Goal: Information Seeking & Learning: Check status

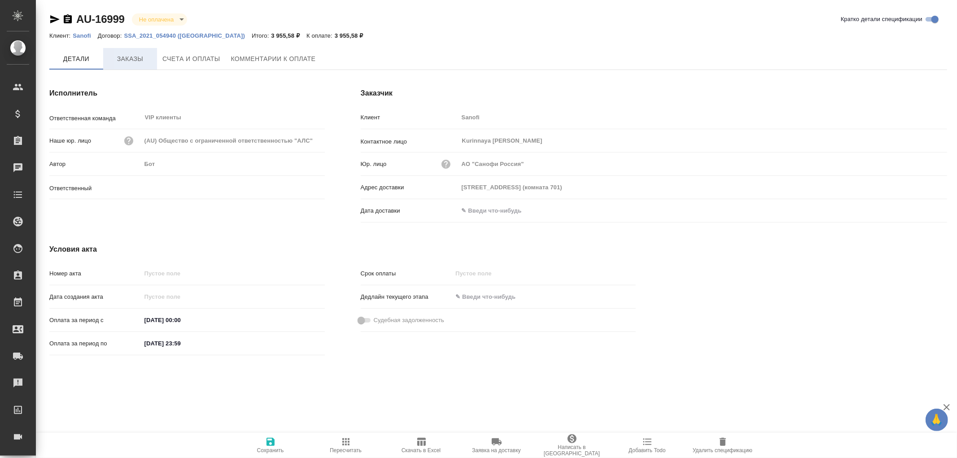
type input "[PERSON_NAME]"
click at [129, 59] on span "Заказы" at bounding box center [130, 58] width 43 height 11
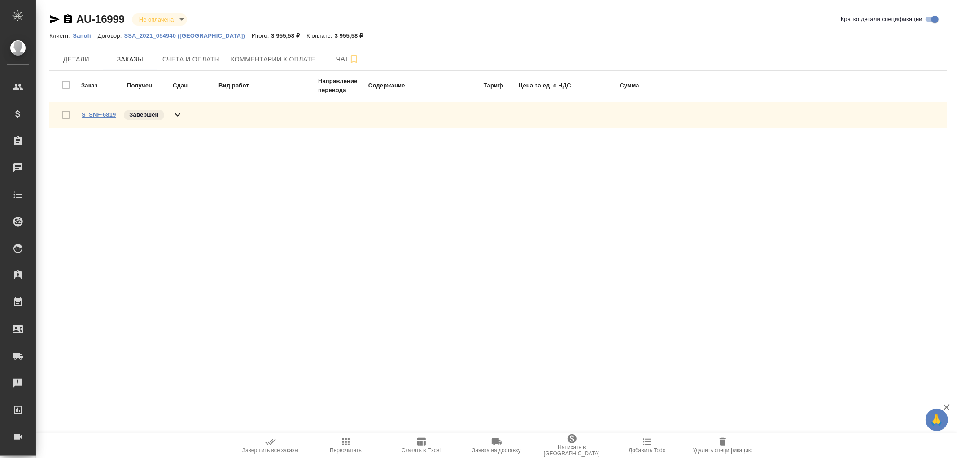
click at [104, 113] on link "S_SNF-6819" at bounding box center [99, 114] width 34 height 7
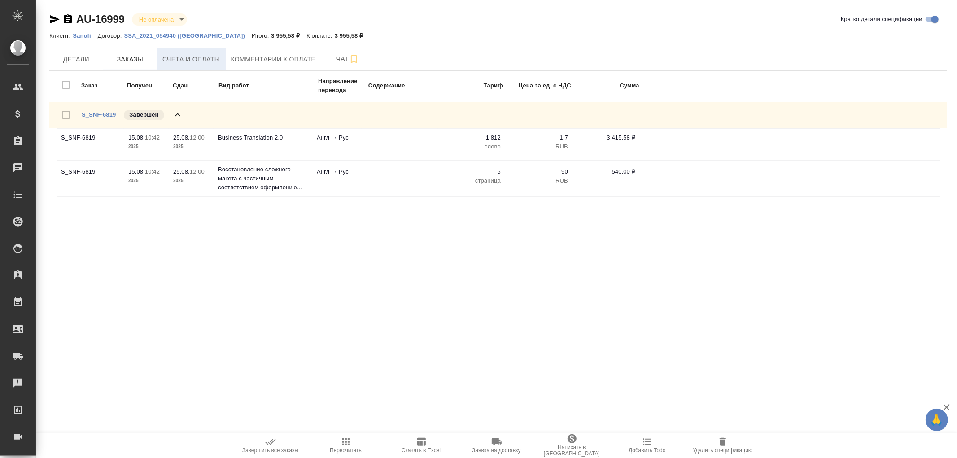
click at [193, 57] on span "Счета и оплаты" at bounding box center [191, 59] width 58 height 11
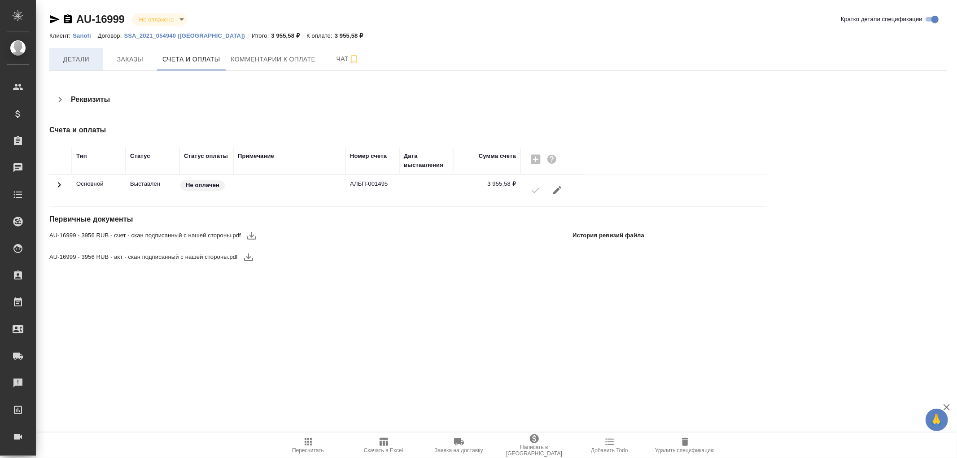
click at [78, 64] on span "Детали" at bounding box center [76, 59] width 43 height 11
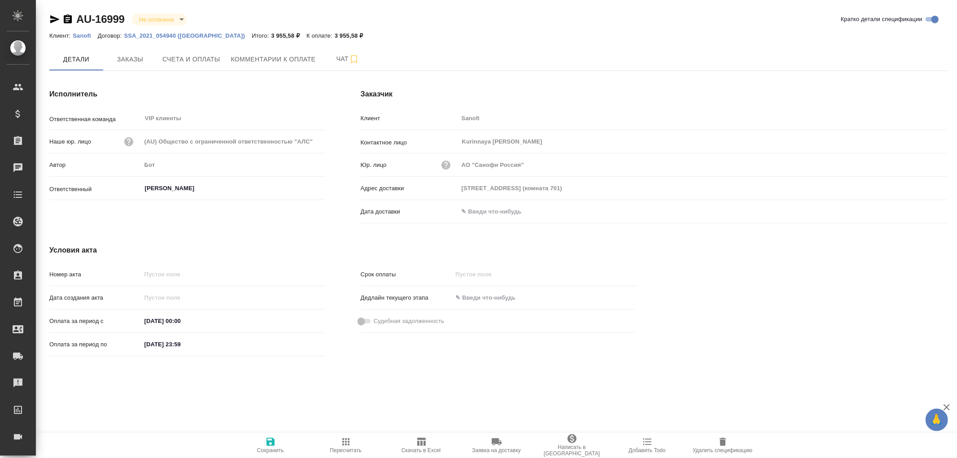
drag, startPoint x: 491, startPoint y: 213, endPoint x: 555, endPoint y: 214, distance: 63.3
click at [504, 213] on input "text" at bounding box center [498, 211] width 79 height 13
click at [922, 211] on icon "button" at bounding box center [921, 210] width 8 height 9
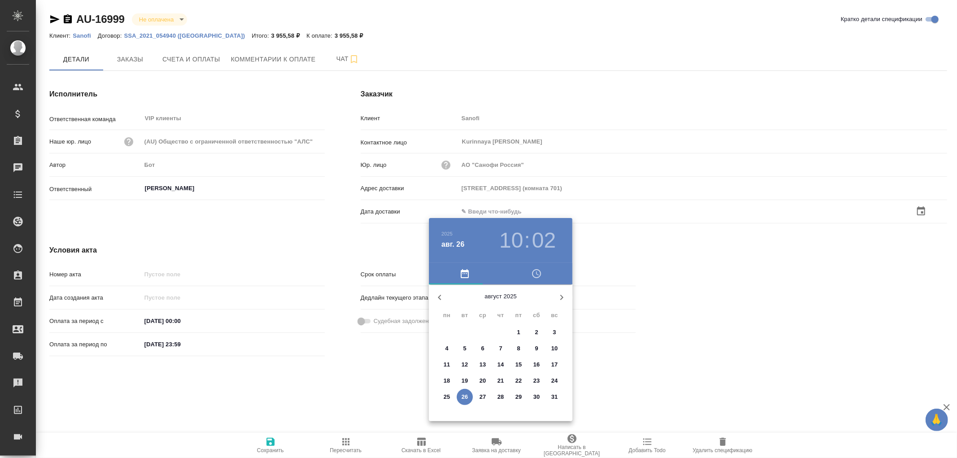
click at [460, 396] on span "26" at bounding box center [465, 397] width 16 height 9
type input "26.08.2025 10:02"
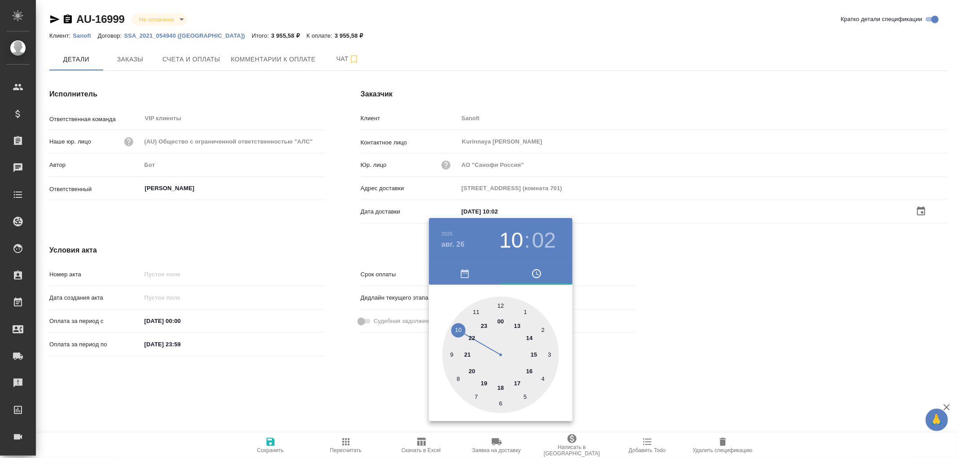
click at [262, 444] on div at bounding box center [478, 229] width 957 height 458
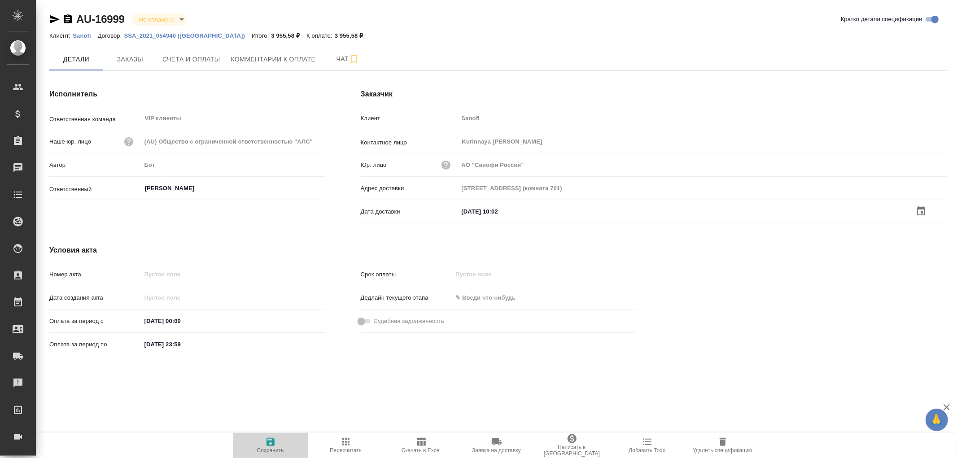
click at [271, 442] on icon "button" at bounding box center [271, 442] width 8 height 8
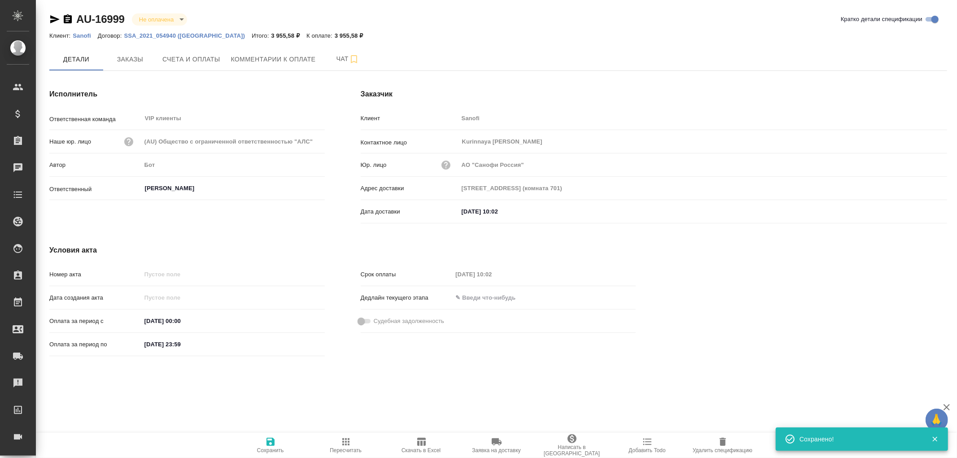
drag, startPoint x: 271, startPoint y: 442, endPoint x: 272, endPoint y: 425, distance: 17.1
click at [271, 441] on icon "button" at bounding box center [271, 442] width 8 height 8
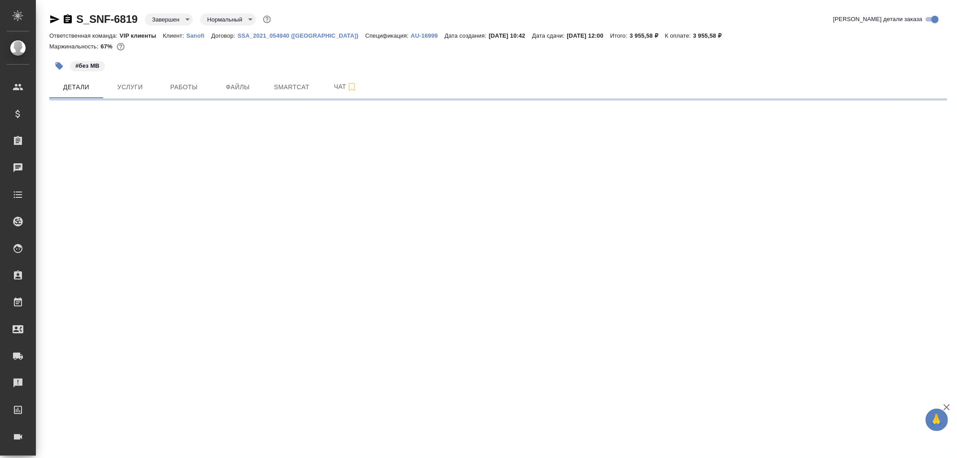
select select "RU"
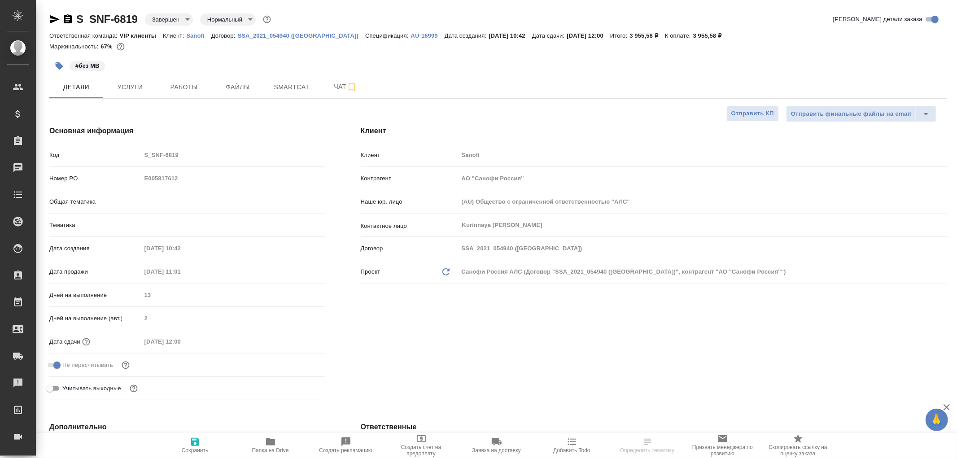
type textarea "x"
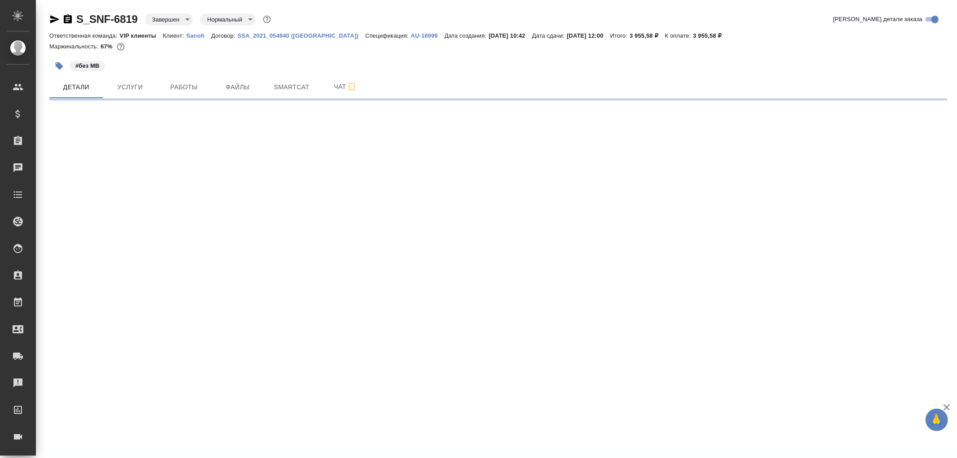
select select "RU"
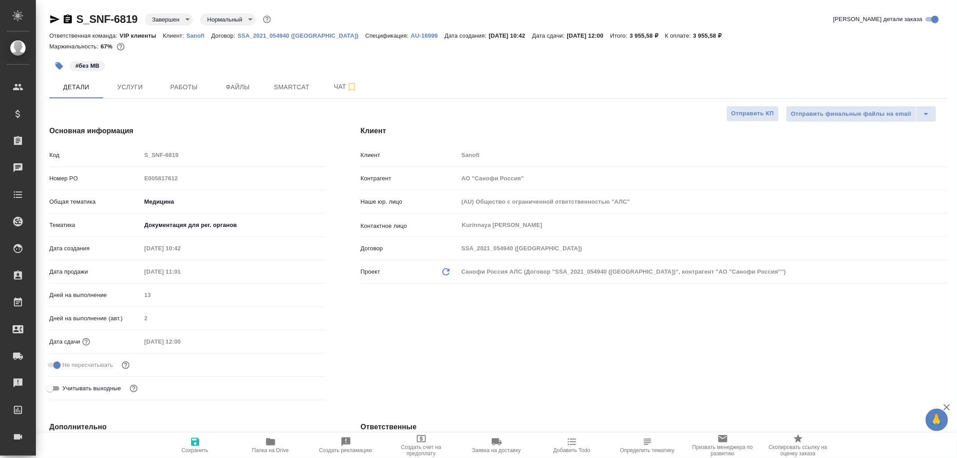
type textarea "x"
click at [339, 87] on span "Чат" at bounding box center [345, 86] width 43 height 11
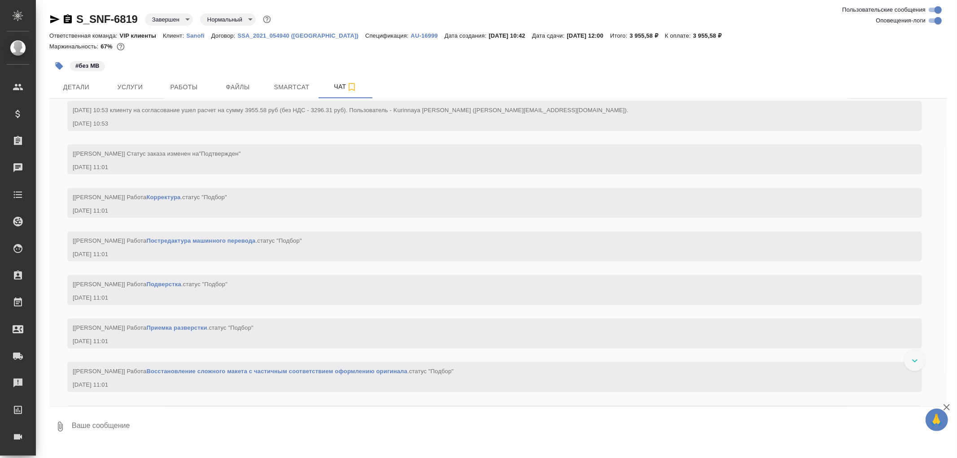
scroll to position [548, 0]
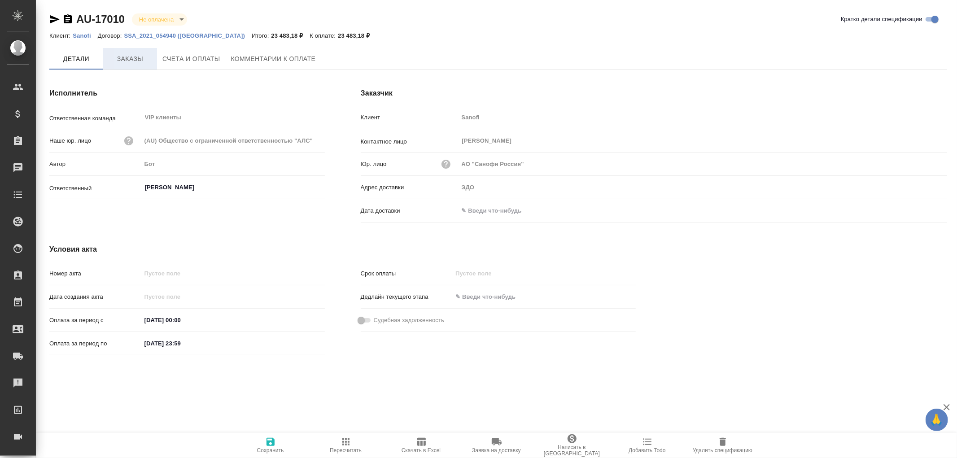
click at [131, 57] on span "Заказы" at bounding box center [130, 58] width 43 height 11
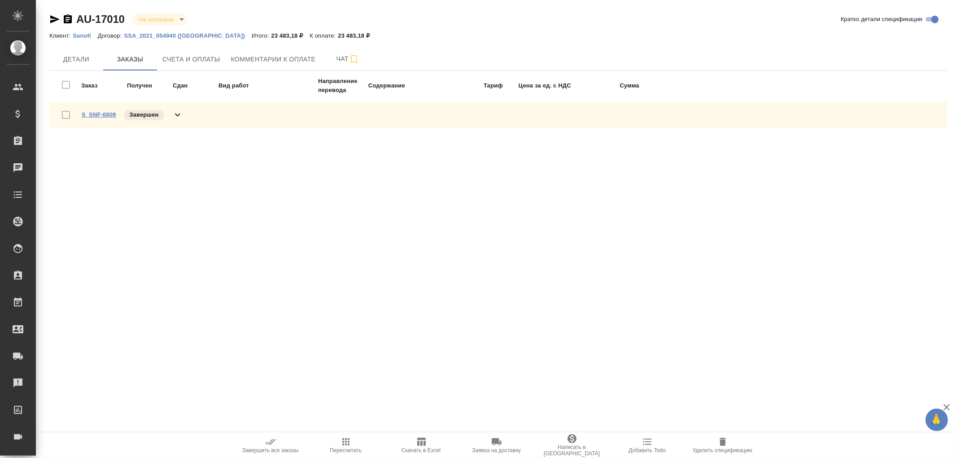
click at [91, 114] on link "S_SNF-6809" at bounding box center [99, 114] width 34 height 7
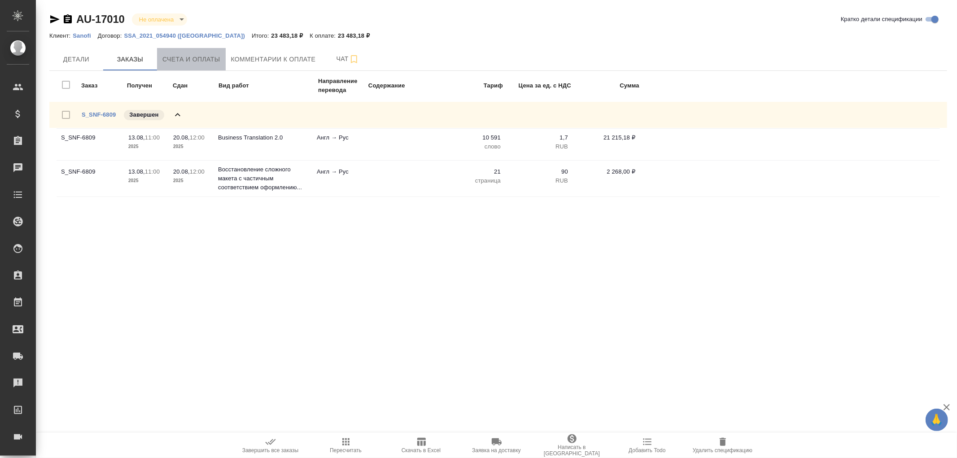
click at [190, 63] on span "Счета и оплаты" at bounding box center [191, 59] width 58 height 11
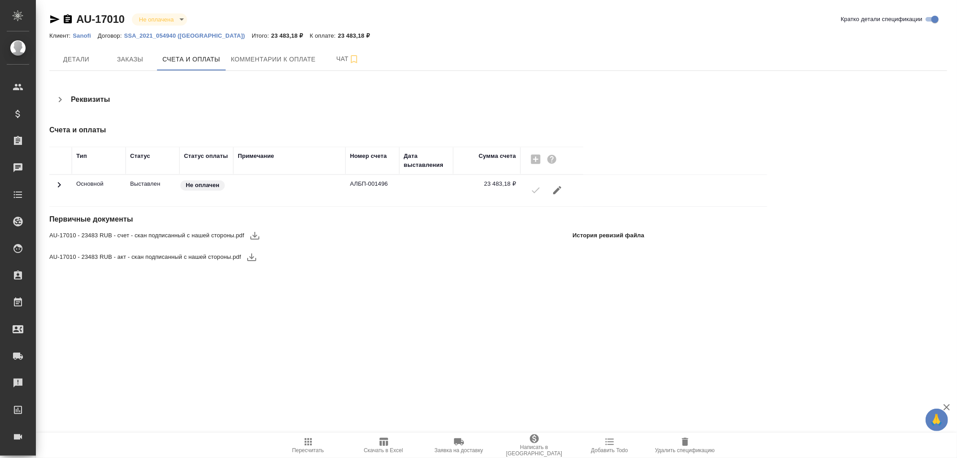
drag, startPoint x: 74, startPoint y: 56, endPoint x: 157, endPoint y: 102, distance: 95.2
click at [74, 56] on span "Детали" at bounding box center [76, 59] width 43 height 11
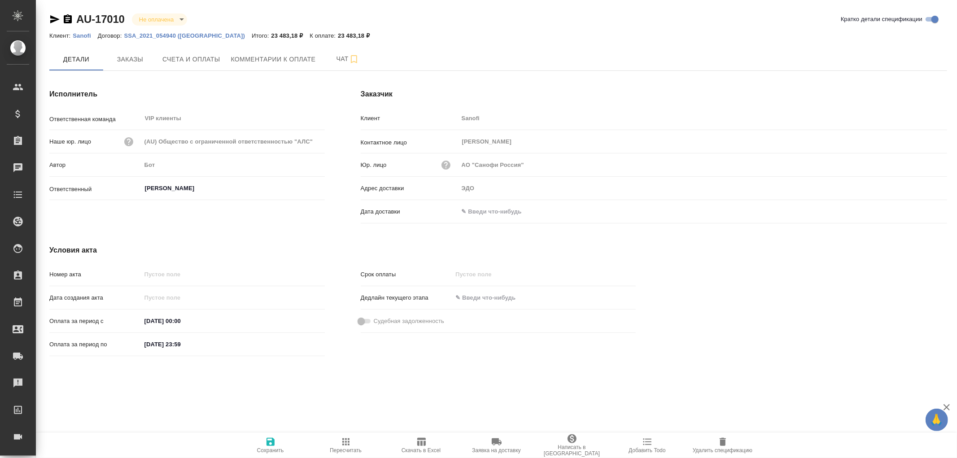
drag, startPoint x: 503, startPoint y: 210, endPoint x: 528, endPoint y: 210, distance: 25.1
click at [503, 210] on input "text" at bounding box center [498, 211] width 79 height 13
click at [924, 212] on icon "button" at bounding box center [921, 210] width 11 height 11
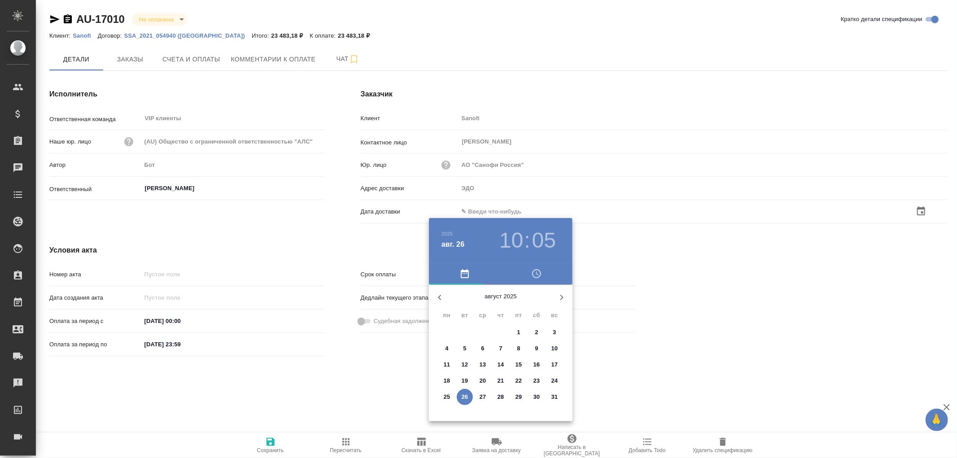
click at [464, 398] on p "26" at bounding box center [465, 397] width 7 height 9
type input "26.08.2025 10:05"
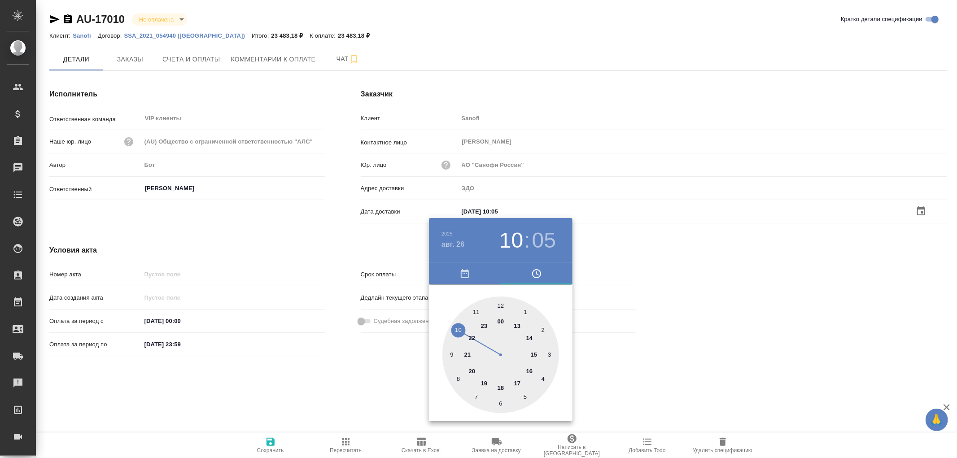
click at [269, 441] on div at bounding box center [478, 229] width 957 height 458
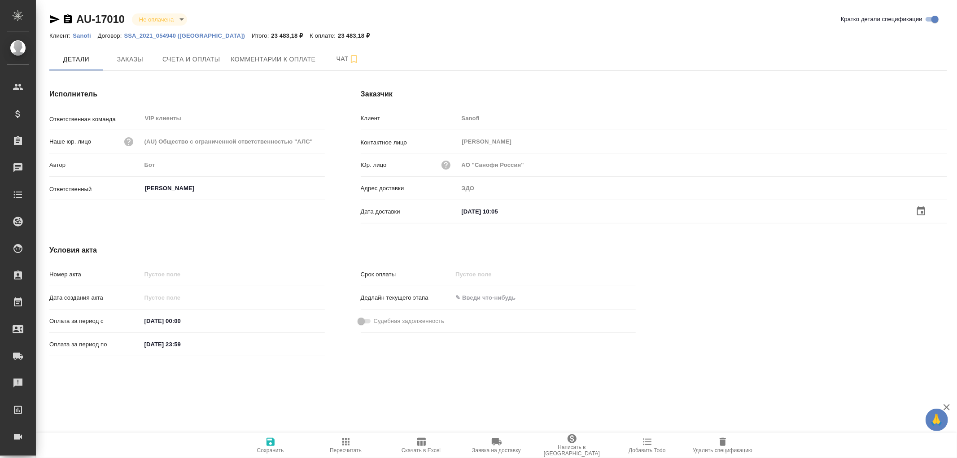
click at [269, 441] on icon "button" at bounding box center [271, 442] width 8 height 8
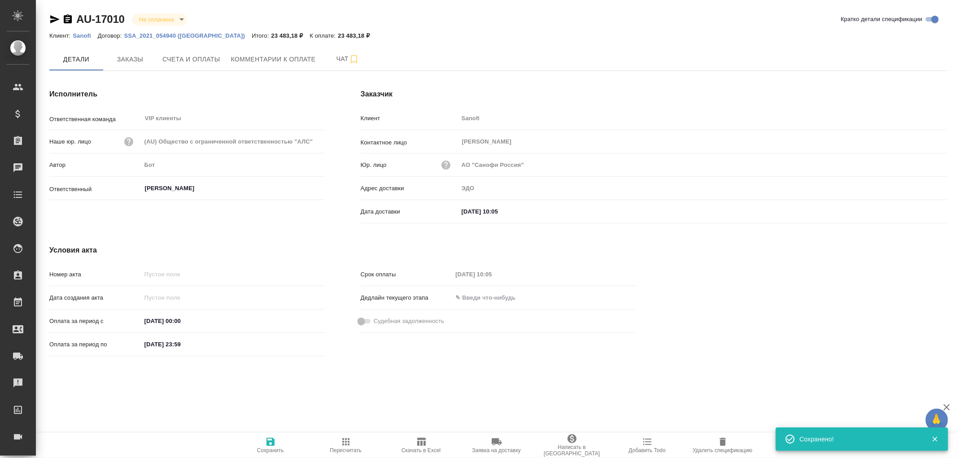
click at [269, 441] on icon "button" at bounding box center [271, 442] width 8 height 8
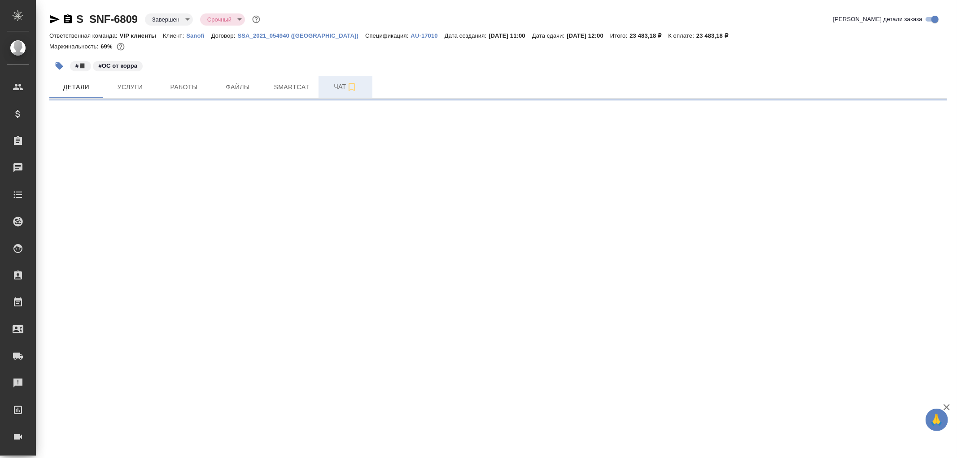
select select "RU"
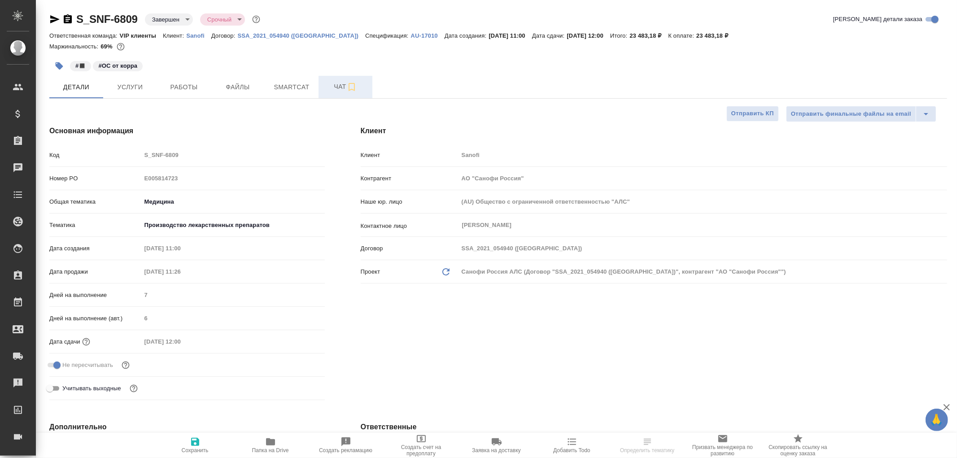
type textarea "x"
click at [341, 87] on span "Чат" at bounding box center [345, 86] width 43 height 11
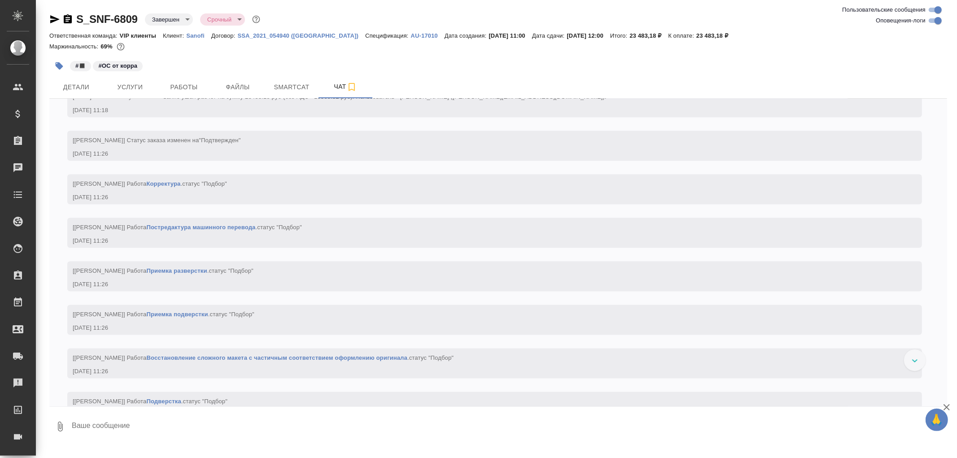
scroll to position [1097, 0]
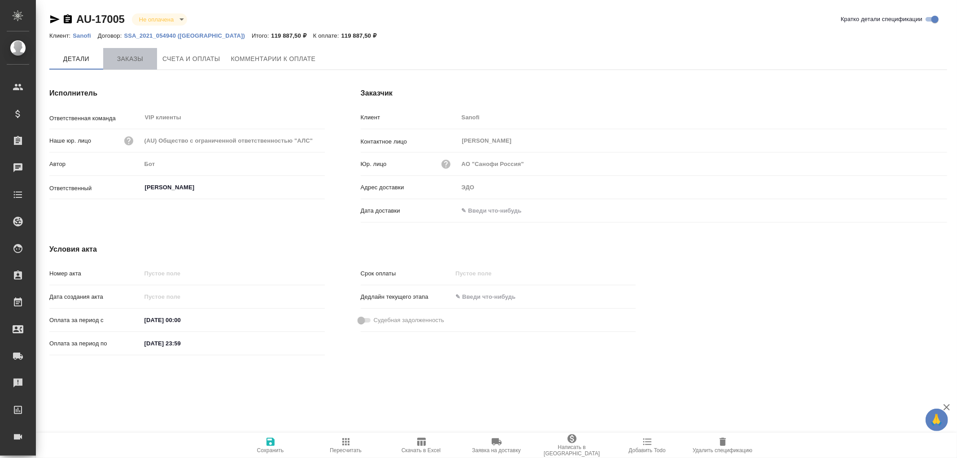
click at [133, 54] on span "Заказы" at bounding box center [130, 58] width 43 height 11
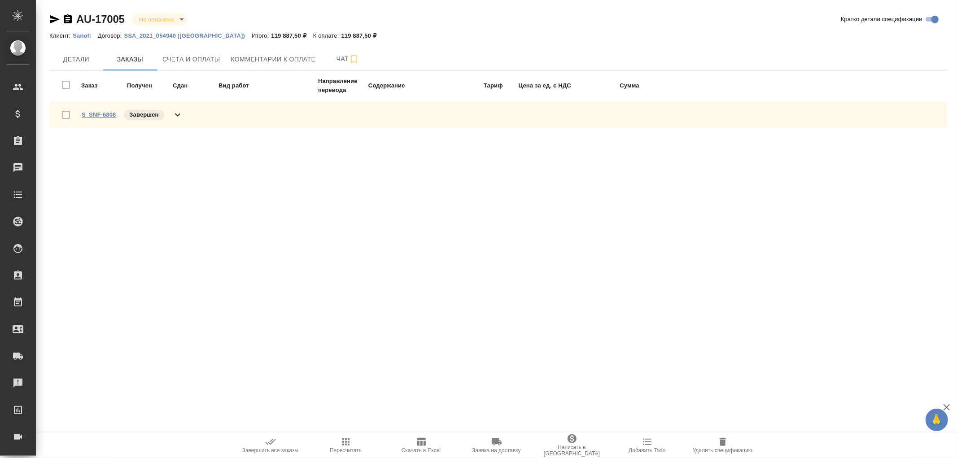
click at [110, 115] on link "S_SNF-6808" at bounding box center [99, 114] width 34 height 7
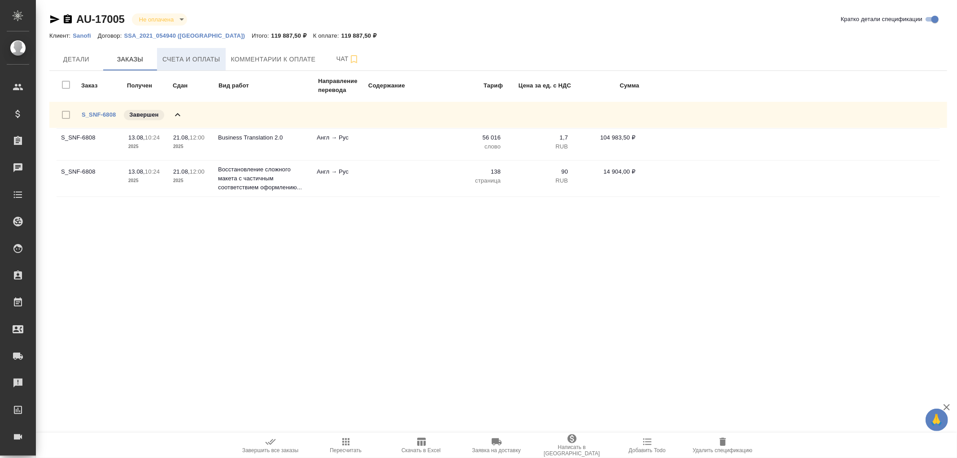
click at [199, 57] on span "Счета и оплаты" at bounding box center [191, 59] width 58 height 11
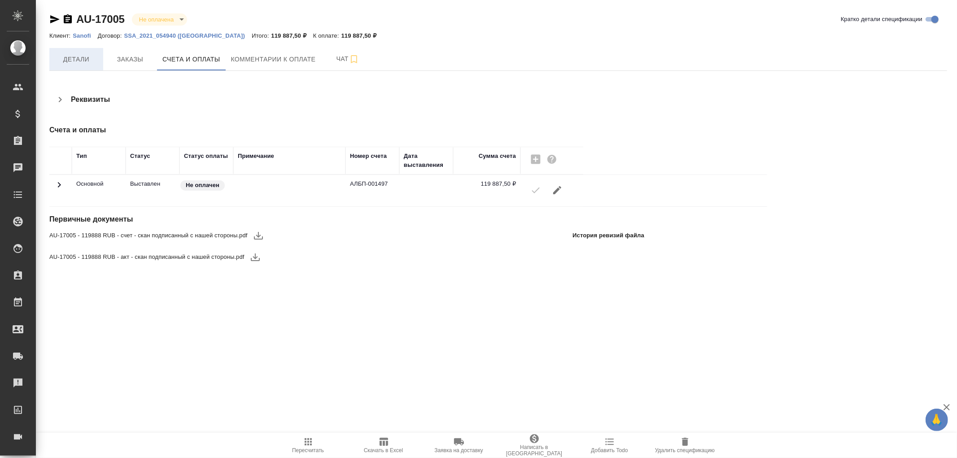
click at [75, 61] on span "Детали" at bounding box center [76, 59] width 43 height 11
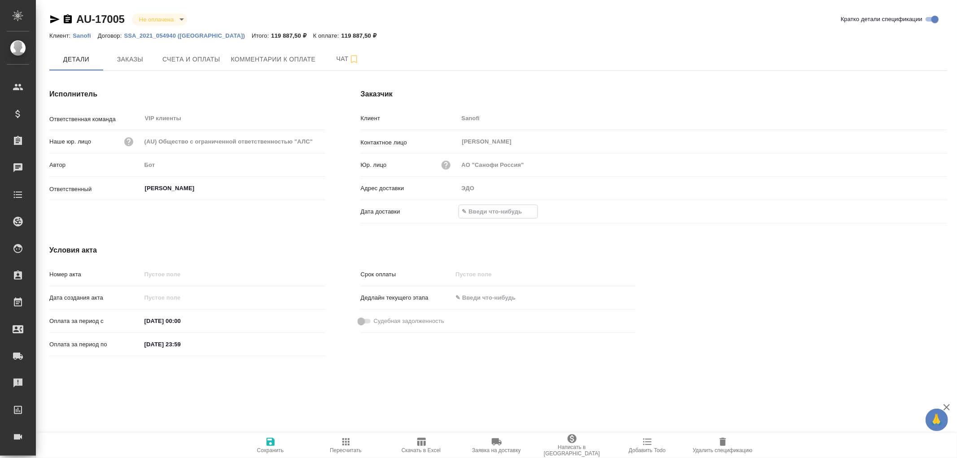
drag, startPoint x: 506, startPoint y: 210, endPoint x: 646, endPoint y: 213, distance: 140.5
click at [524, 211] on input "text" at bounding box center [498, 211] width 79 height 13
drag, startPoint x: 931, startPoint y: 212, endPoint x: 924, endPoint y: 212, distance: 6.7
click at [930, 213] on div at bounding box center [931, 211] width 31 height 11
click at [924, 212] on icon "button" at bounding box center [921, 211] width 11 height 11
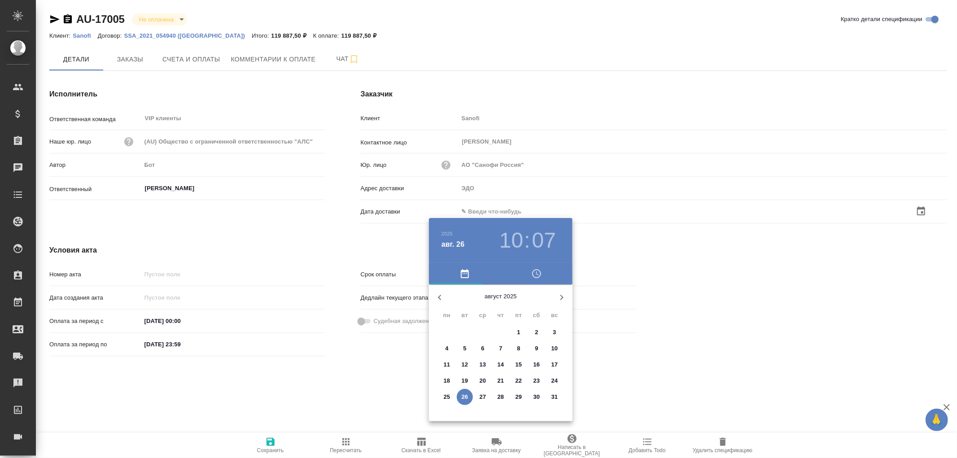
click at [467, 391] on button "26" at bounding box center [465, 397] width 16 height 16
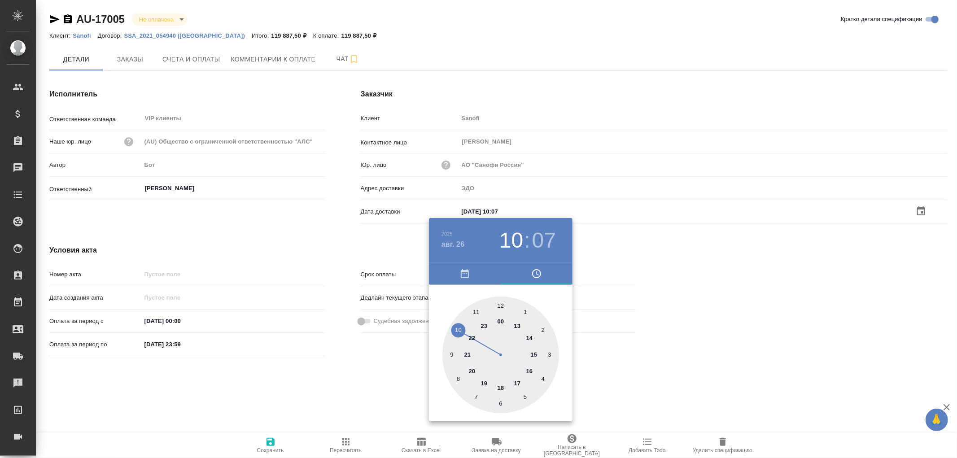
type input "26.08.2025 10:07"
click at [271, 445] on div at bounding box center [478, 229] width 957 height 458
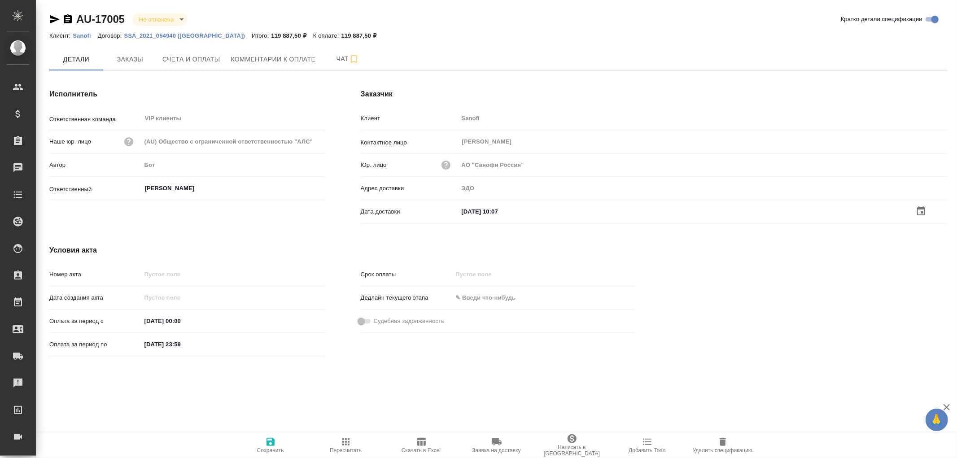
click at [271, 442] on icon "button" at bounding box center [270, 442] width 11 height 11
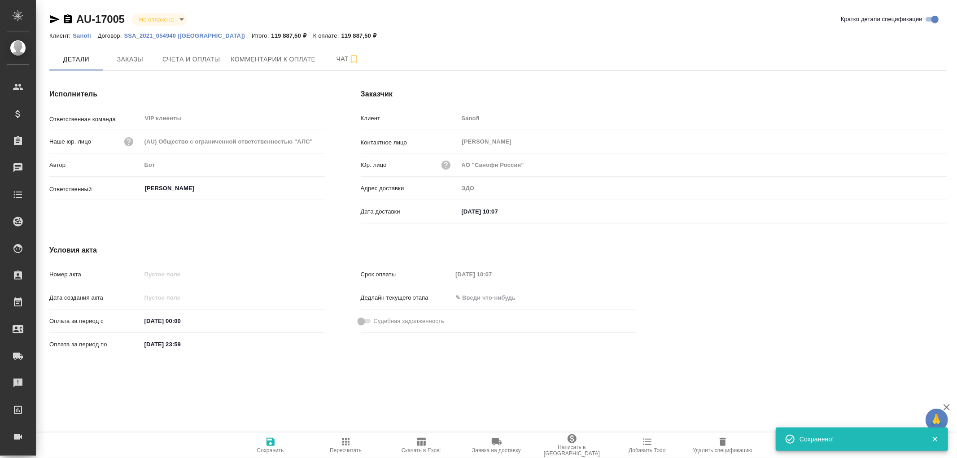
click at [267, 446] on icon "button" at bounding box center [270, 442] width 11 height 11
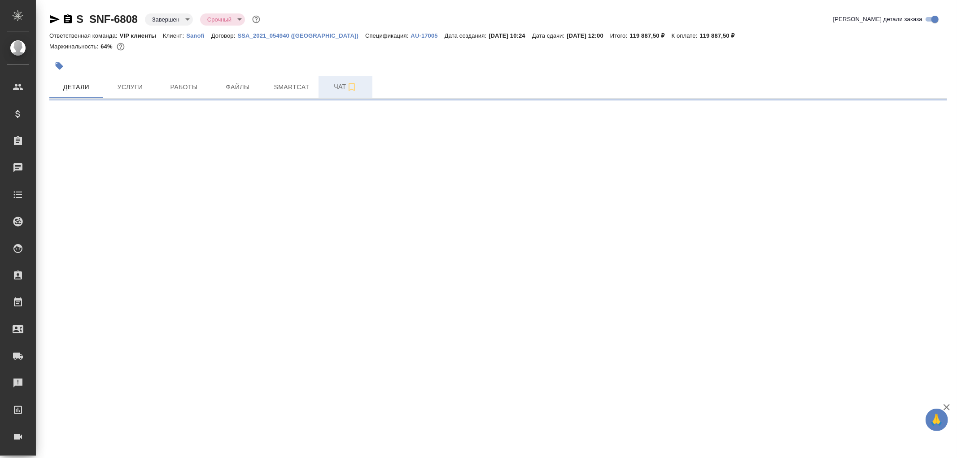
select select "RU"
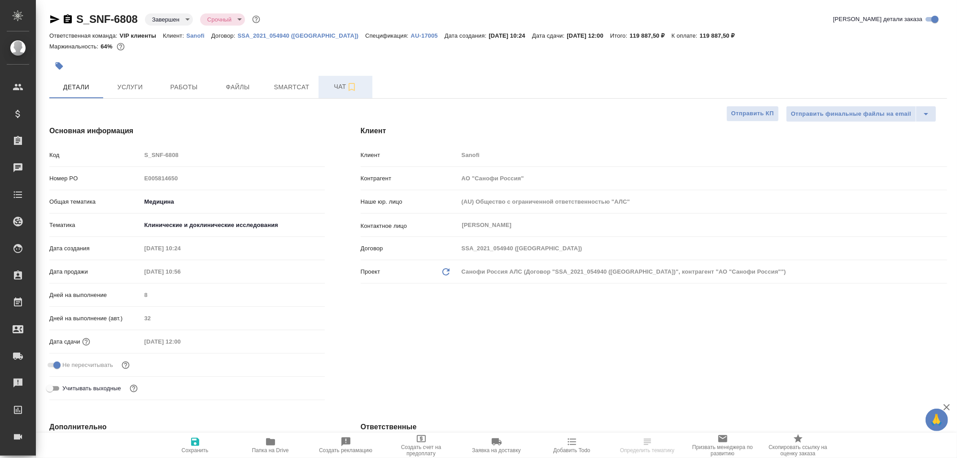
type textarea "x"
click at [341, 87] on span "Чат" at bounding box center [345, 86] width 43 height 11
type textarea "x"
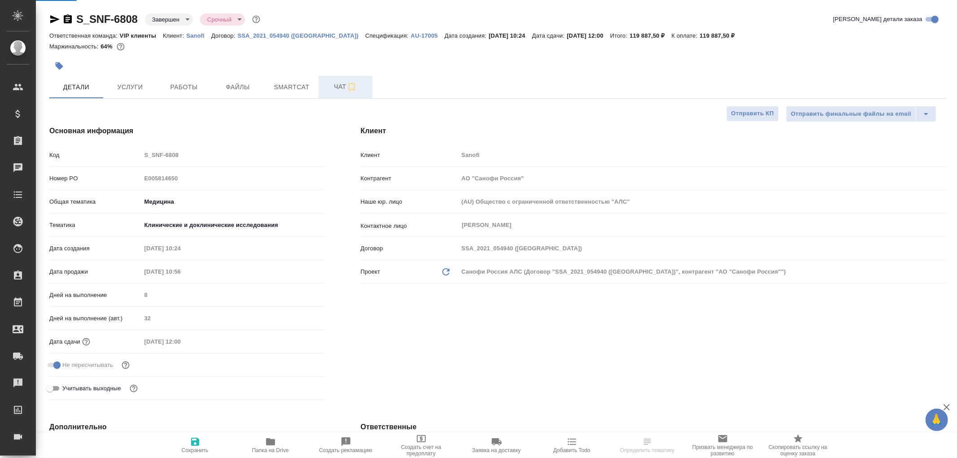
type textarea "x"
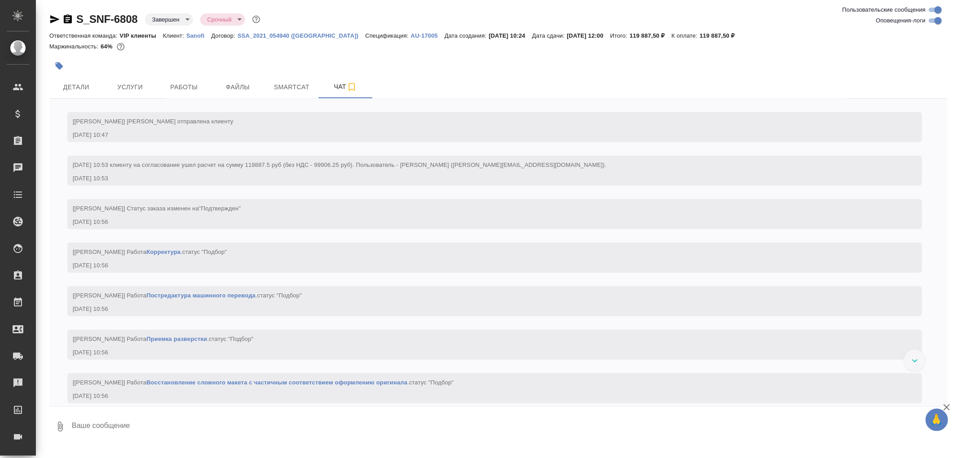
scroll to position [747, 0]
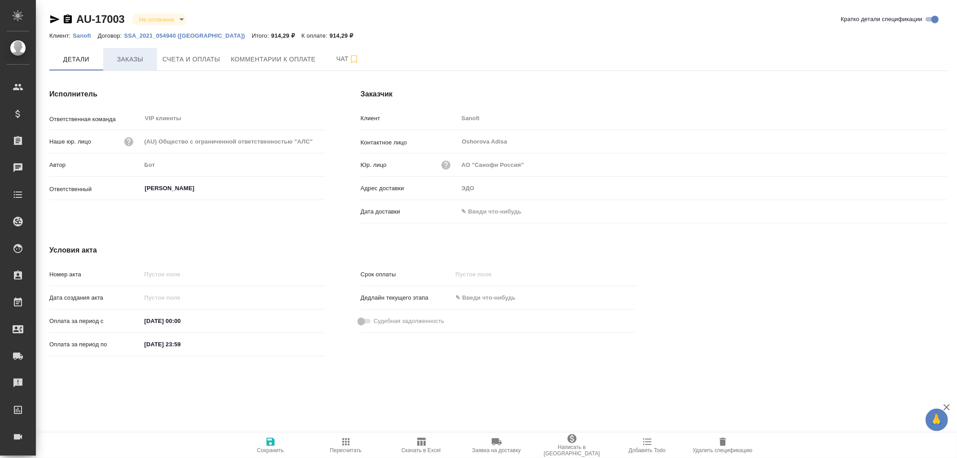
click at [132, 57] on span "Заказы" at bounding box center [130, 59] width 43 height 11
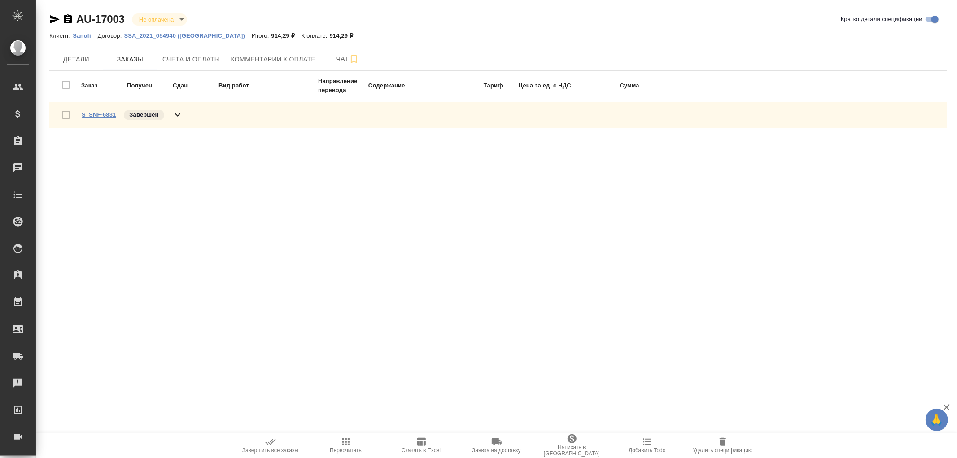
click at [99, 111] on link "S_SNF-6831" at bounding box center [99, 114] width 34 height 7
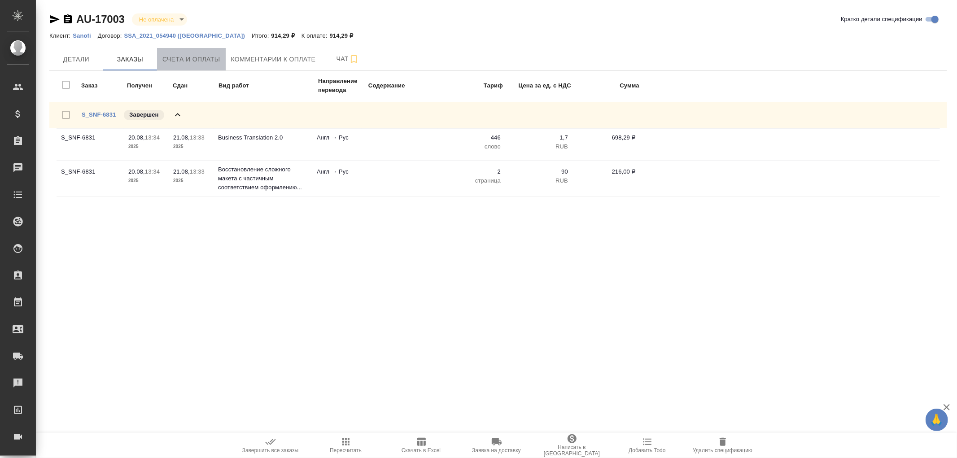
click at [205, 61] on span "Счета и оплаты" at bounding box center [191, 59] width 58 height 11
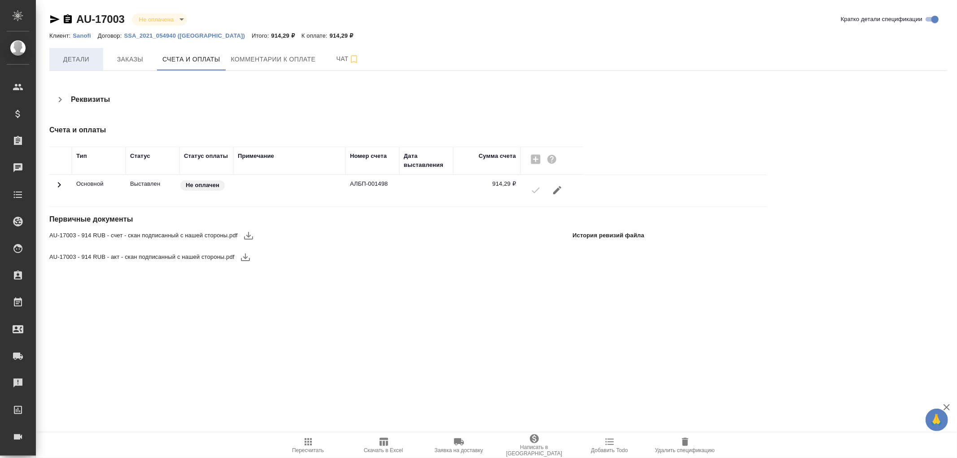
drag, startPoint x: 74, startPoint y: 60, endPoint x: 95, endPoint y: 68, distance: 22.4
click at [74, 60] on span "Детали" at bounding box center [76, 59] width 43 height 11
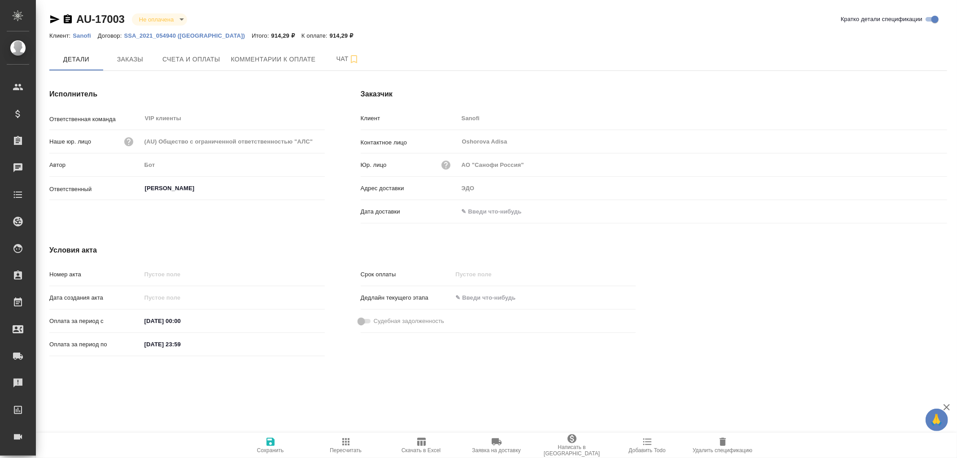
drag, startPoint x: 486, startPoint y: 214, endPoint x: 586, endPoint y: 200, distance: 100.6
click at [489, 214] on input "text" at bounding box center [498, 211] width 79 height 13
click at [920, 210] on icon "button" at bounding box center [921, 211] width 11 height 11
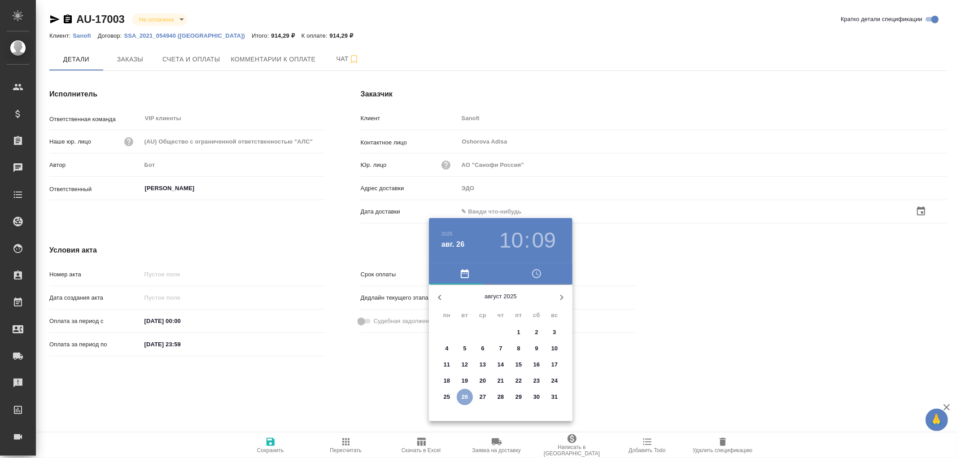
click at [467, 396] on p "26" at bounding box center [465, 397] width 7 height 9
type input "26.08.2025 10:09"
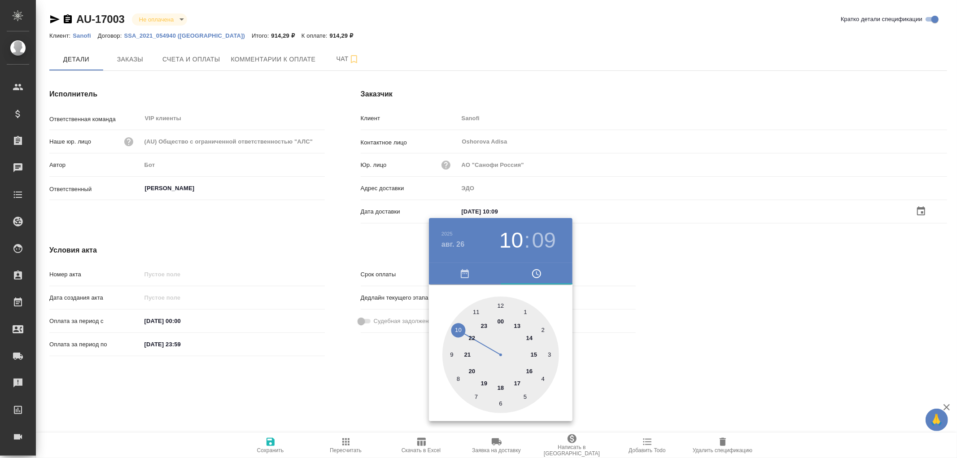
click at [271, 444] on div at bounding box center [478, 229] width 957 height 458
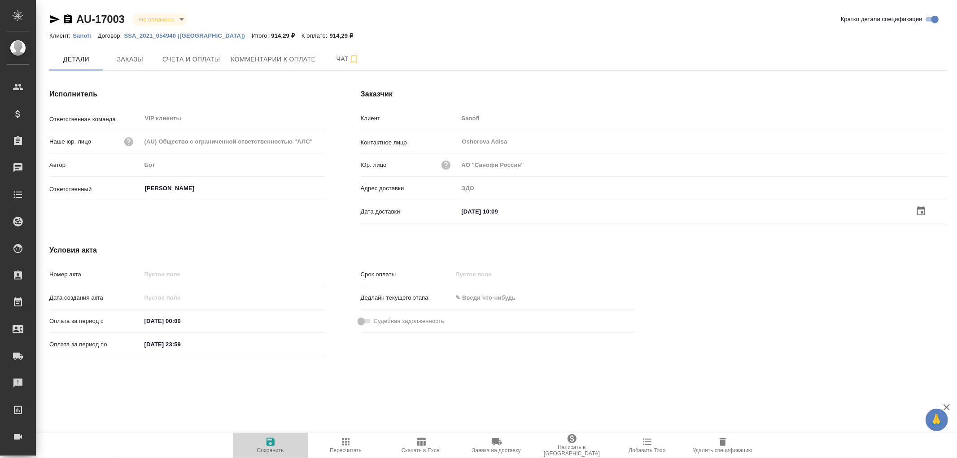
click at [271, 439] on icon "button" at bounding box center [270, 442] width 11 height 11
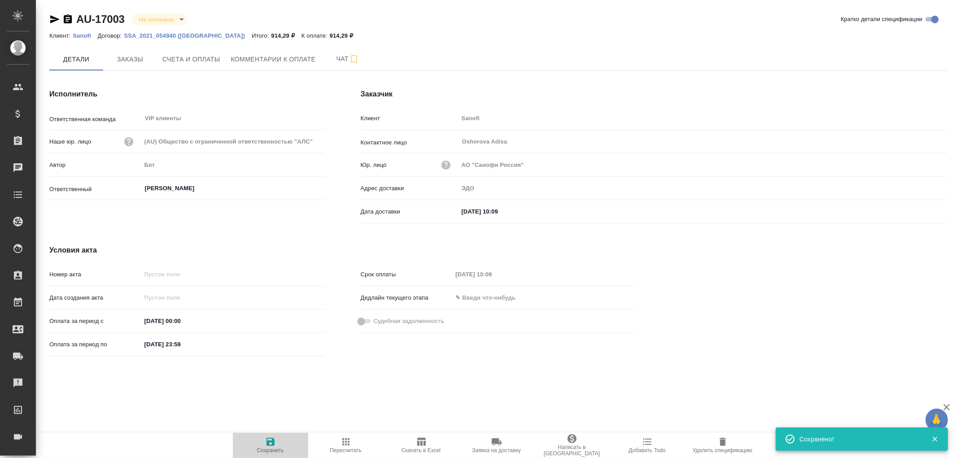
click at [271, 446] on icon "button" at bounding box center [271, 442] width 8 height 8
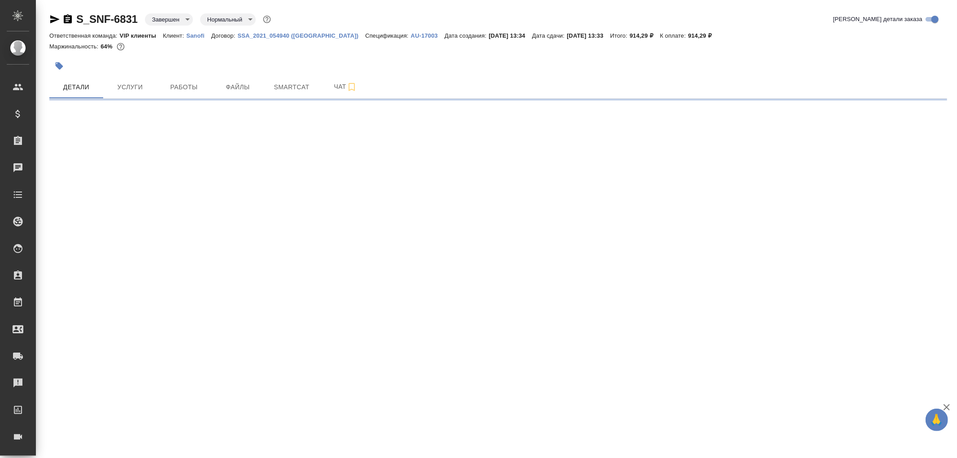
select select "RU"
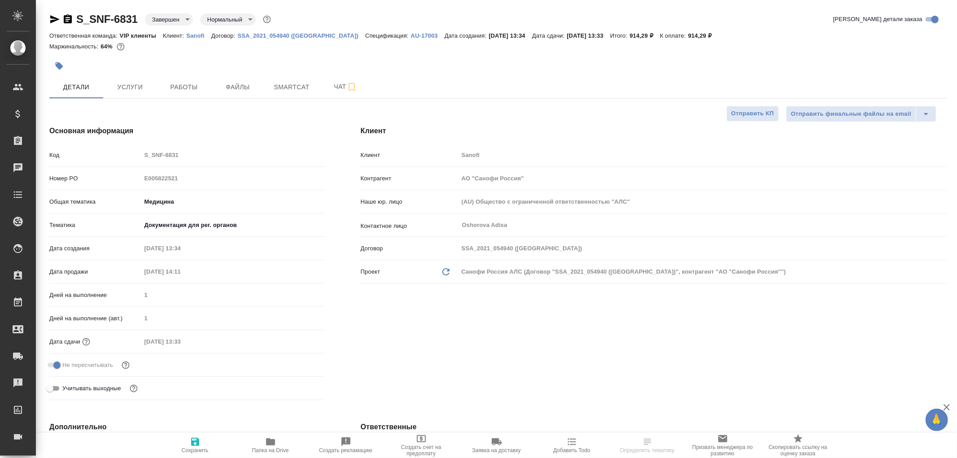
type textarea "x"
click at [337, 87] on span "Чат" at bounding box center [345, 86] width 43 height 11
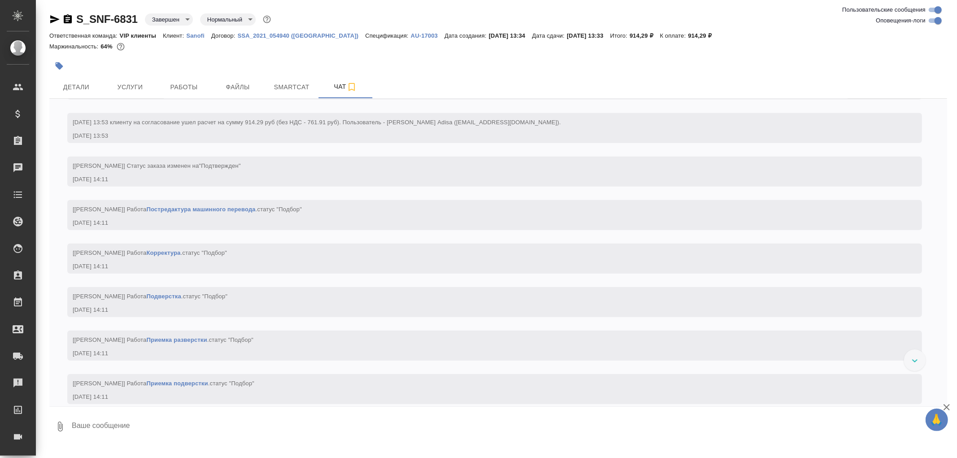
scroll to position [747, 0]
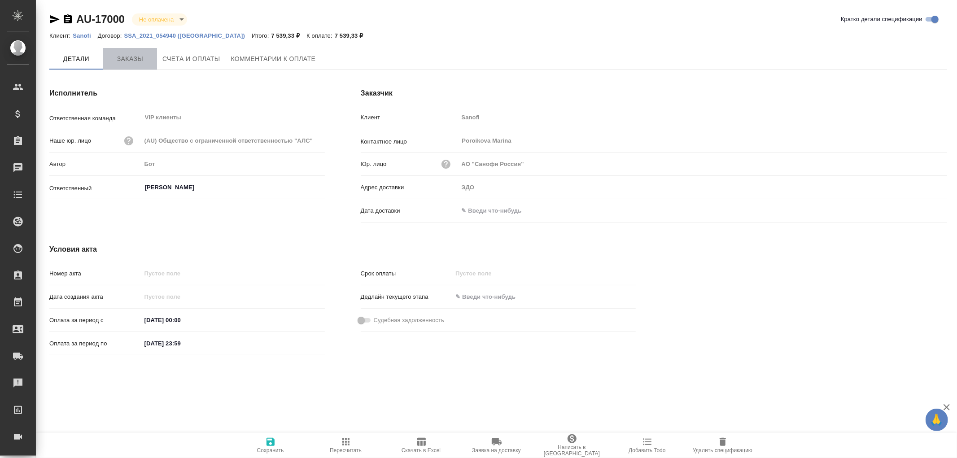
click at [126, 58] on span "Заказы" at bounding box center [130, 58] width 43 height 11
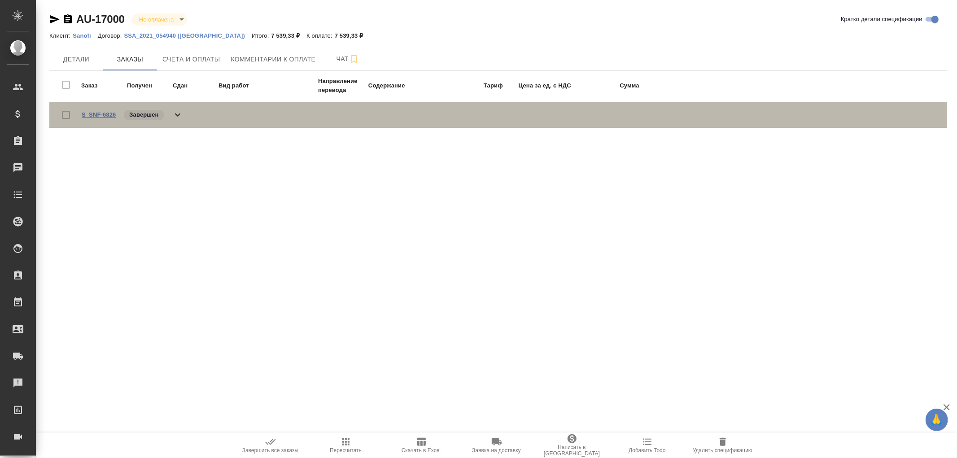
click at [98, 111] on link "S_SNF-6826" at bounding box center [99, 114] width 34 height 7
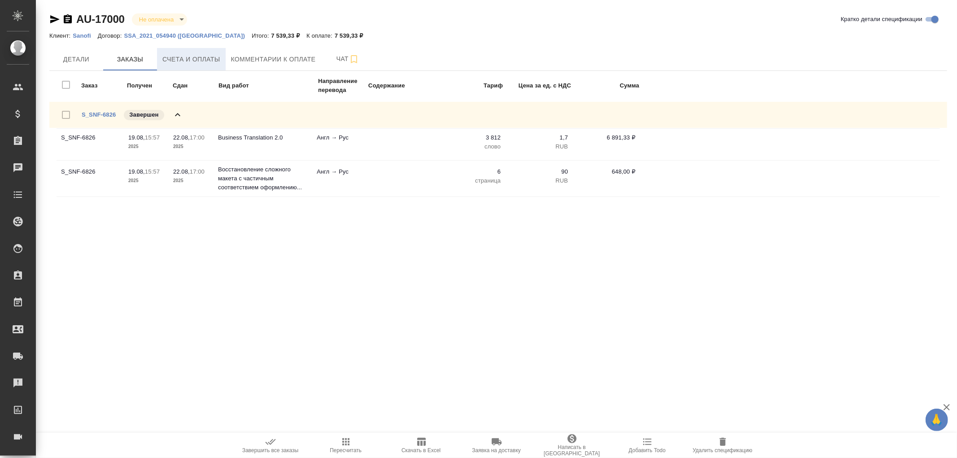
click at [209, 56] on span "Счета и оплаты" at bounding box center [191, 59] width 58 height 11
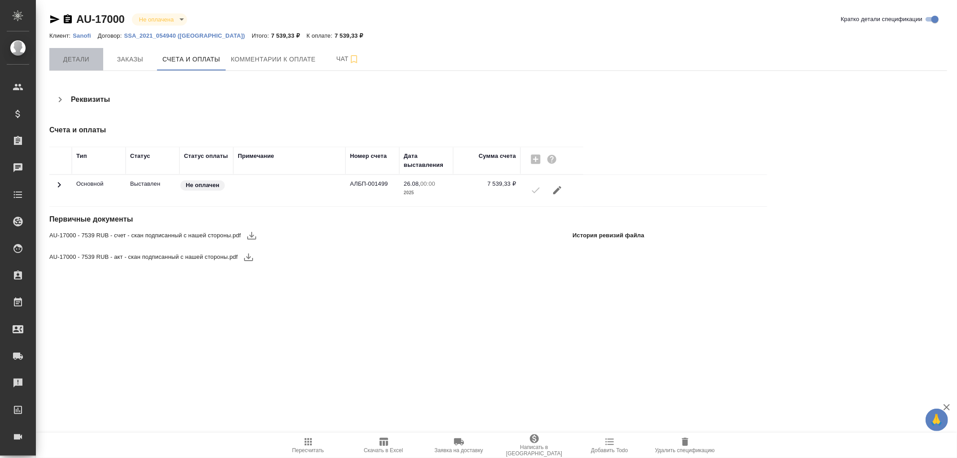
click at [83, 64] on span "Детали" at bounding box center [76, 59] width 43 height 11
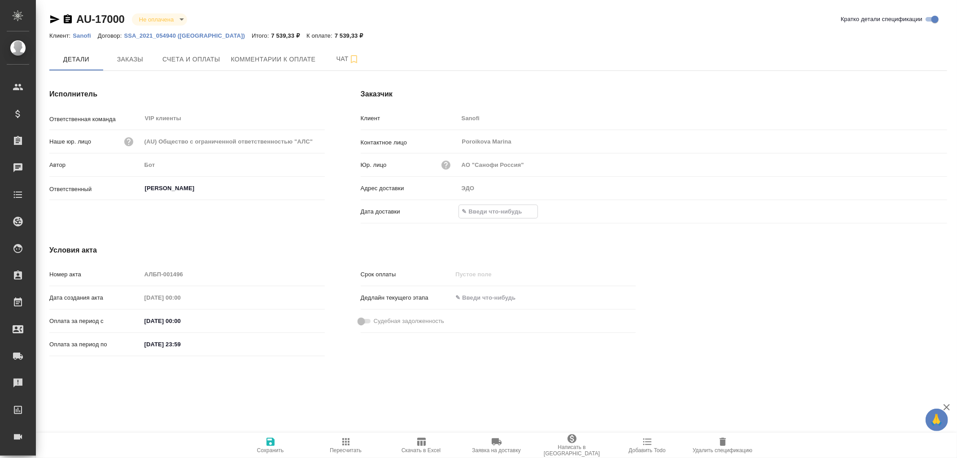
click at [482, 206] on input "text" at bounding box center [498, 211] width 79 height 13
click at [921, 210] on icon "button" at bounding box center [921, 210] width 11 height 11
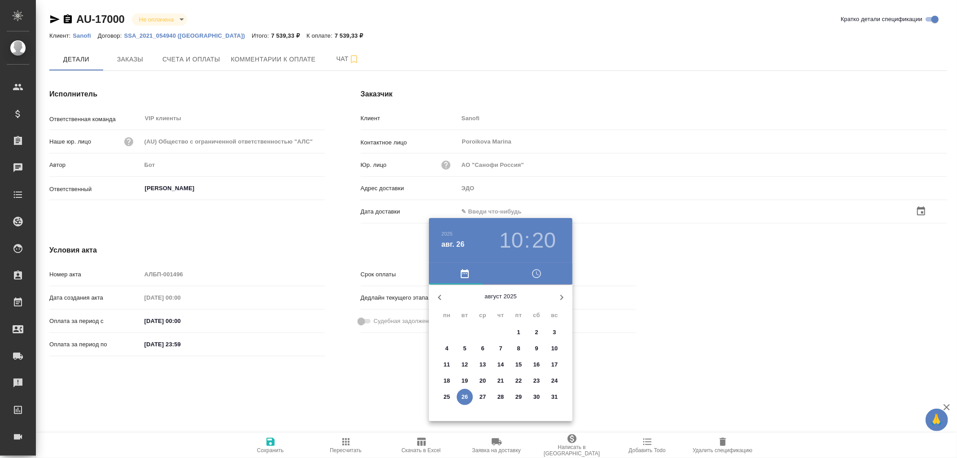
click at [466, 400] on p "26" at bounding box center [465, 397] width 7 height 9
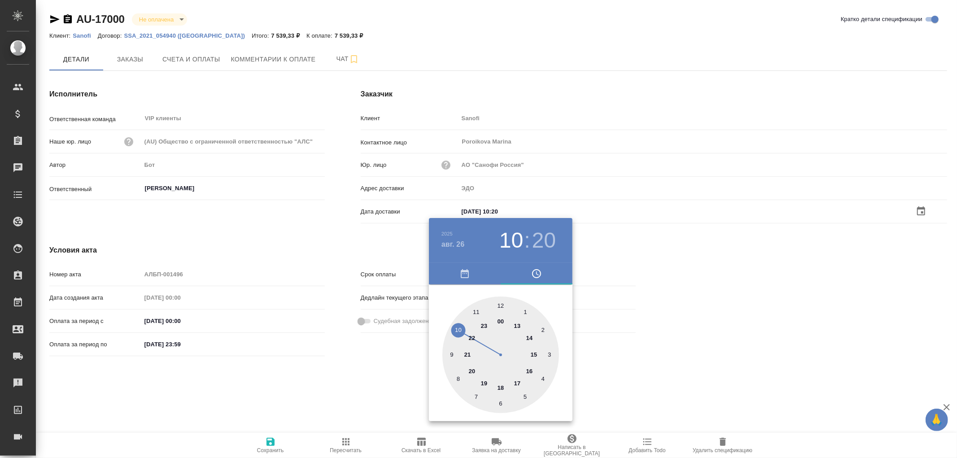
type input "26.08.2025 10:20"
click at [270, 442] on div at bounding box center [478, 229] width 957 height 458
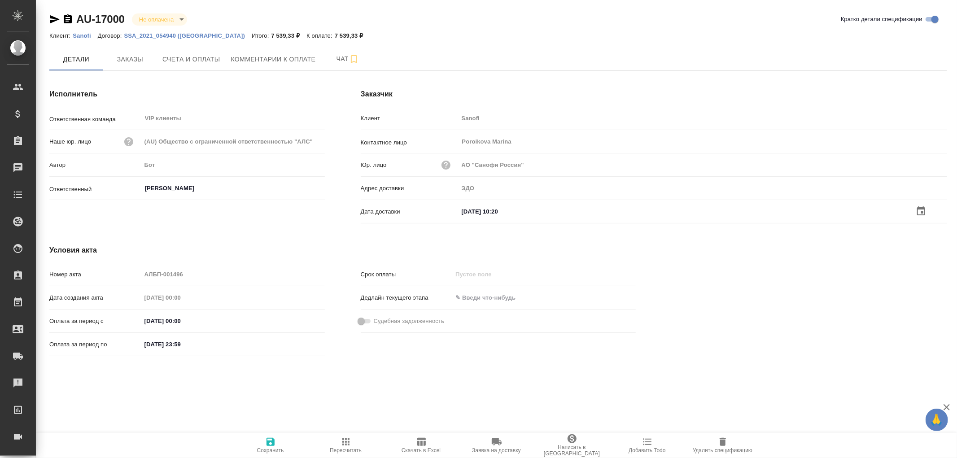
click at [270, 442] on icon "button" at bounding box center [271, 442] width 8 height 8
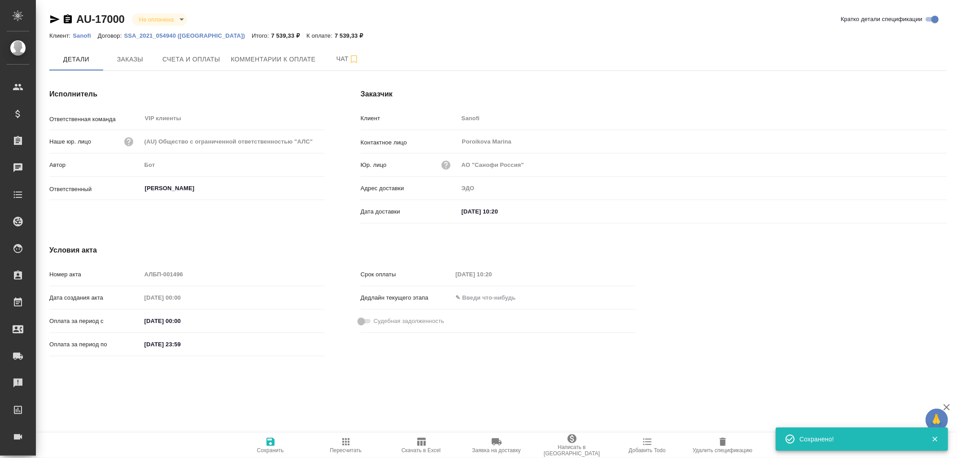
click at [270, 442] on icon "button" at bounding box center [271, 442] width 8 height 8
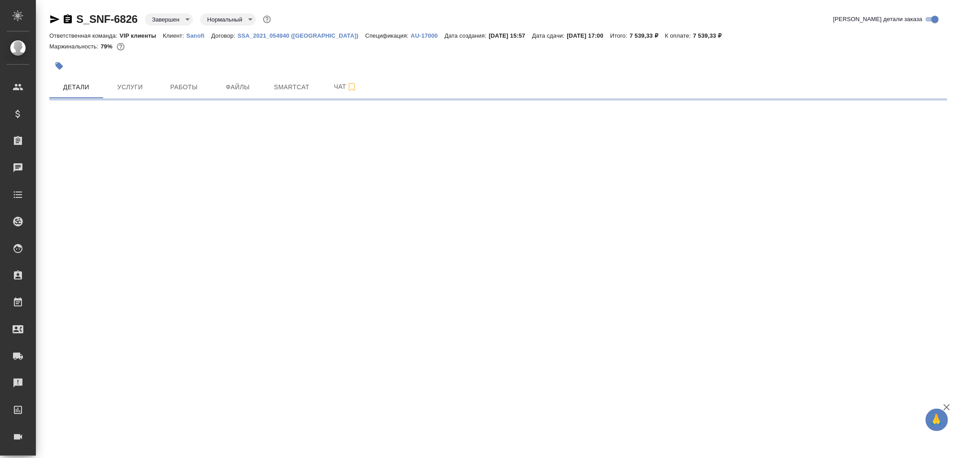
select select "RU"
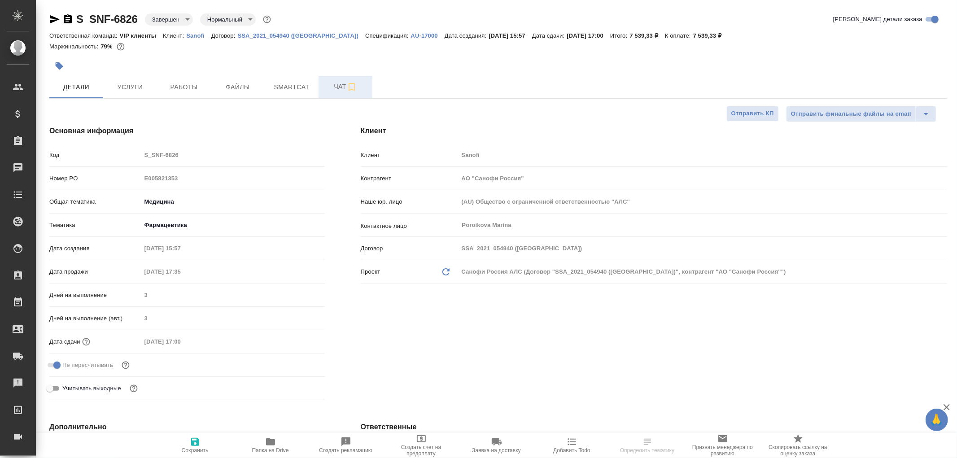
type textarea "x"
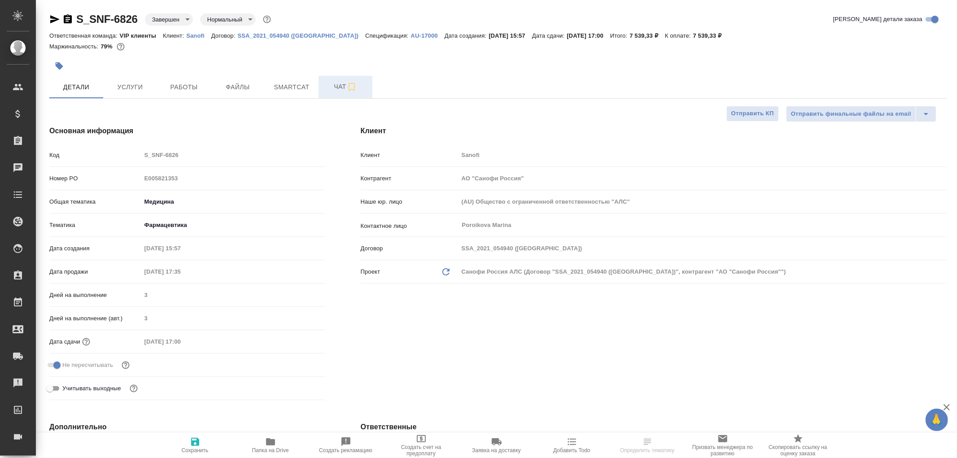
type textarea "x"
click at [337, 90] on span "Чат" at bounding box center [345, 86] width 43 height 11
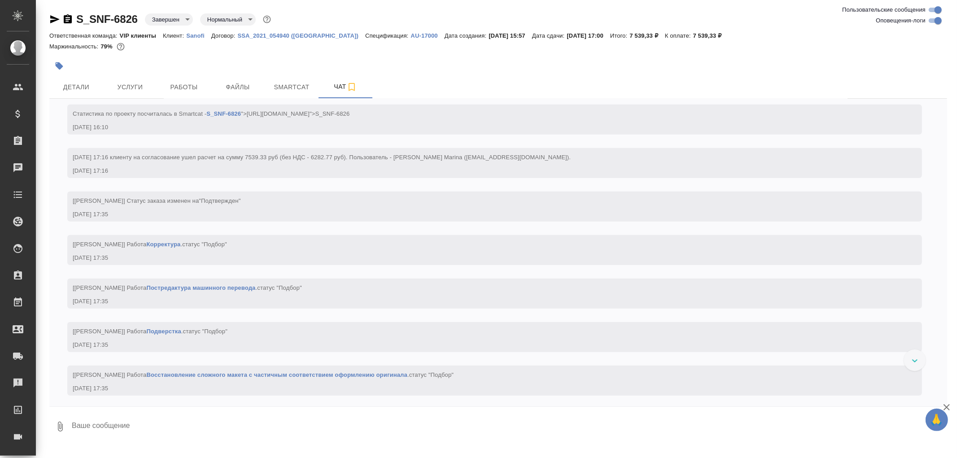
scroll to position [747, 0]
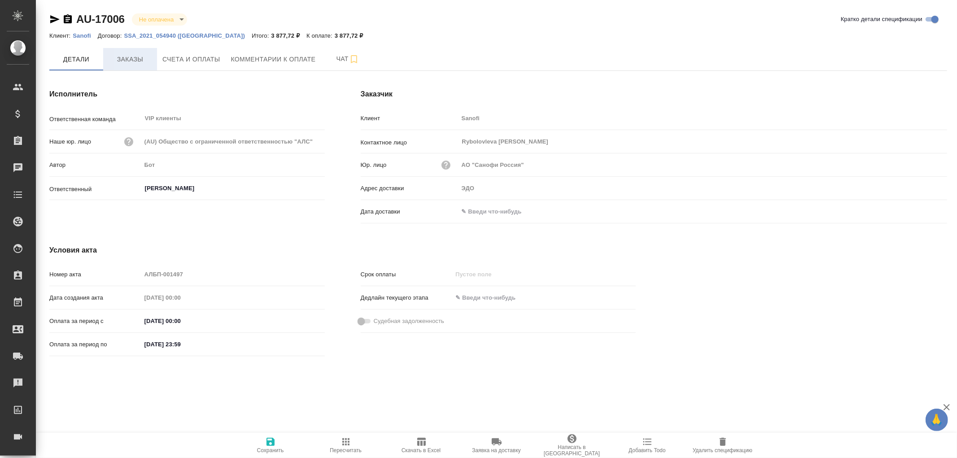
click at [127, 58] on span "Заказы" at bounding box center [130, 59] width 43 height 11
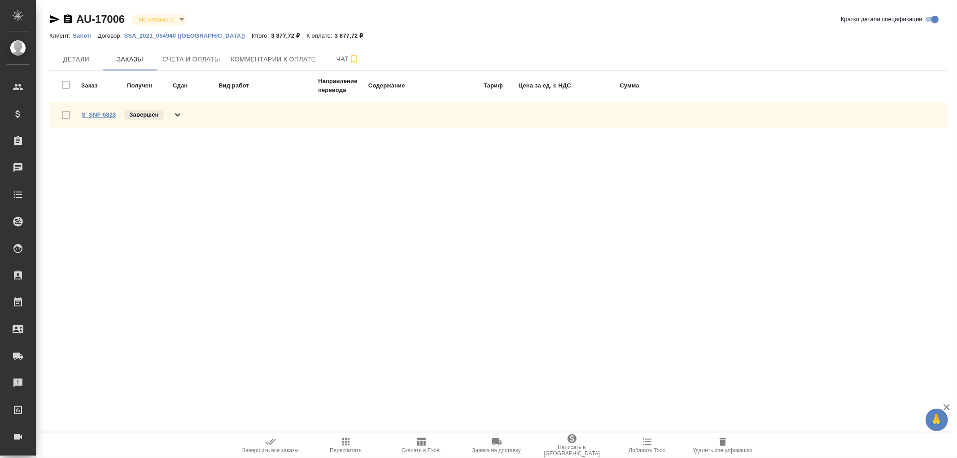
click at [104, 114] on link "S_SNF-6828" at bounding box center [99, 114] width 34 height 7
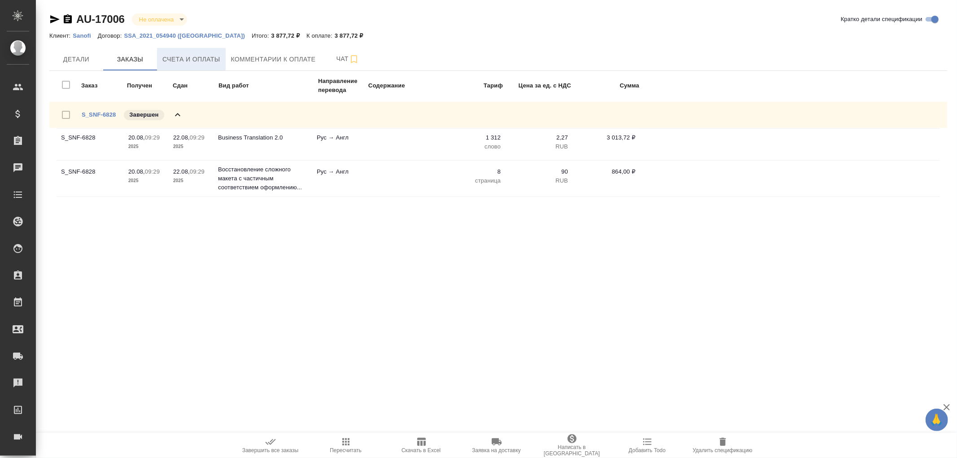
click at [198, 64] on span "Счета и оплаты" at bounding box center [191, 59] width 58 height 11
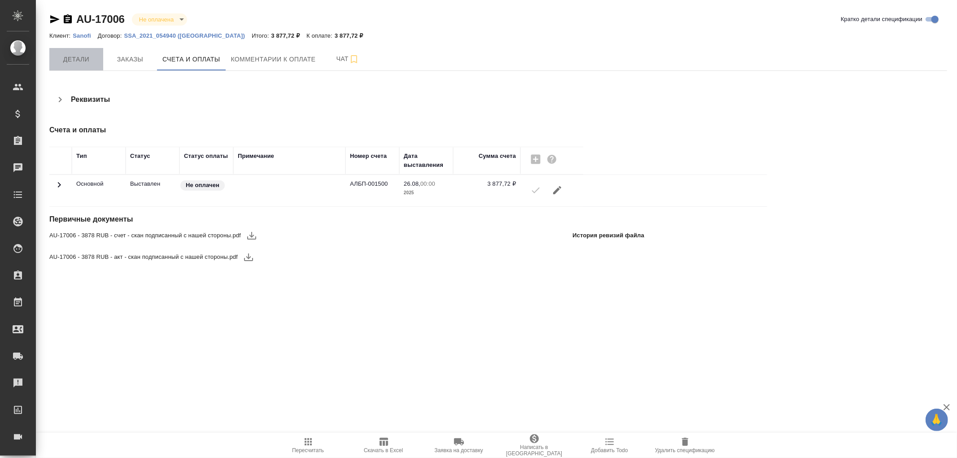
click at [69, 61] on span "Детали" at bounding box center [76, 59] width 43 height 11
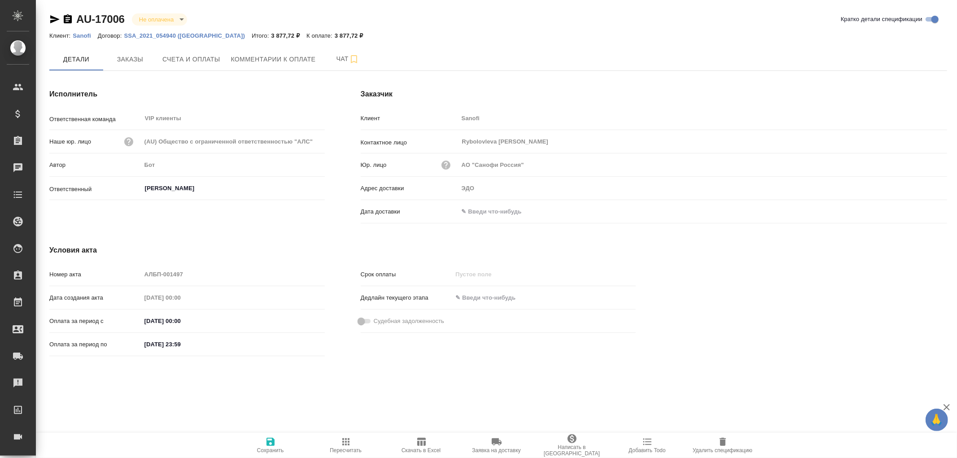
click at [479, 207] on input "text" at bounding box center [498, 211] width 79 height 13
click at [921, 212] on icon "button" at bounding box center [921, 211] width 11 height 11
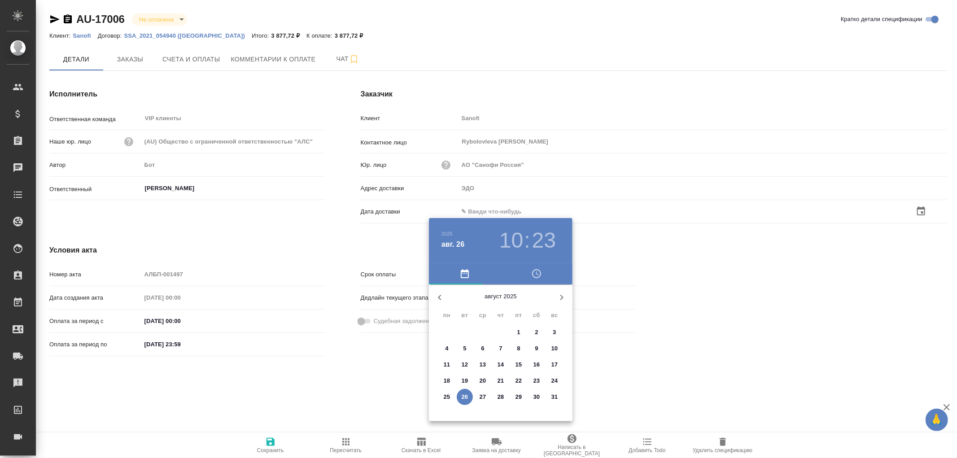
click at [468, 396] on span "26" at bounding box center [465, 397] width 16 height 9
type input "26.08.2025 10:23"
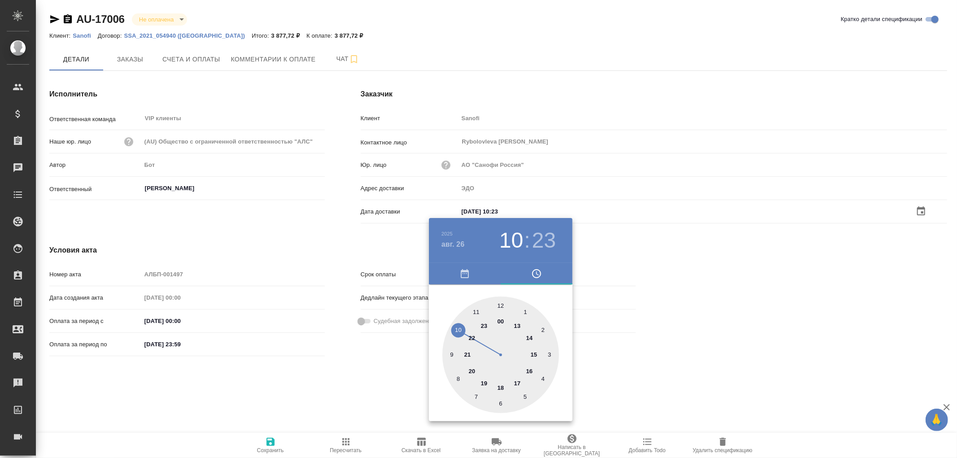
click at [271, 442] on div at bounding box center [478, 229] width 957 height 458
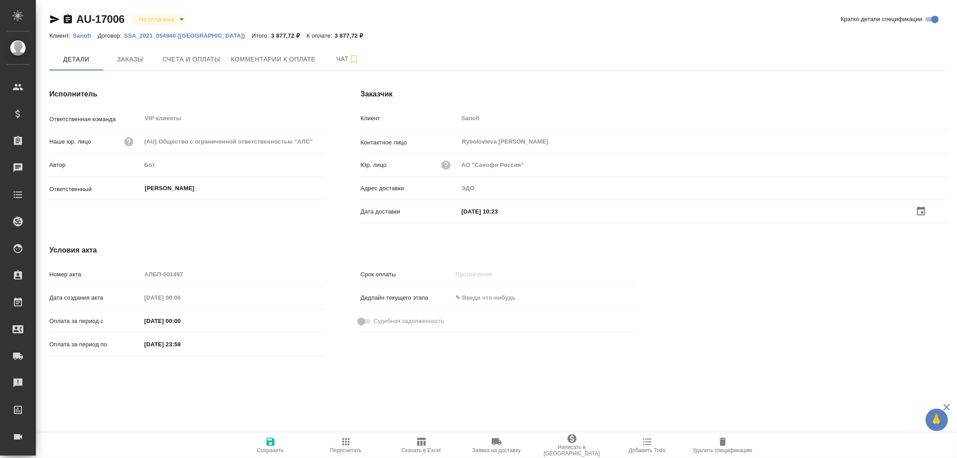
click at [271, 442] on icon "button" at bounding box center [271, 442] width 8 height 8
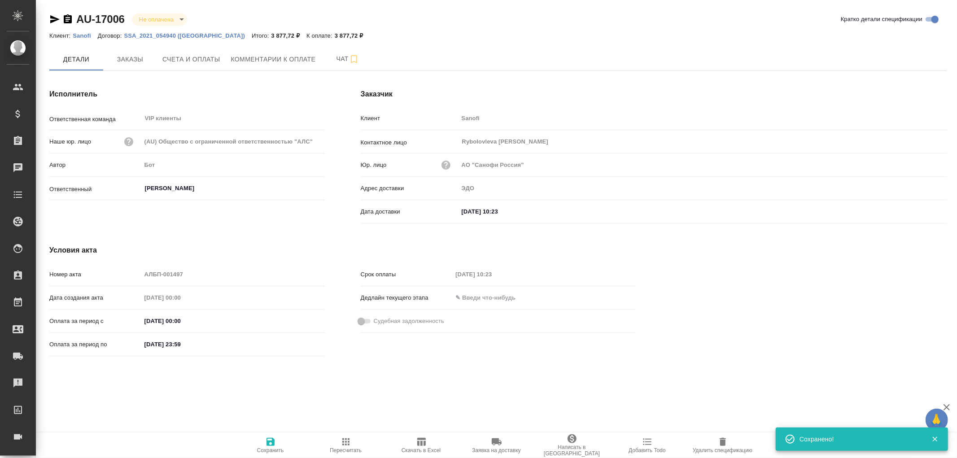
click at [271, 442] on icon "button" at bounding box center [271, 442] width 8 height 8
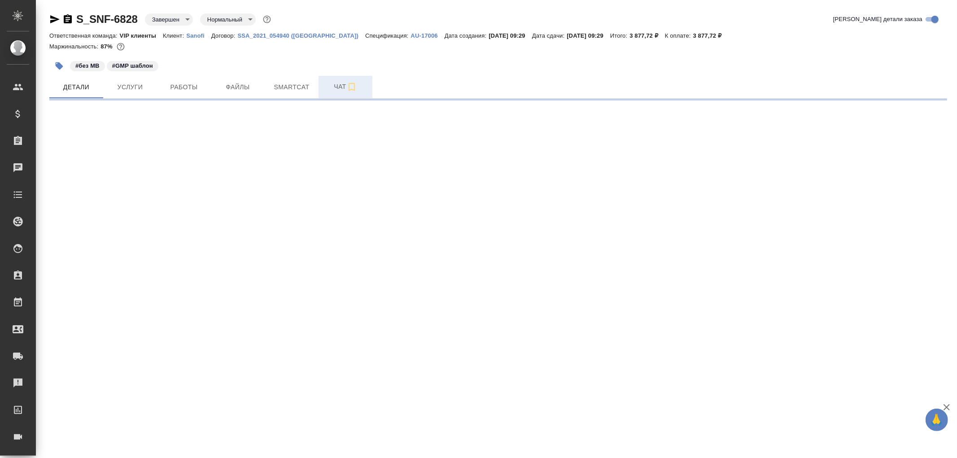
select select "RU"
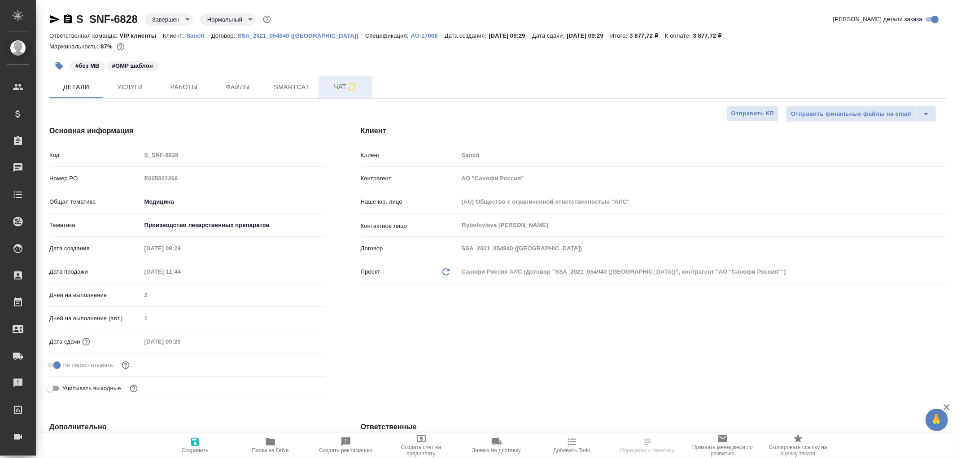
type textarea "x"
click at [338, 88] on span "Чат" at bounding box center [345, 86] width 43 height 11
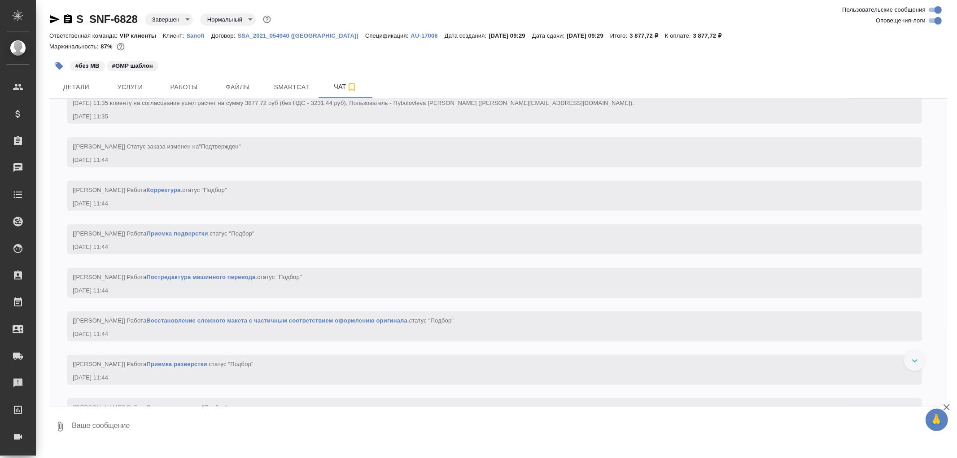
scroll to position [598, 0]
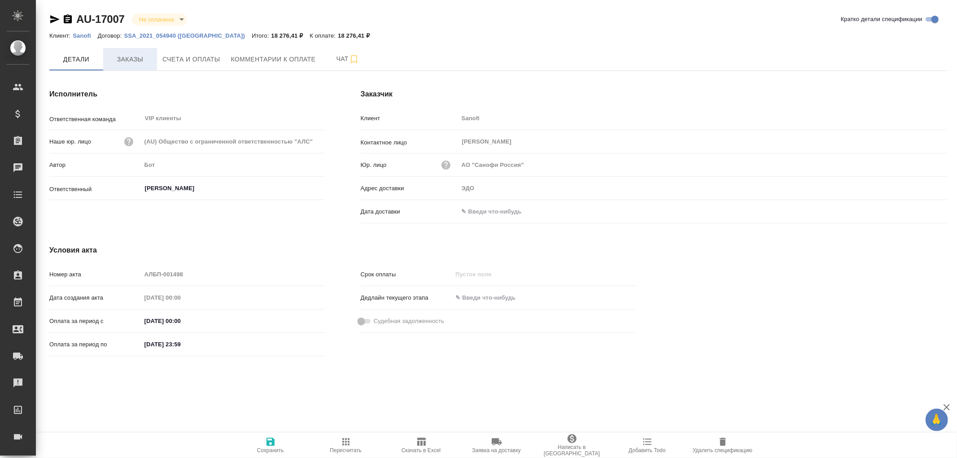
click at [132, 60] on span "Заказы" at bounding box center [130, 59] width 43 height 11
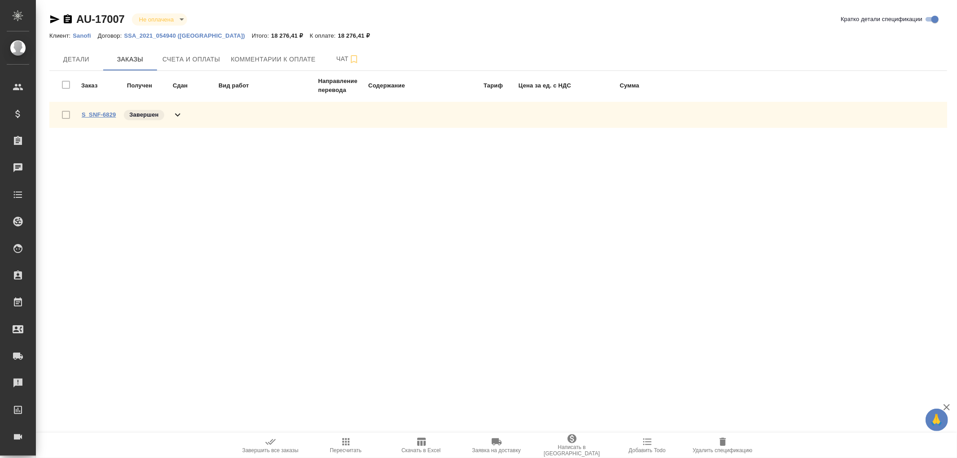
click at [105, 113] on link "S_SNF-6829" at bounding box center [99, 114] width 34 height 7
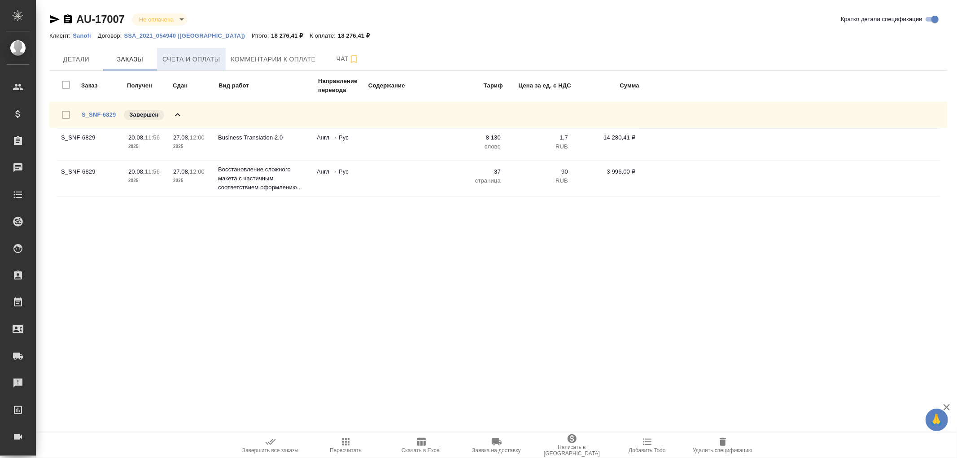
click at [186, 57] on span "Счета и оплаты" at bounding box center [191, 59] width 58 height 11
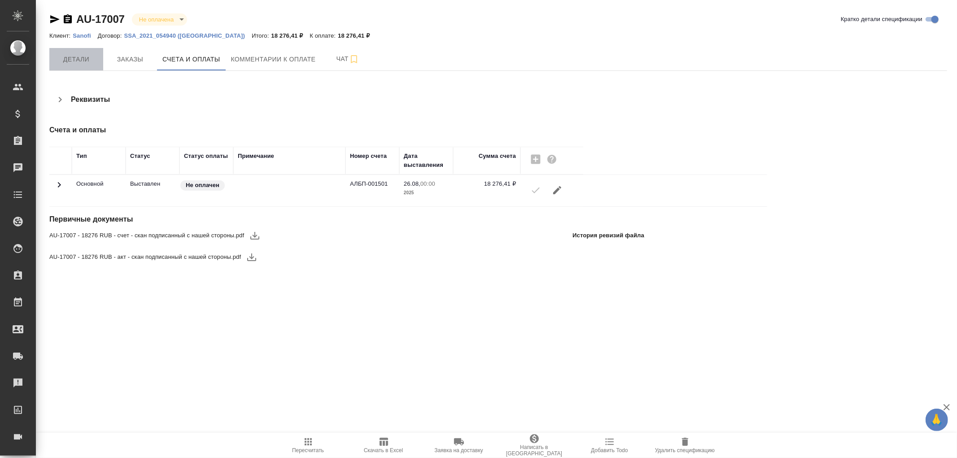
click at [78, 61] on span "Детали" at bounding box center [76, 59] width 43 height 11
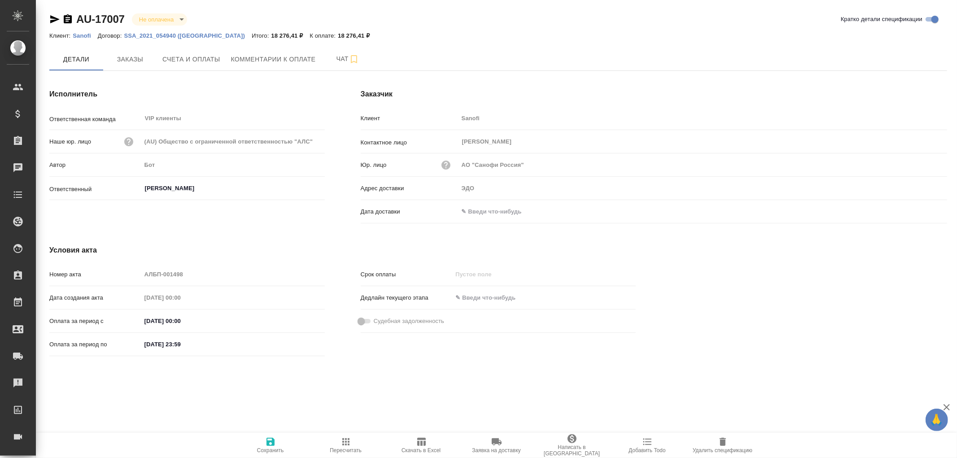
click at [482, 211] on input "text" at bounding box center [498, 211] width 79 height 13
click at [918, 209] on icon "button" at bounding box center [921, 210] width 8 height 9
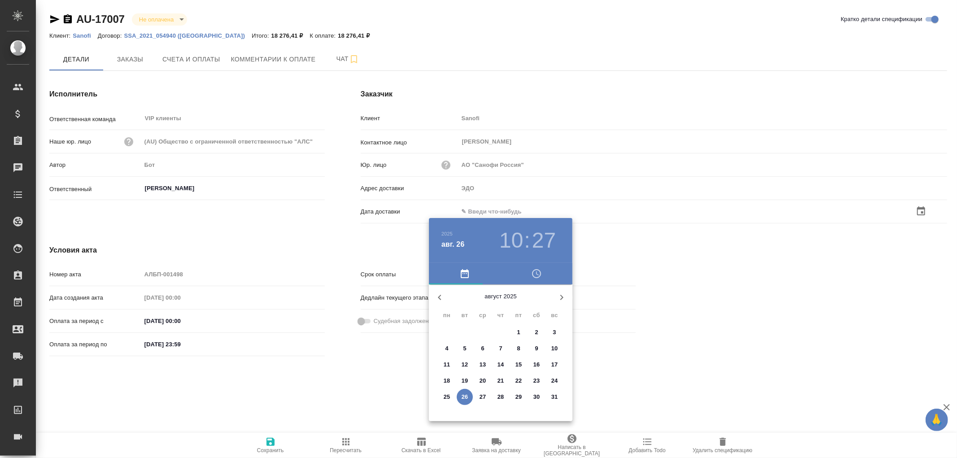
click at [468, 401] on button "26" at bounding box center [465, 397] width 16 height 16
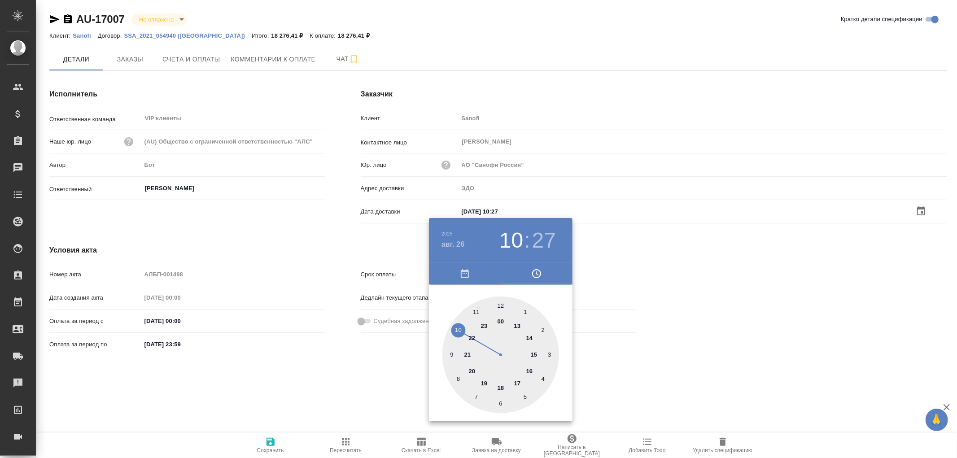
type input "[DATE] 10:27"
click at [272, 442] on div at bounding box center [478, 229] width 957 height 458
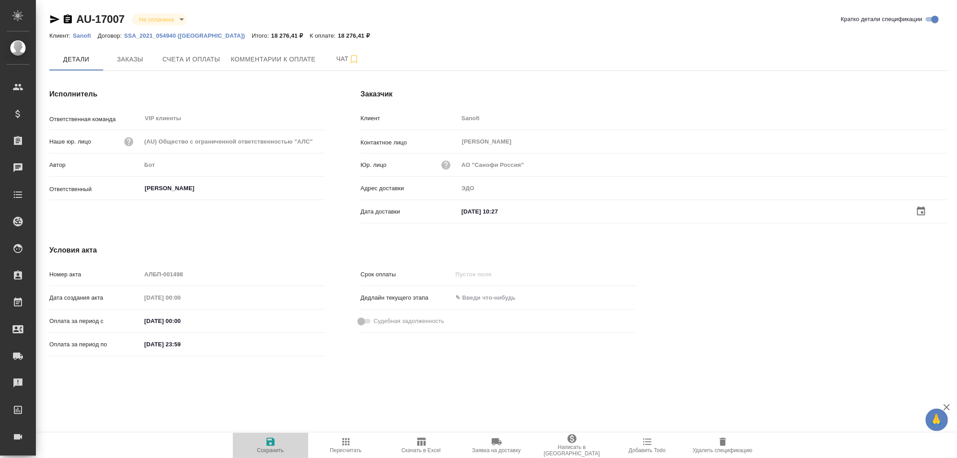
click at [272, 442] on icon "button" at bounding box center [271, 442] width 8 height 8
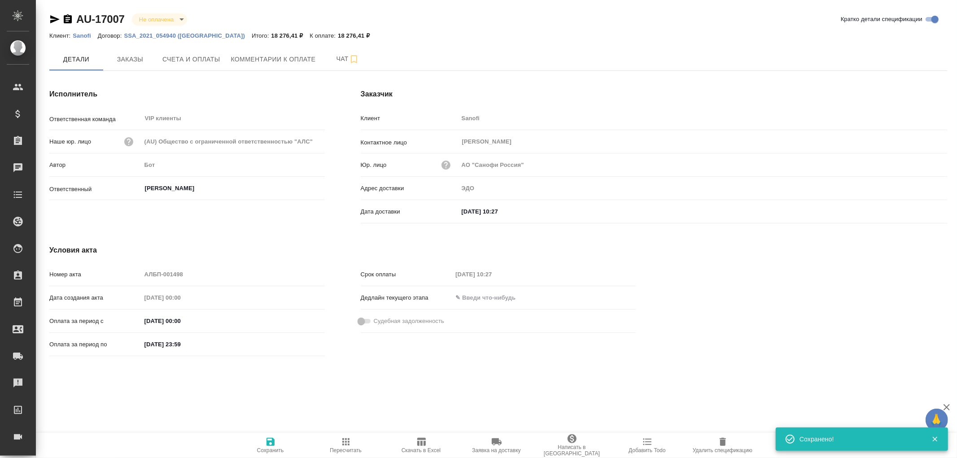
click at [272, 442] on icon "button" at bounding box center [271, 442] width 8 height 8
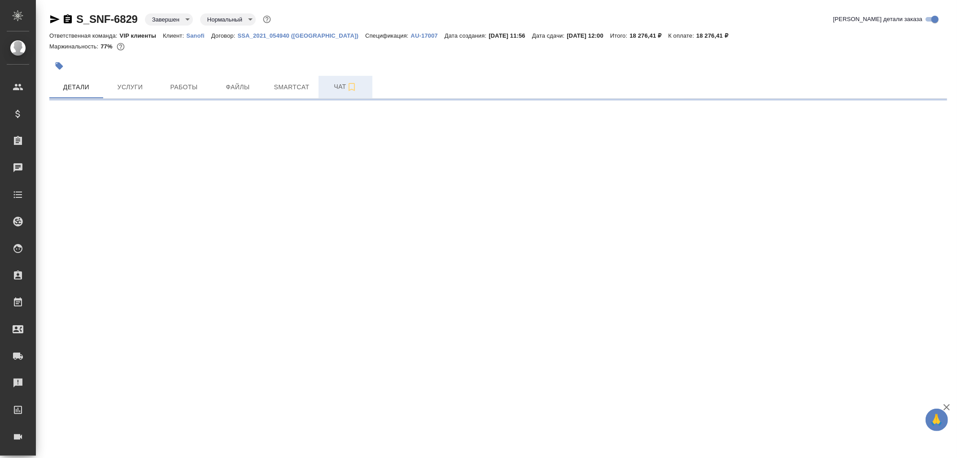
select select "RU"
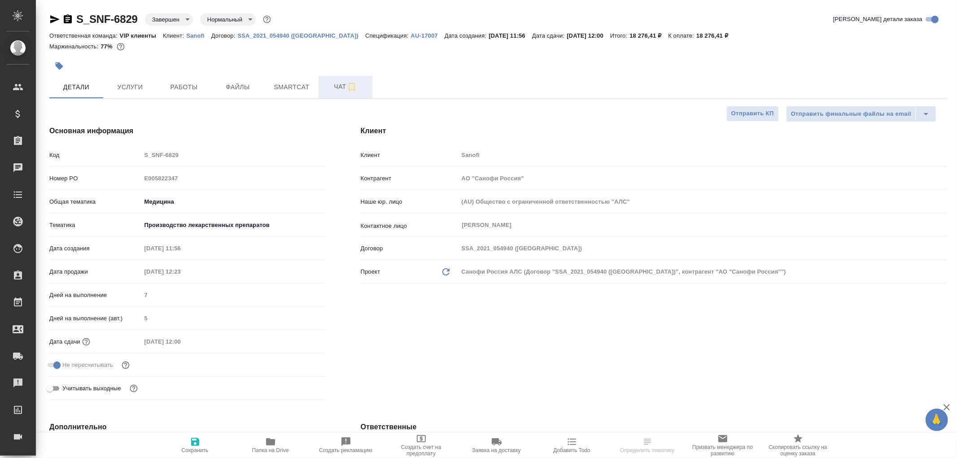
type textarea "x"
click at [339, 84] on span "Чат" at bounding box center [345, 86] width 43 height 11
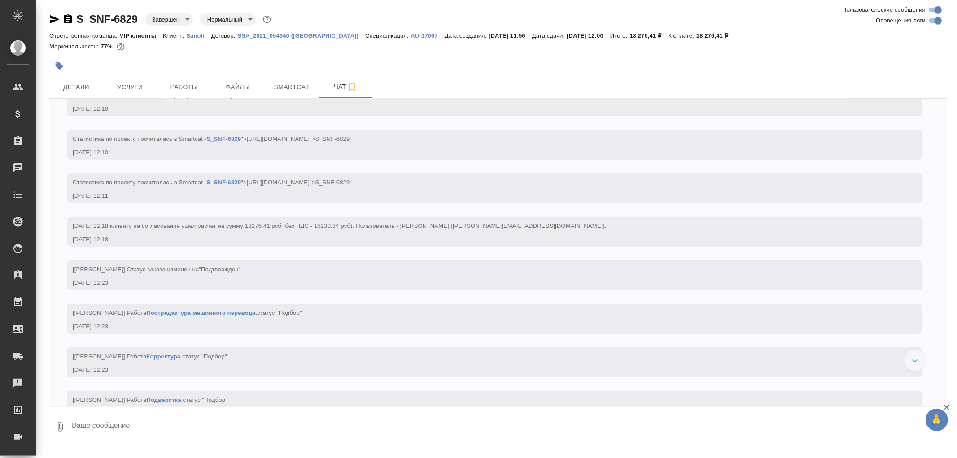
scroll to position [847, 0]
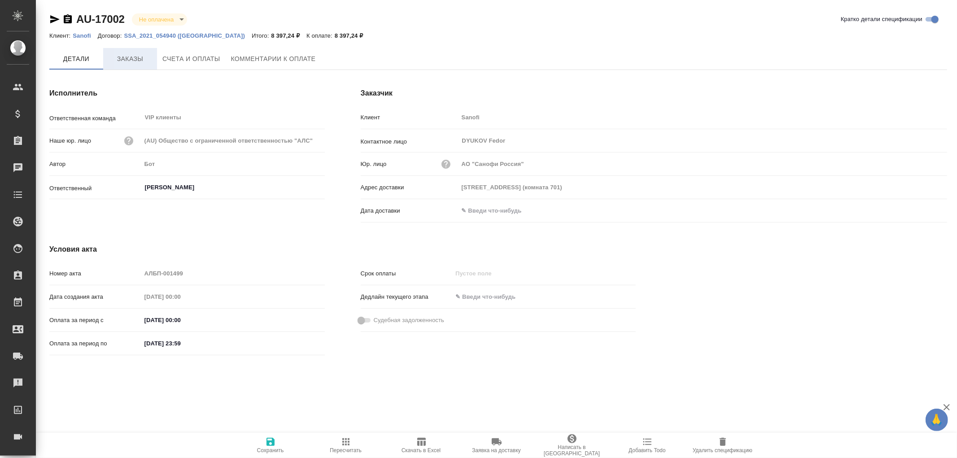
click at [129, 57] on span "Заказы" at bounding box center [130, 58] width 43 height 11
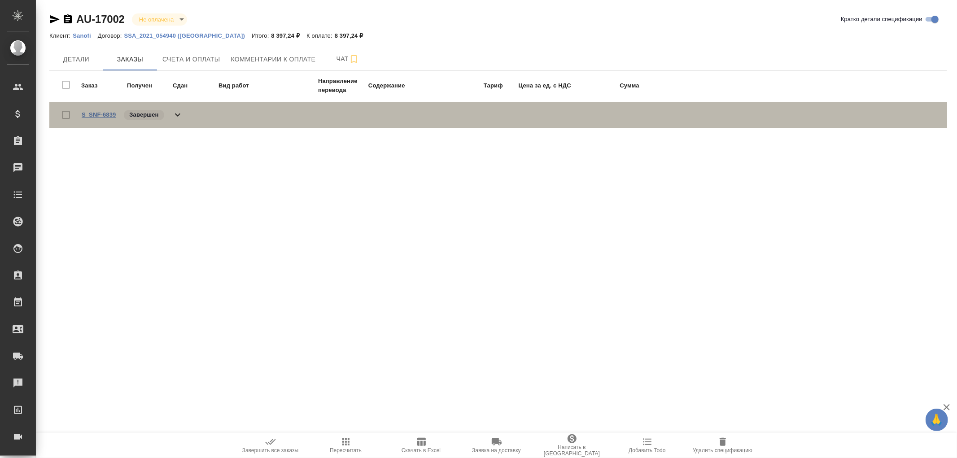
click at [100, 111] on link "S_SNF-6839" at bounding box center [99, 114] width 34 height 7
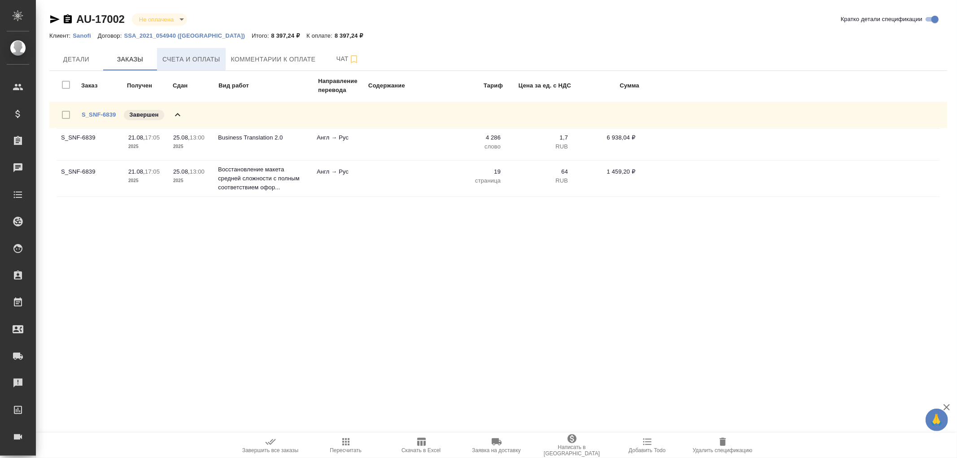
click at [182, 58] on span "Счета и оплаты" at bounding box center [191, 59] width 58 height 11
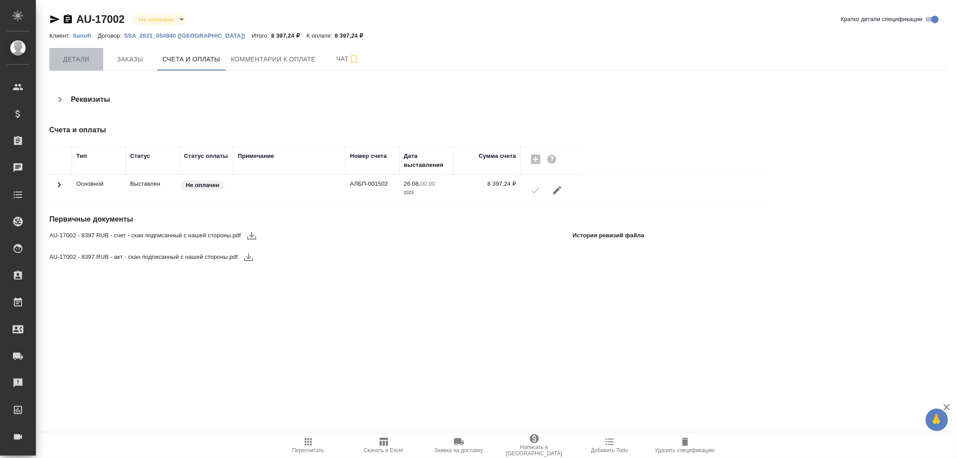
click at [73, 60] on span "Детали" at bounding box center [76, 59] width 43 height 11
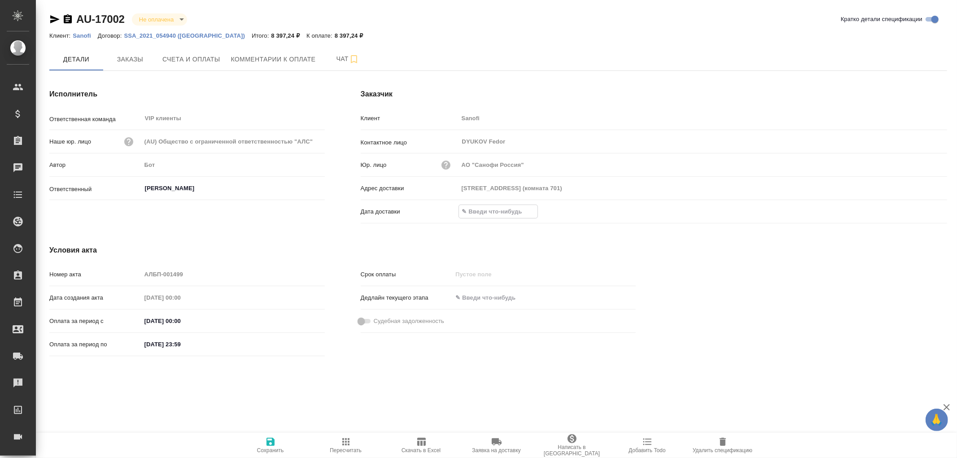
drag, startPoint x: 496, startPoint y: 211, endPoint x: 646, endPoint y: 210, distance: 150.3
click at [506, 211] on input "text" at bounding box center [498, 211] width 79 height 13
click at [922, 210] on icon "button" at bounding box center [921, 211] width 11 height 11
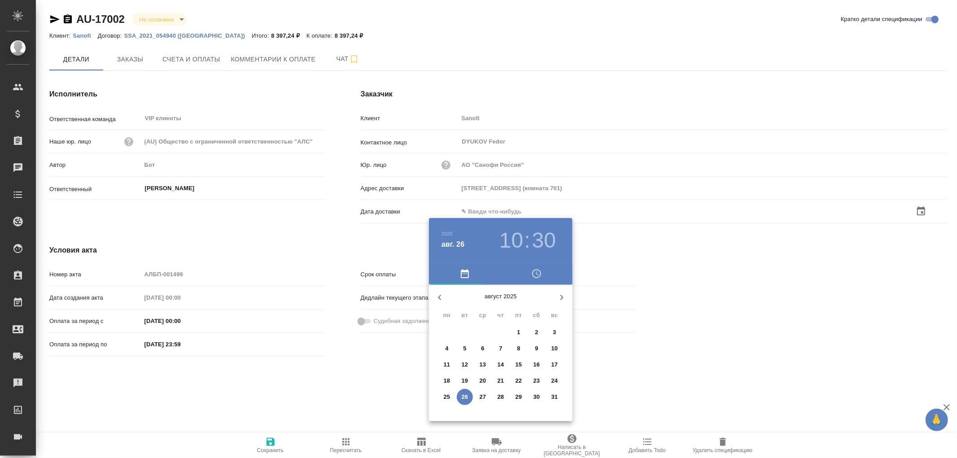
click at [464, 395] on p "26" at bounding box center [465, 397] width 7 height 9
type input "26.08.2025 10:30"
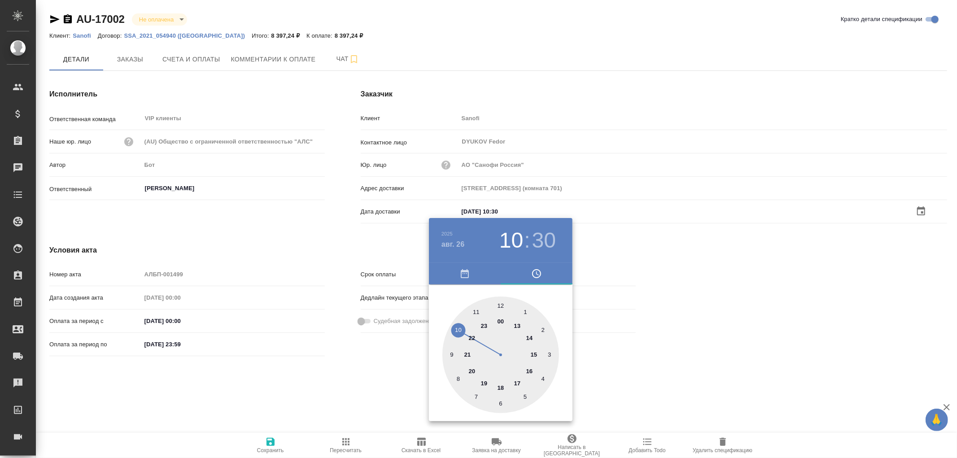
click at [271, 444] on div at bounding box center [478, 229] width 957 height 458
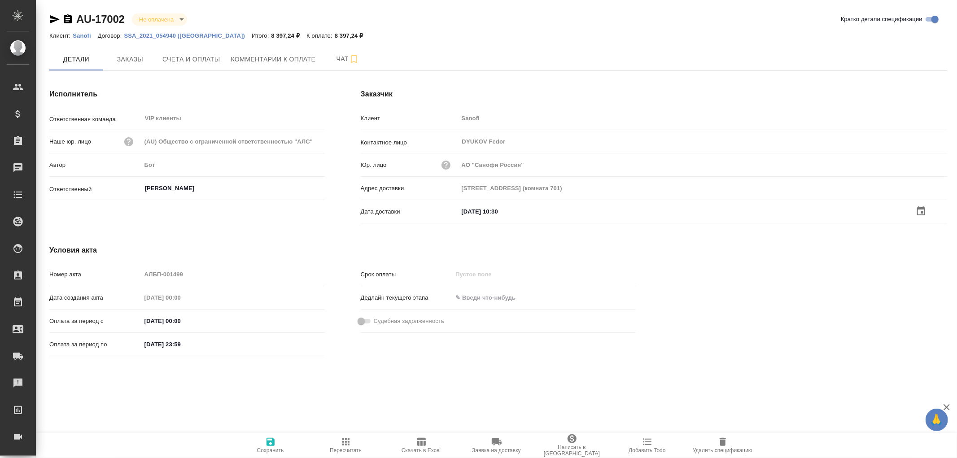
click at [271, 441] on icon "button" at bounding box center [271, 442] width 8 height 8
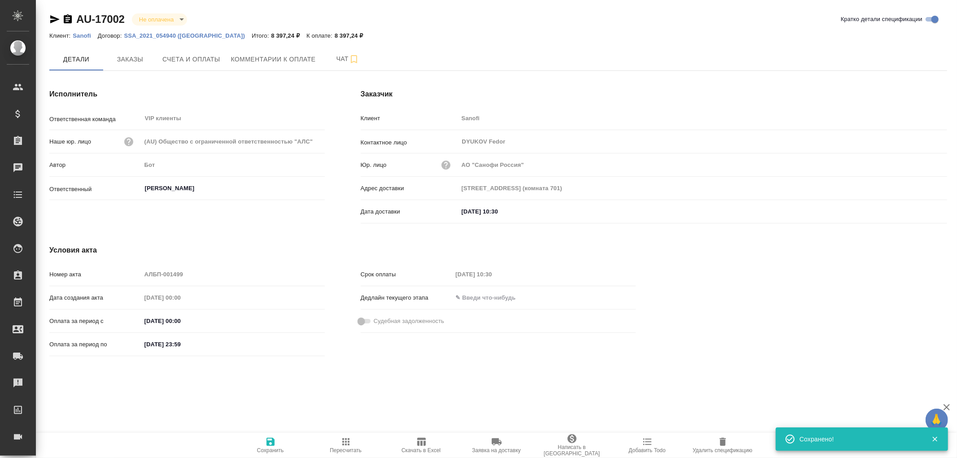
click at [271, 441] on icon "button" at bounding box center [271, 442] width 8 height 8
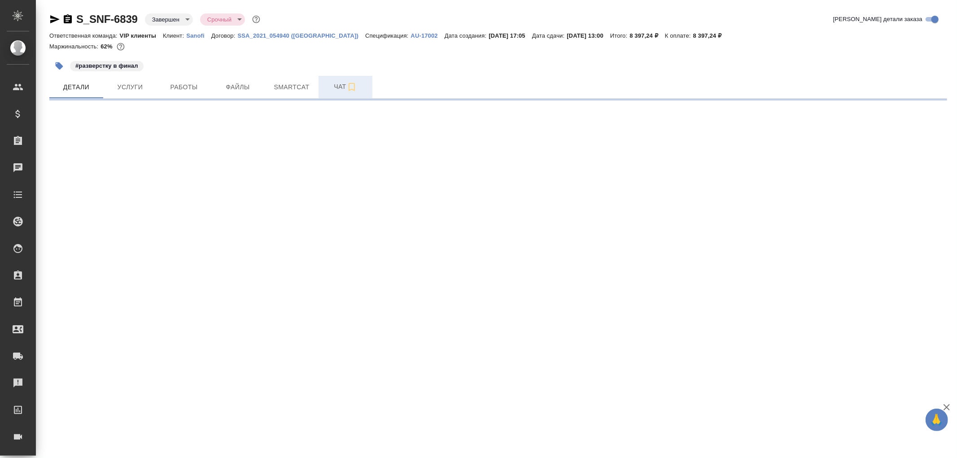
select select "RU"
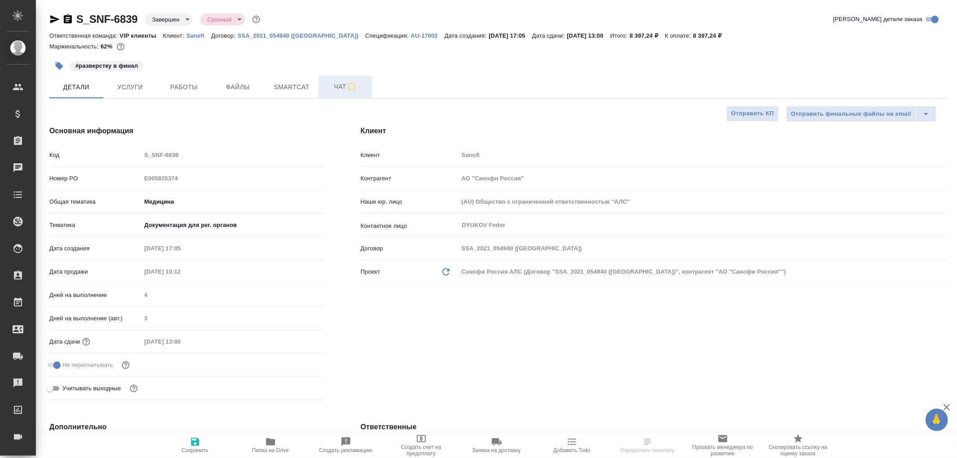
type textarea "x"
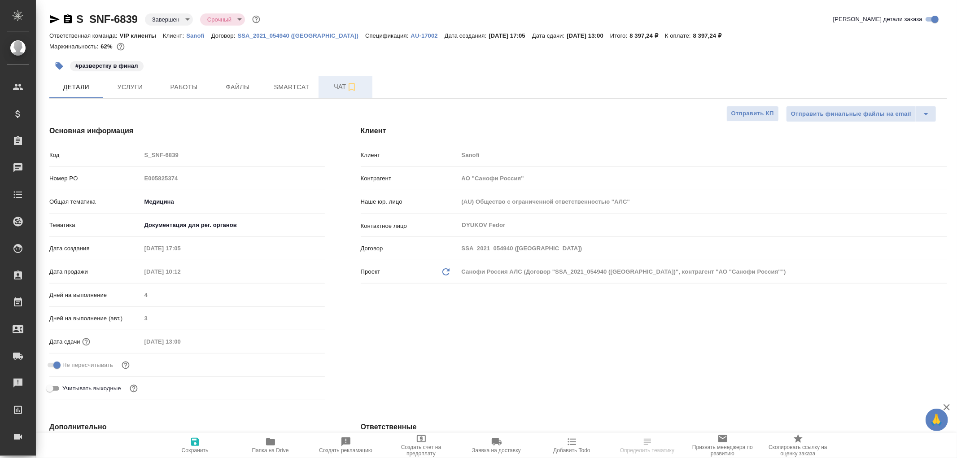
type textarea "x"
click at [337, 87] on span "Чат" at bounding box center [345, 86] width 43 height 11
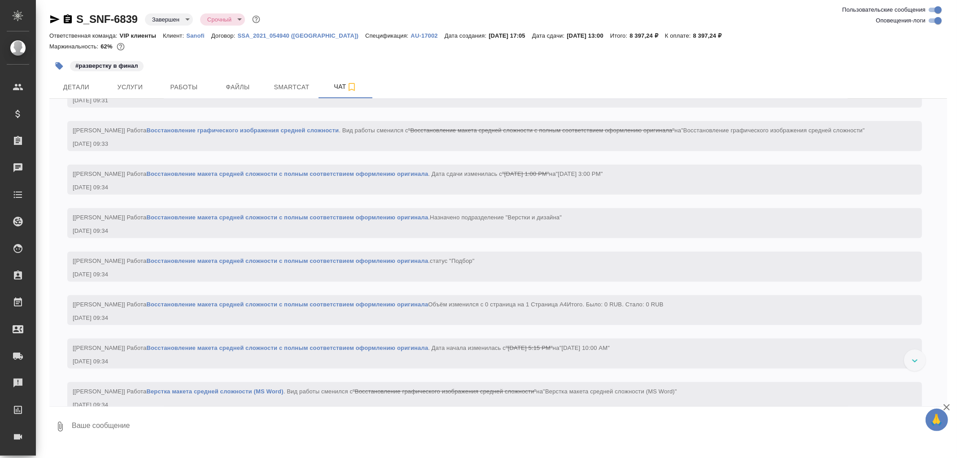
scroll to position [847, 0]
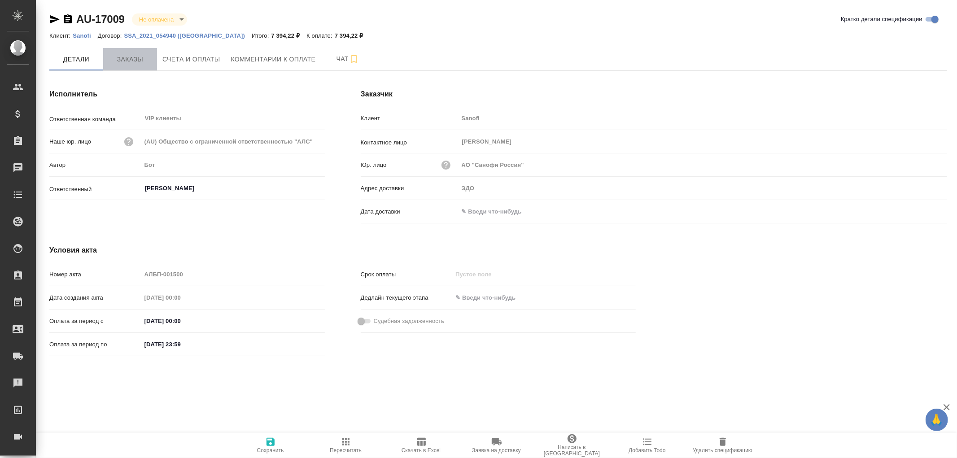
click at [131, 57] on span "Заказы" at bounding box center [130, 59] width 43 height 11
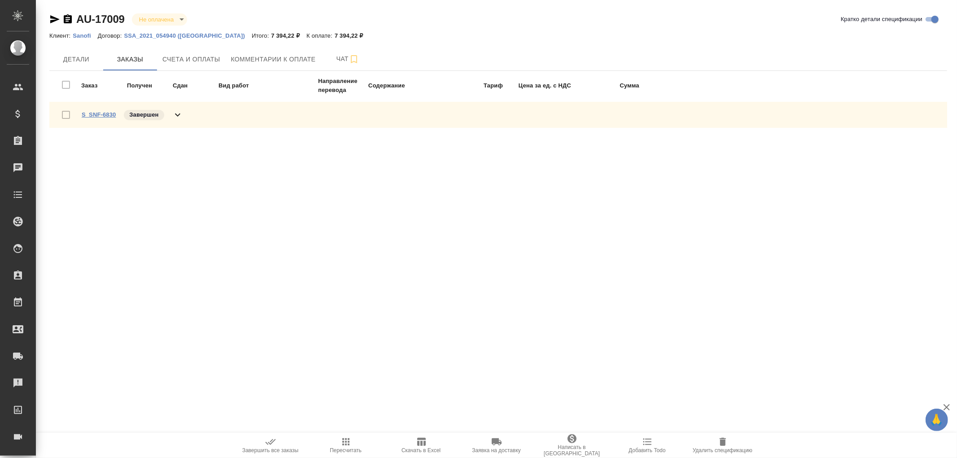
click at [101, 117] on link "S_SNF-6830" at bounding box center [99, 114] width 34 height 7
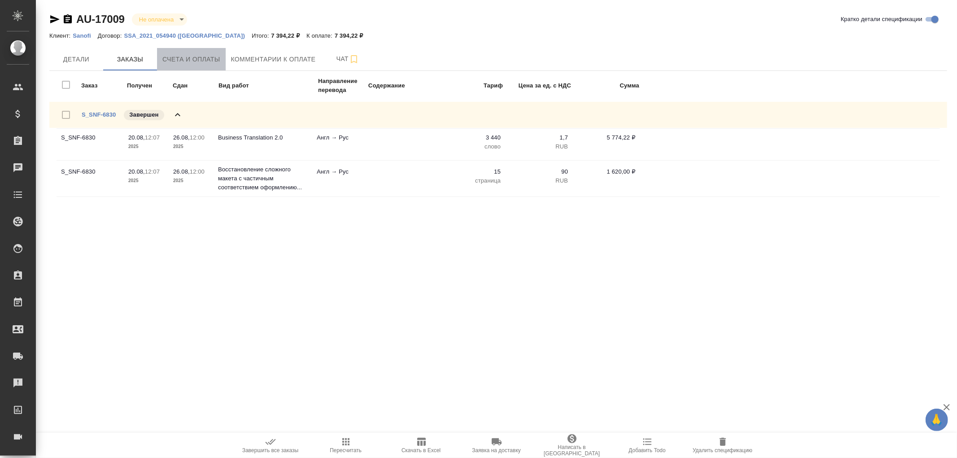
click at [214, 62] on span "Счета и оплаты" at bounding box center [191, 59] width 58 height 11
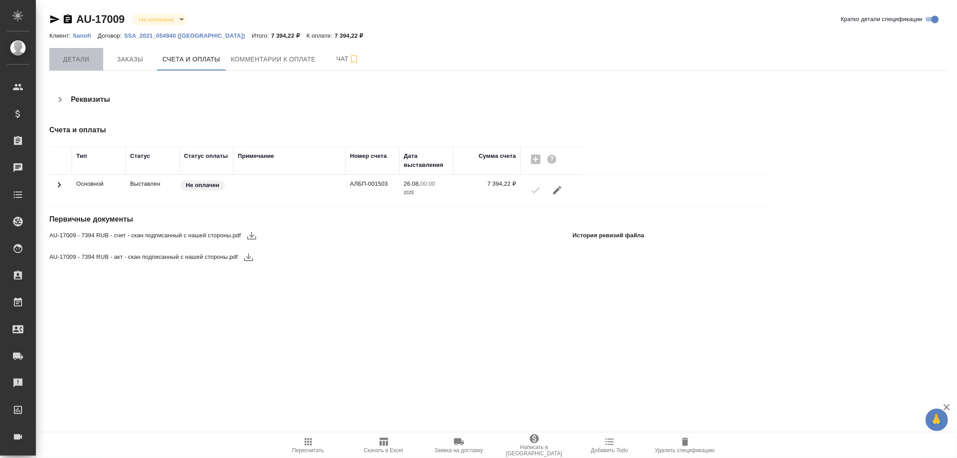
click at [77, 57] on span "Детали" at bounding box center [76, 59] width 43 height 11
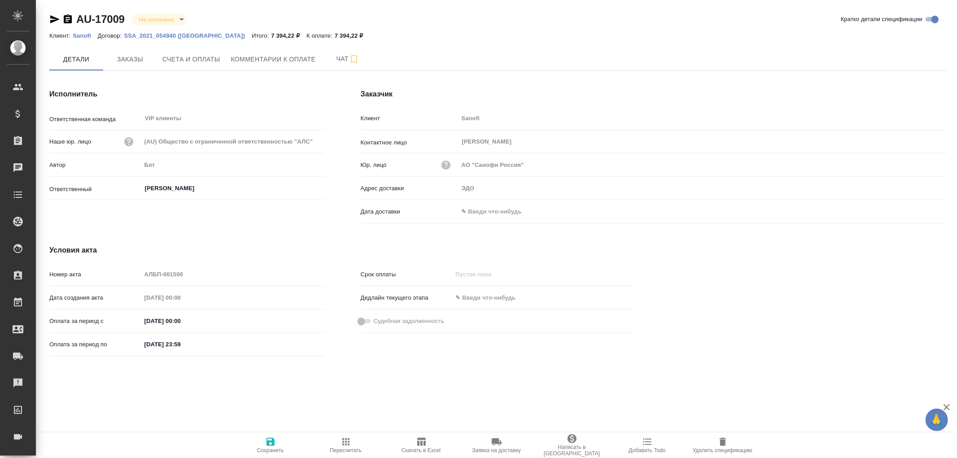
drag, startPoint x: 481, startPoint y: 216, endPoint x: 503, endPoint y: 215, distance: 22.0
click at [481, 216] on input "text" at bounding box center [498, 211] width 79 height 13
click at [921, 209] on icon "button" at bounding box center [921, 210] width 11 height 11
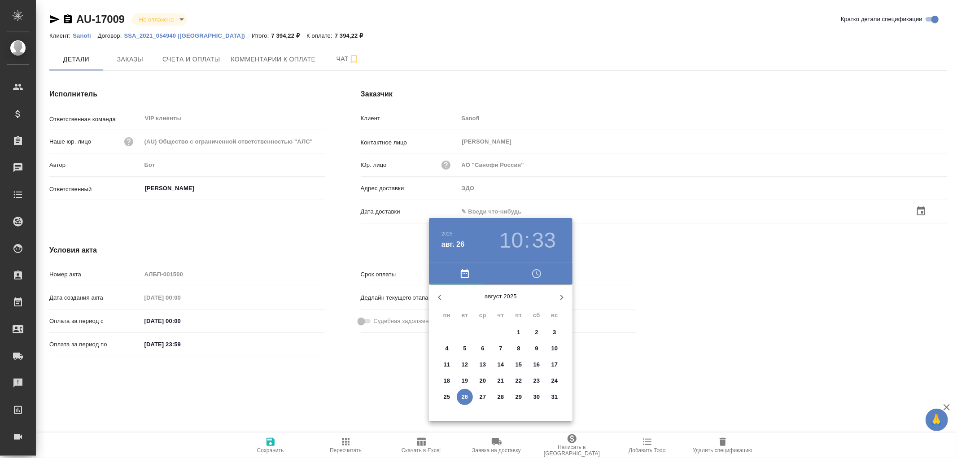
click at [467, 396] on p "26" at bounding box center [465, 397] width 7 height 9
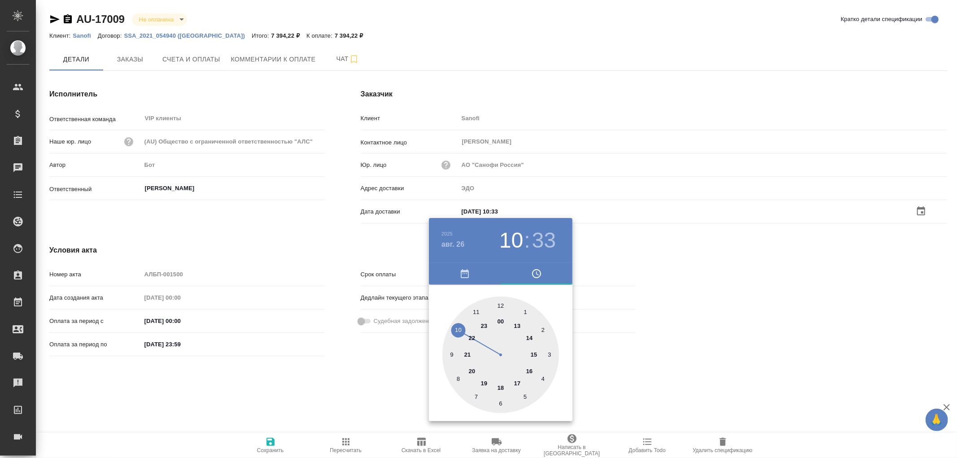
type input "26.08.2025 10:33"
click at [275, 444] on div at bounding box center [478, 229] width 957 height 458
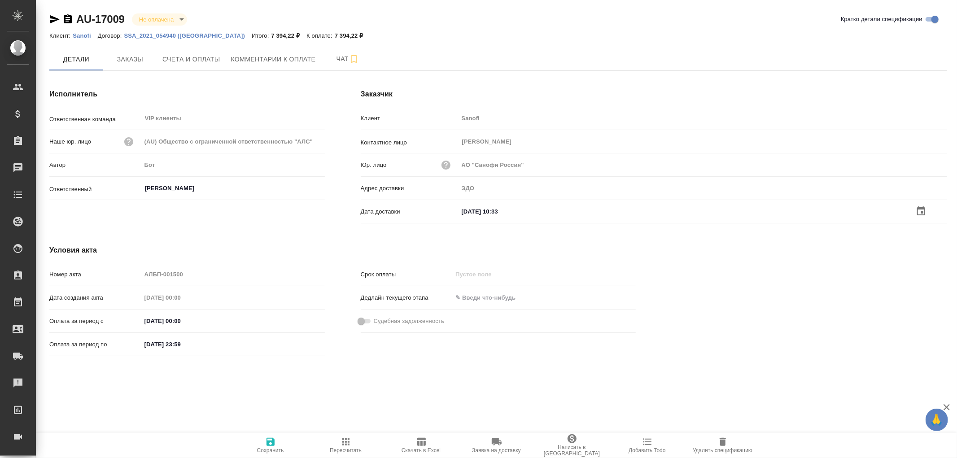
click at [274, 443] on icon "button" at bounding box center [271, 442] width 8 height 8
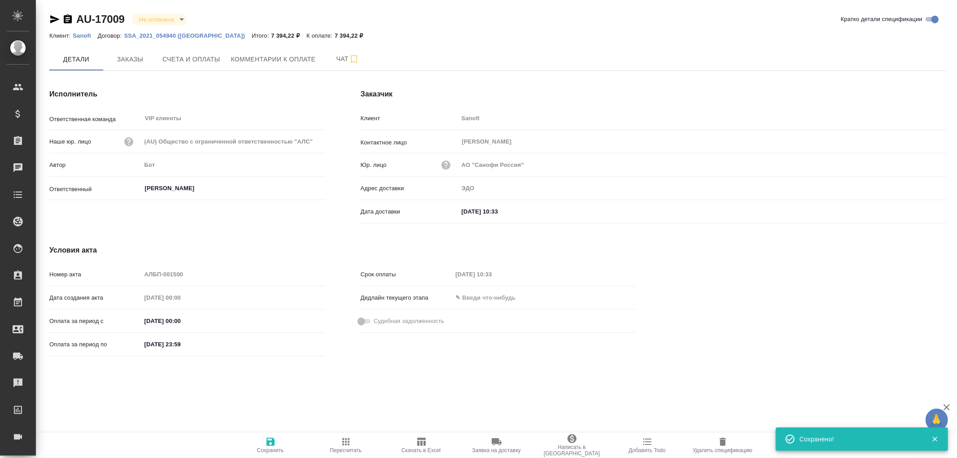
click at [271, 441] on icon "button" at bounding box center [271, 442] width 8 height 8
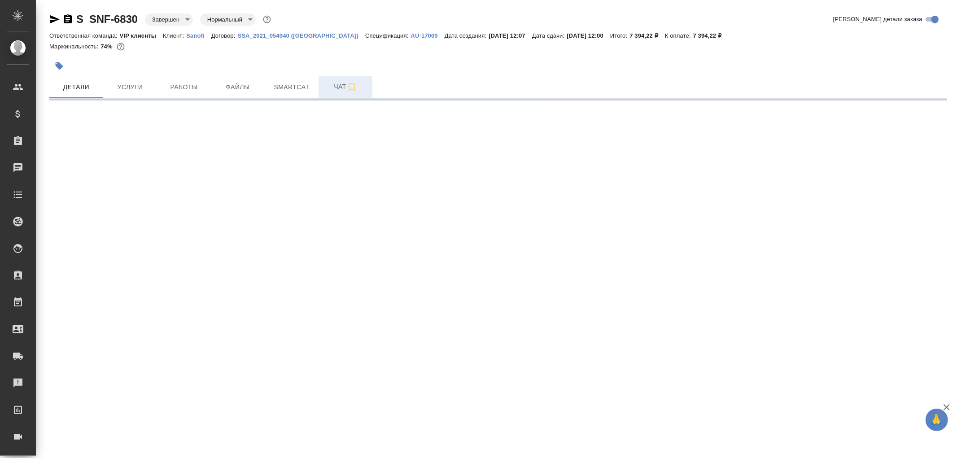
select select "RU"
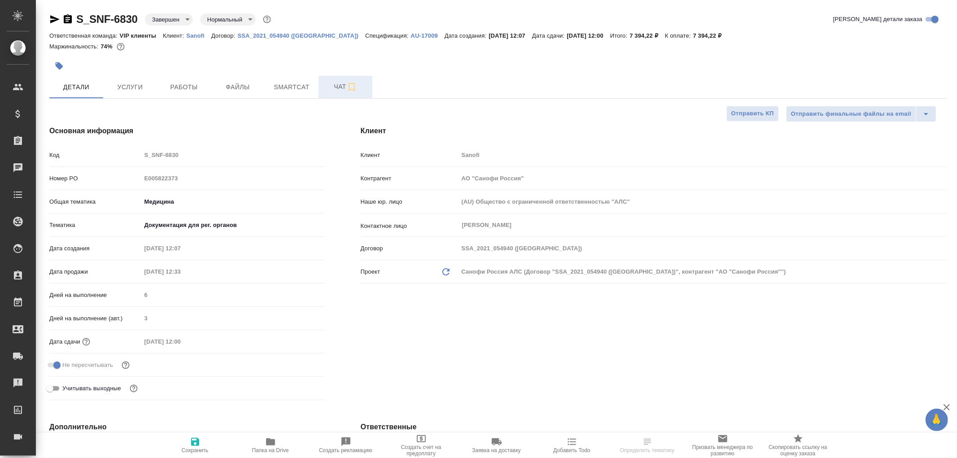
type textarea "x"
click at [340, 88] on span "Чат" at bounding box center [345, 86] width 43 height 11
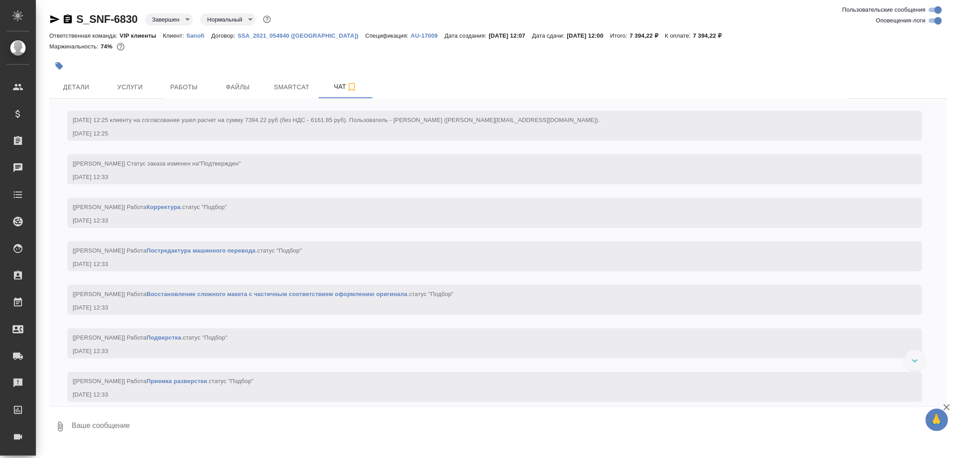
scroll to position [747, 0]
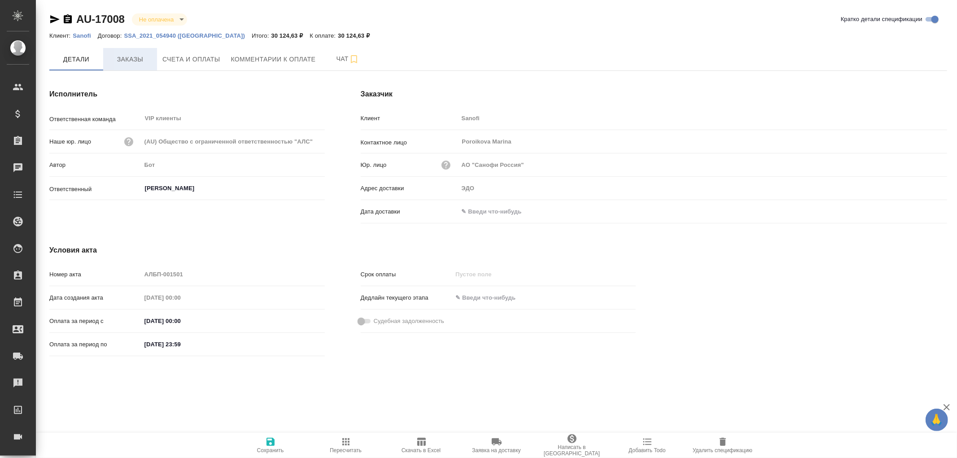
click at [123, 60] on span "Заказы" at bounding box center [130, 59] width 43 height 11
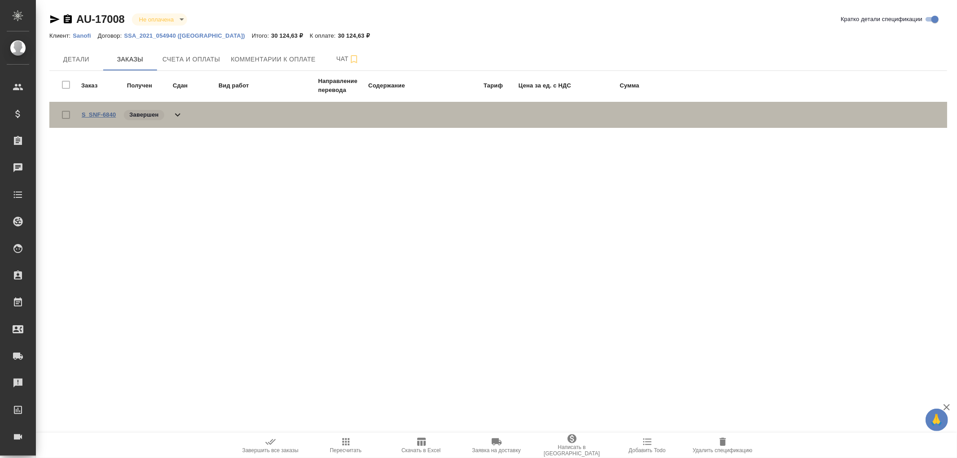
click at [92, 114] on link "S_SNF-6840" at bounding box center [99, 114] width 34 height 7
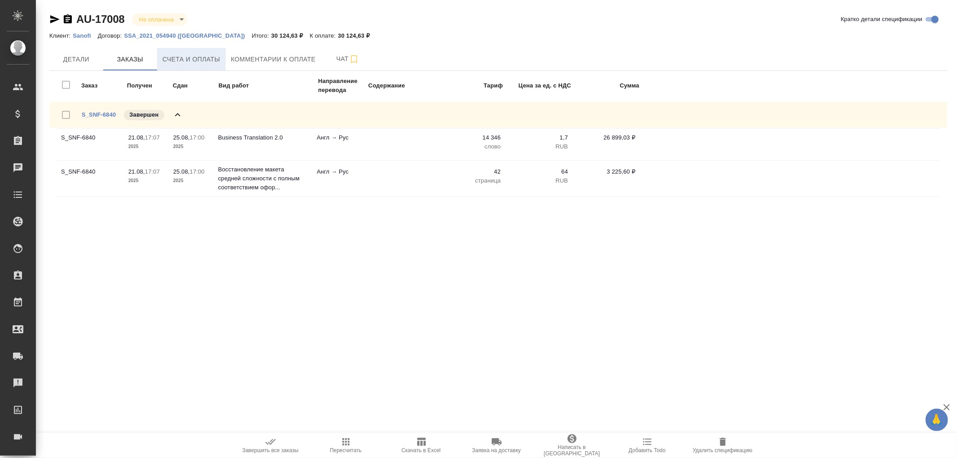
click at [198, 56] on span "Счета и оплаты" at bounding box center [191, 59] width 58 height 11
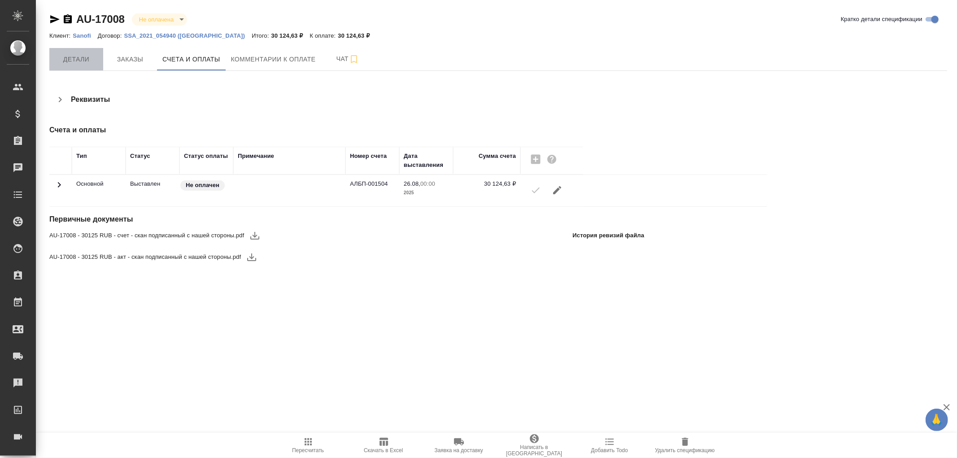
click at [70, 56] on span "Детали" at bounding box center [76, 59] width 43 height 11
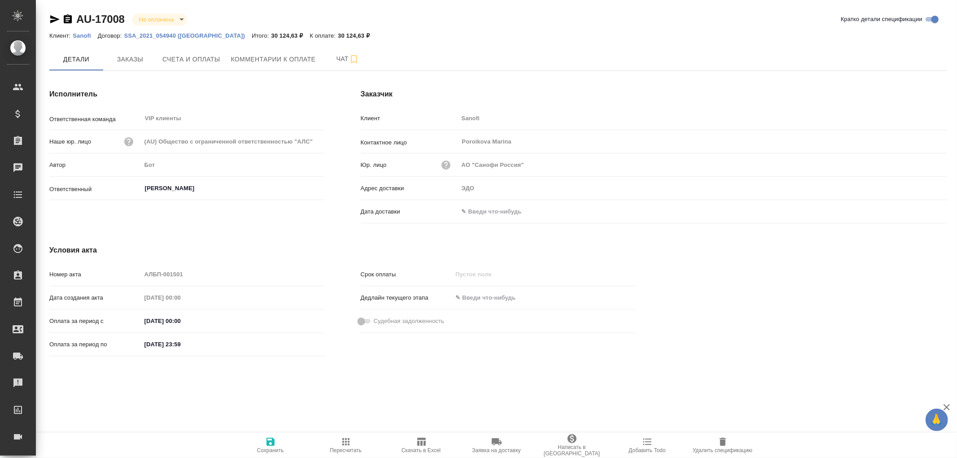
click at [503, 210] on input "text" at bounding box center [498, 211] width 79 height 13
click at [927, 209] on div at bounding box center [931, 211] width 31 height 11
click at [921, 209] on icon "button" at bounding box center [921, 211] width 11 height 11
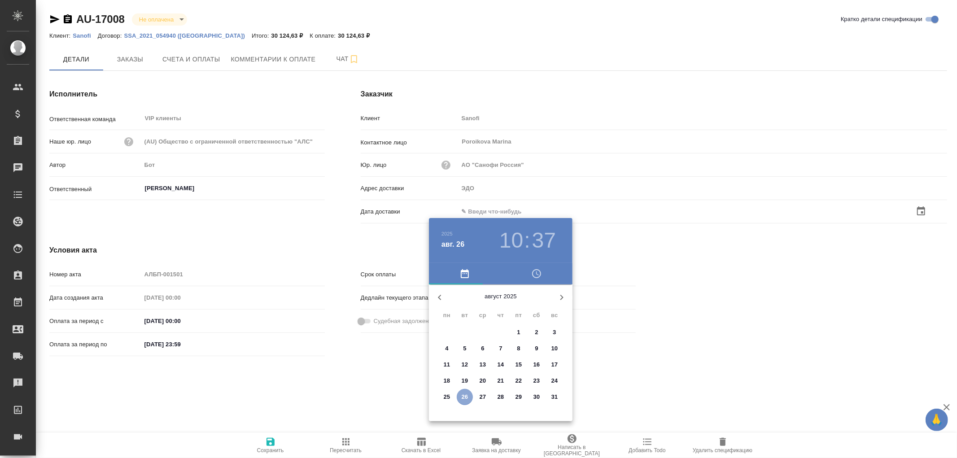
click at [463, 395] on p "26" at bounding box center [465, 397] width 7 height 9
type input "26.08.2025 10:37"
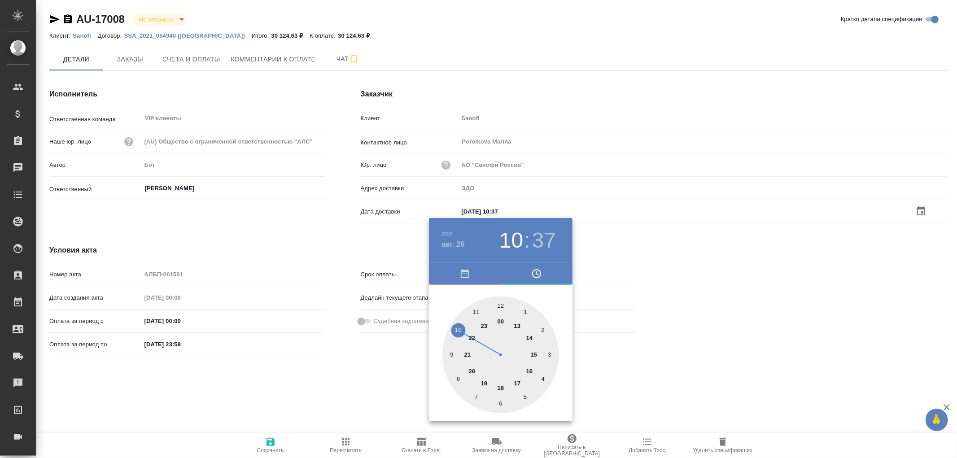
click at [269, 443] on div at bounding box center [478, 229] width 957 height 458
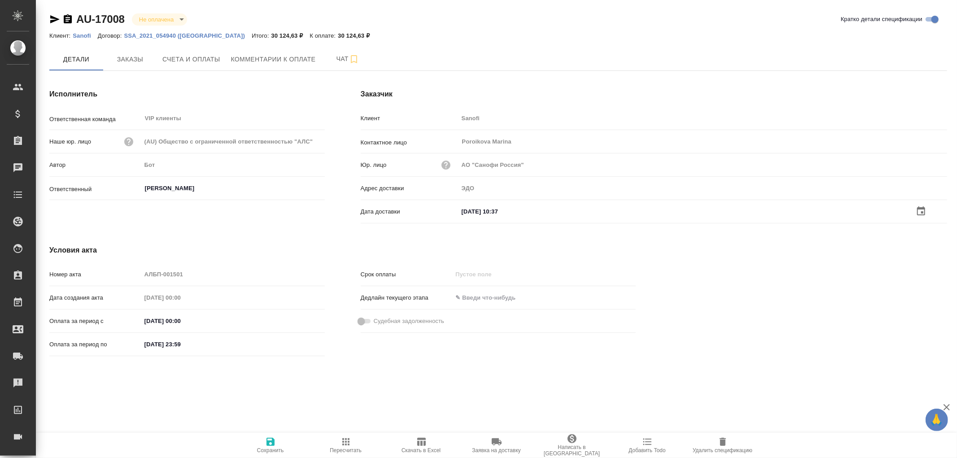
click at [271, 442] on icon "button" at bounding box center [271, 442] width 8 height 8
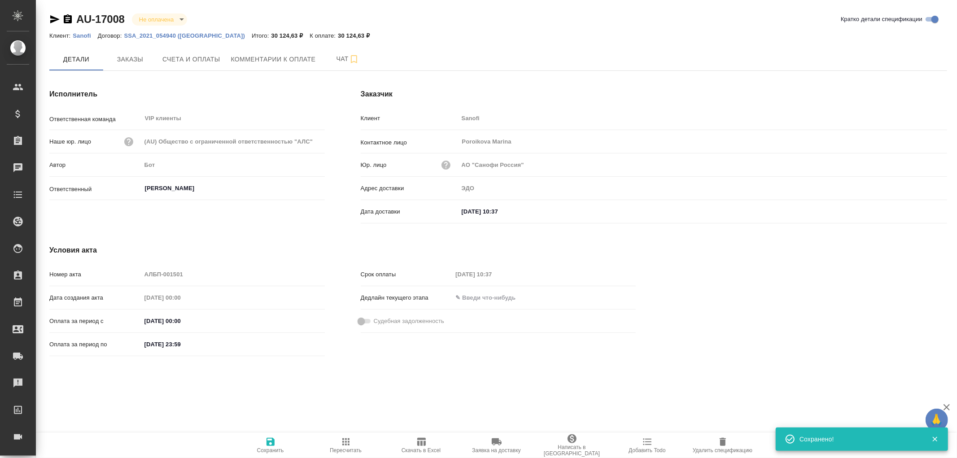
click at [271, 442] on icon "button" at bounding box center [271, 442] width 8 height 8
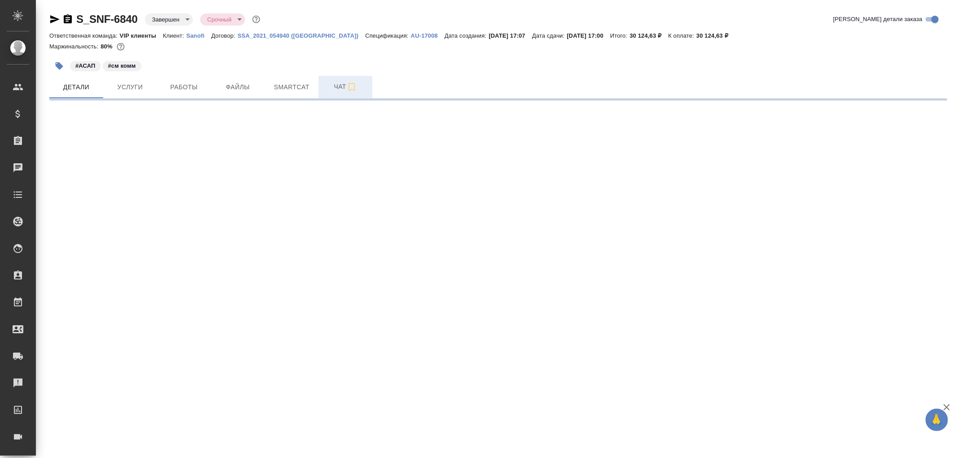
select select "RU"
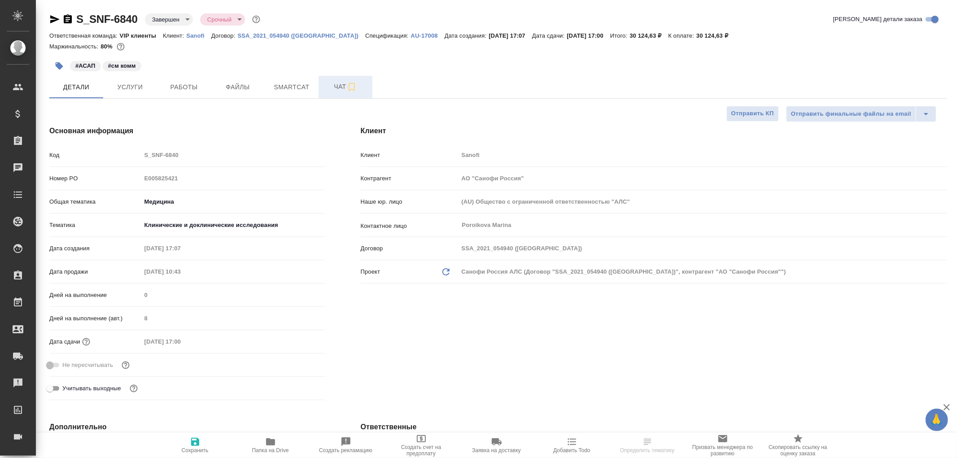
type textarea "x"
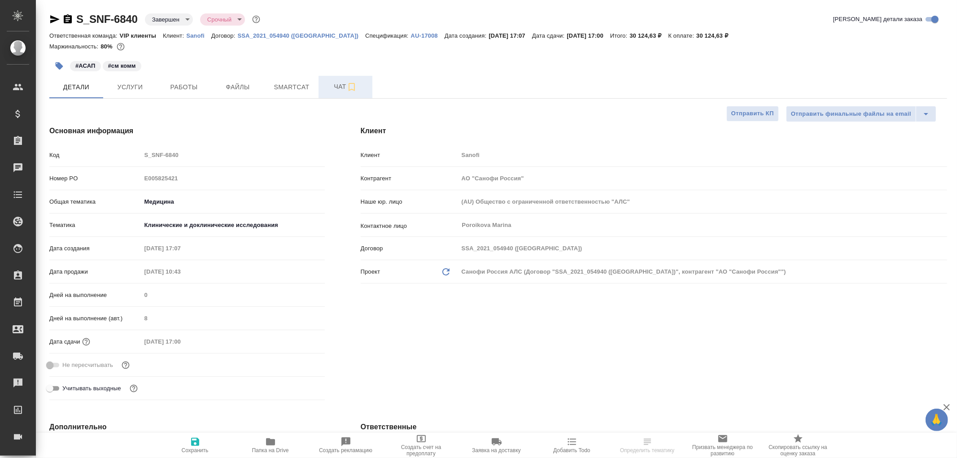
type textarea "x"
click at [339, 88] on span "Чат" at bounding box center [345, 86] width 43 height 11
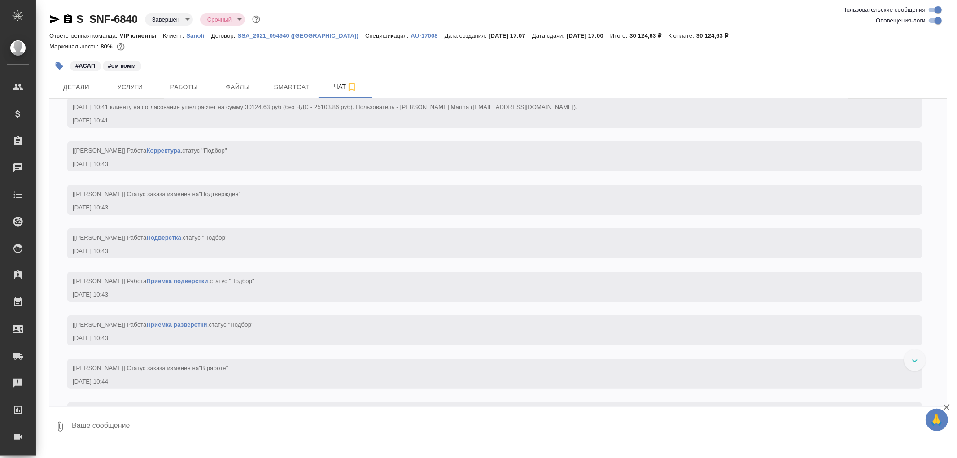
scroll to position [2991, 0]
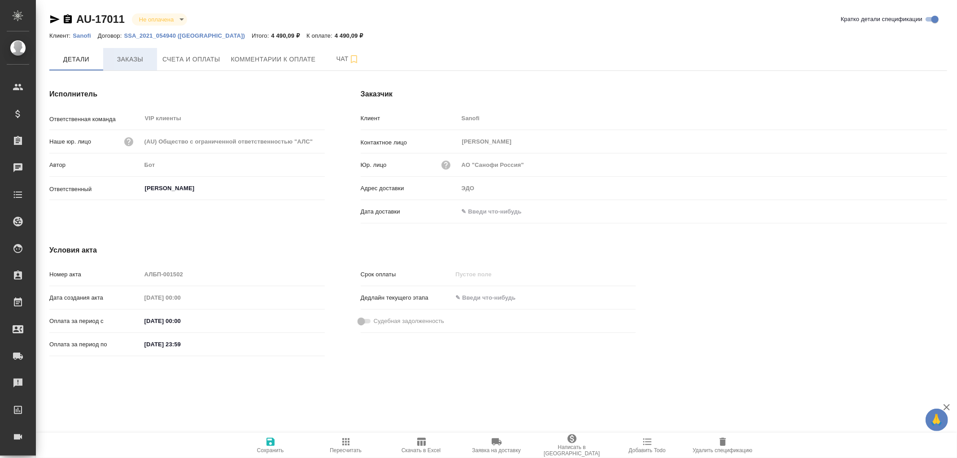
click at [131, 61] on span "Заказы" at bounding box center [130, 59] width 43 height 11
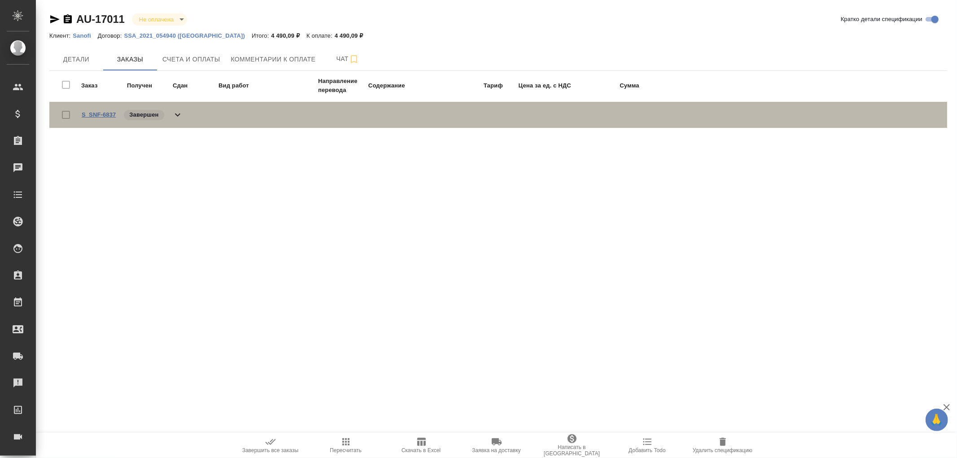
click at [103, 114] on link "S_SNF-6837" at bounding box center [99, 114] width 34 height 7
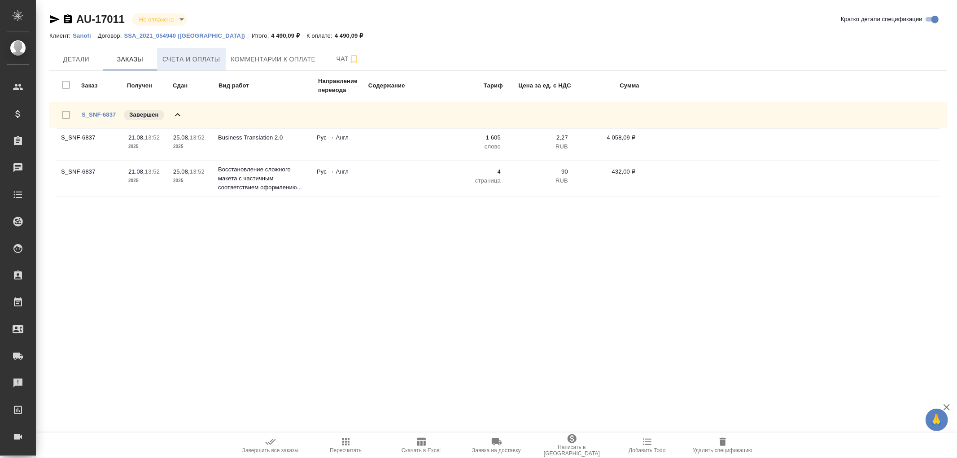
click at [188, 52] on button "Счета и оплаты" at bounding box center [191, 59] width 69 height 22
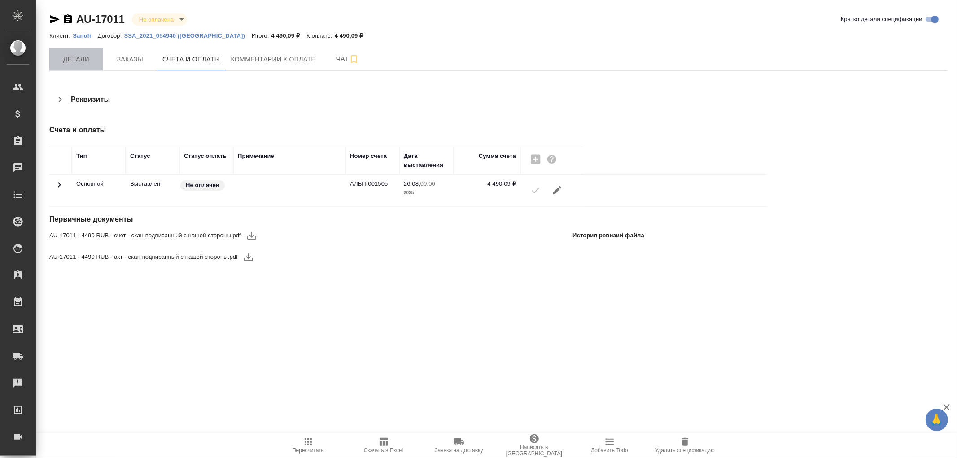
click at [68, 61] on span "Детали" at bounding box center [76, 59] width 43 height 11
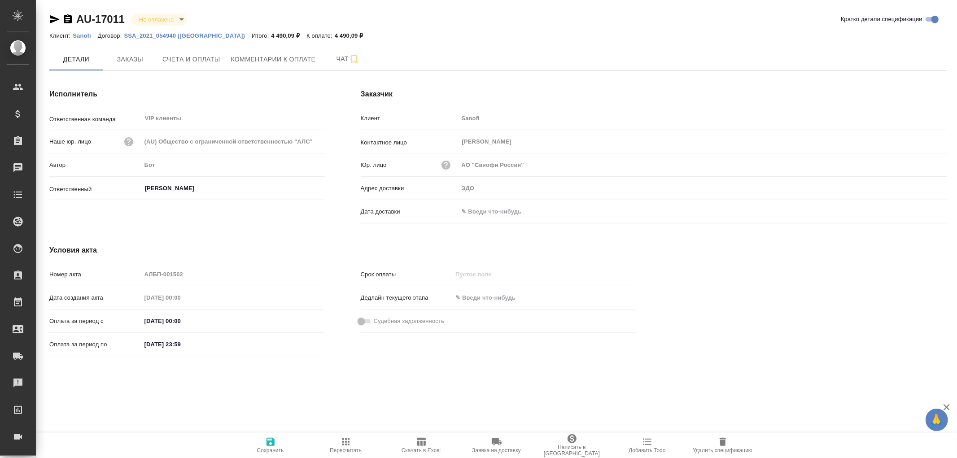
click at [490, 211] on input "text" at bounding box center [498, 211] width 79 height 13
click at [922, 209] on icon "button" at bounding box center [921, 210] width 11 height 11
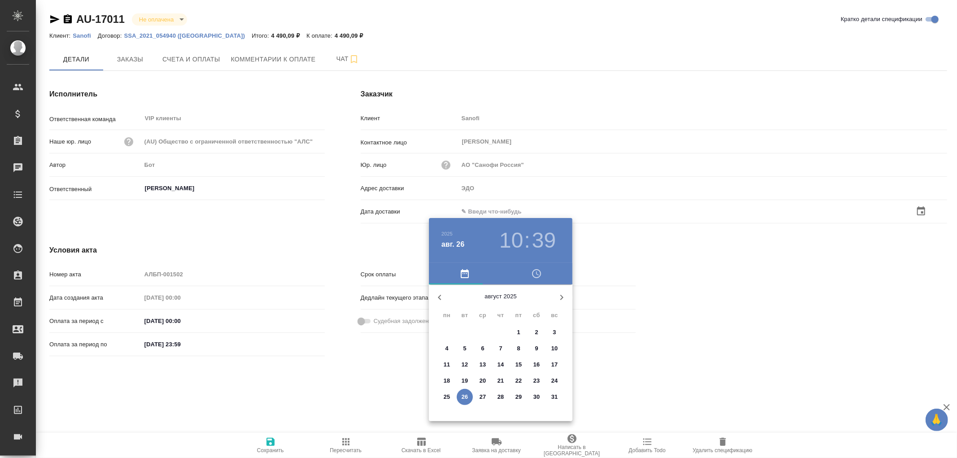
click at [469, 398] on span "26" at bounding box center [465, 397] width 16 height 9
type input "[DATE] 10:39"
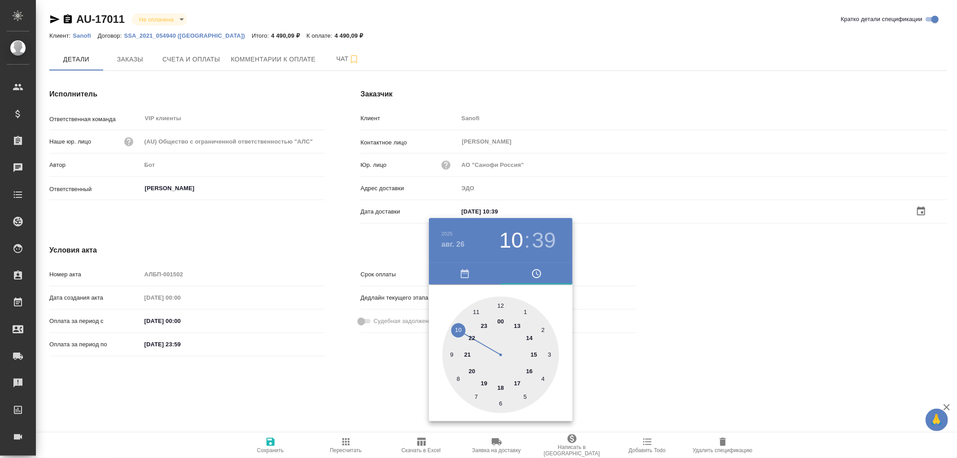
click at [272, 442] on div at bounding box center [478, 229] width 957 height 458
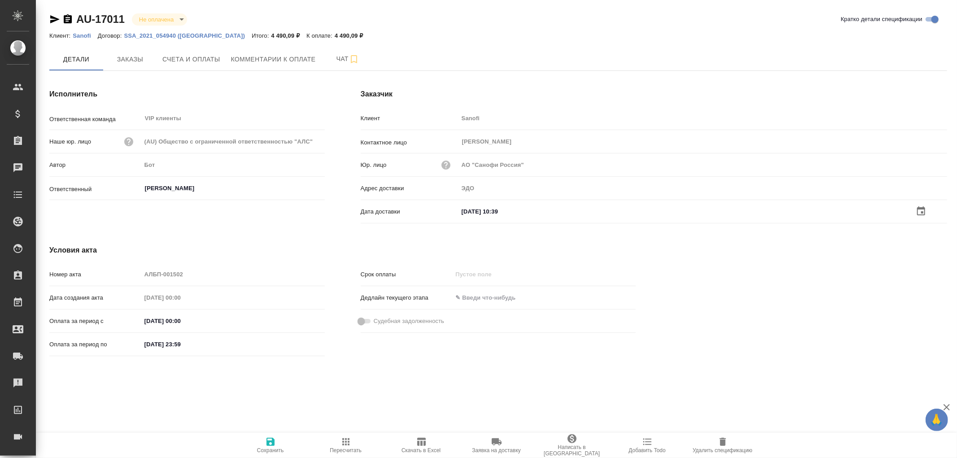
click at [272, 442] on icon "button" at bounding box center [271, 442] width 8 height 8
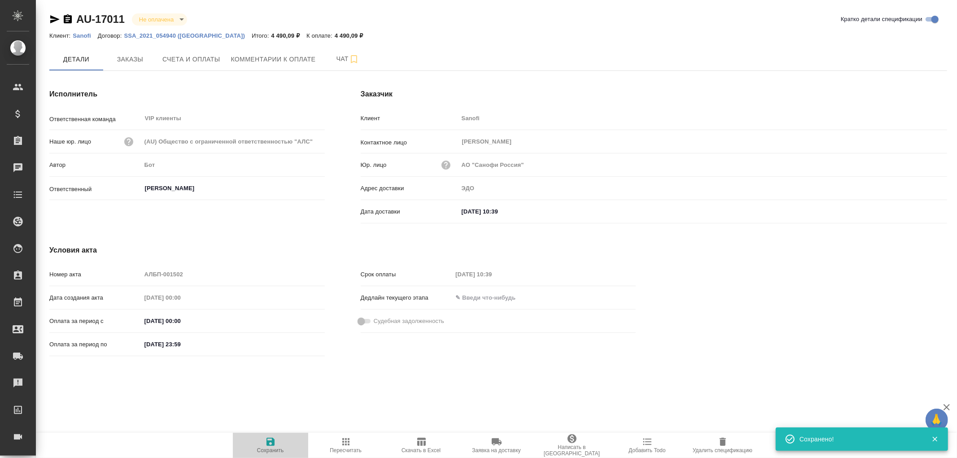
click at [272, 442] on icon "button" at bounding box center [271, 442] width 8 height 8
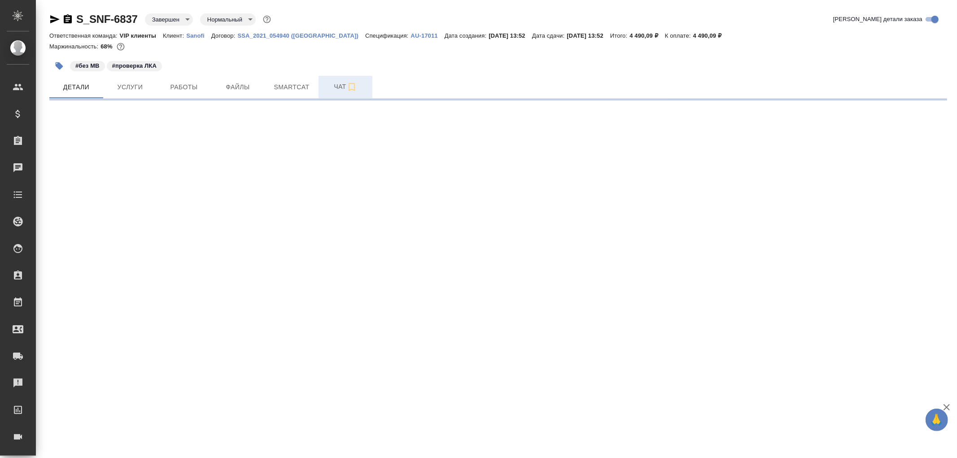
select select "RU"
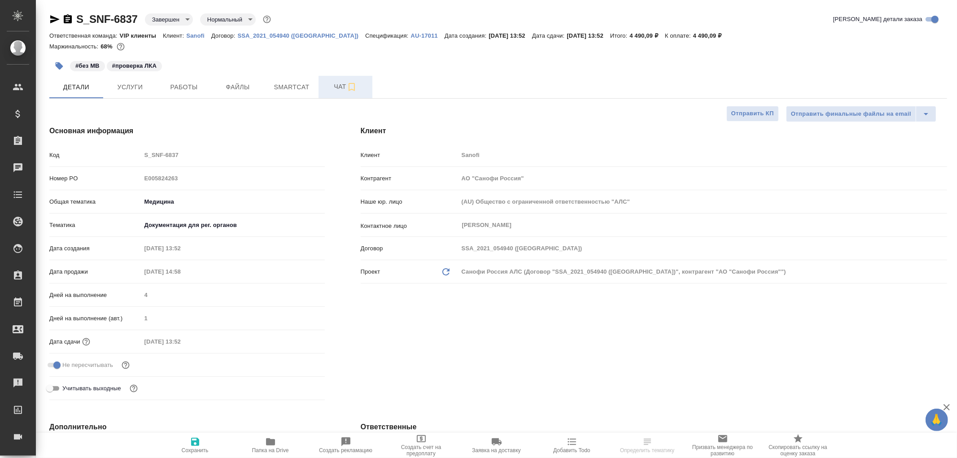
type textarea "x"
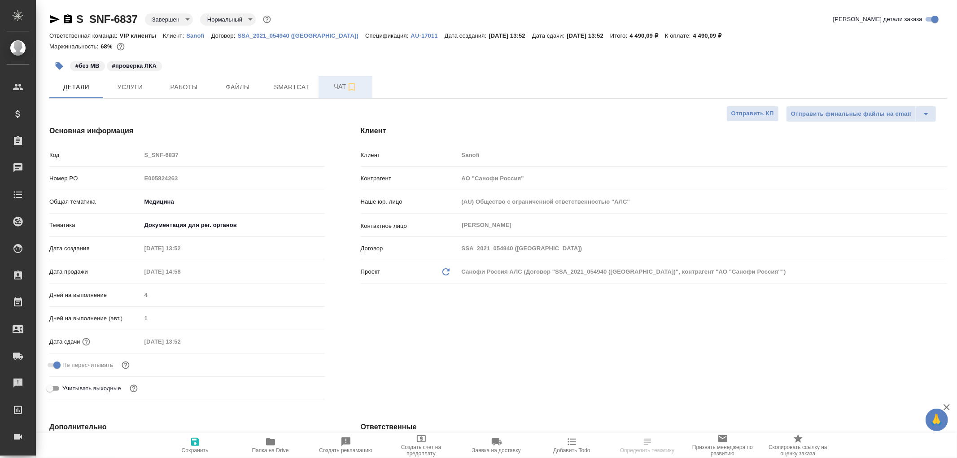
type textarea "x"
click at [337, 88] on span "Чат" at bounding box center [345, 86] width 43 height 11
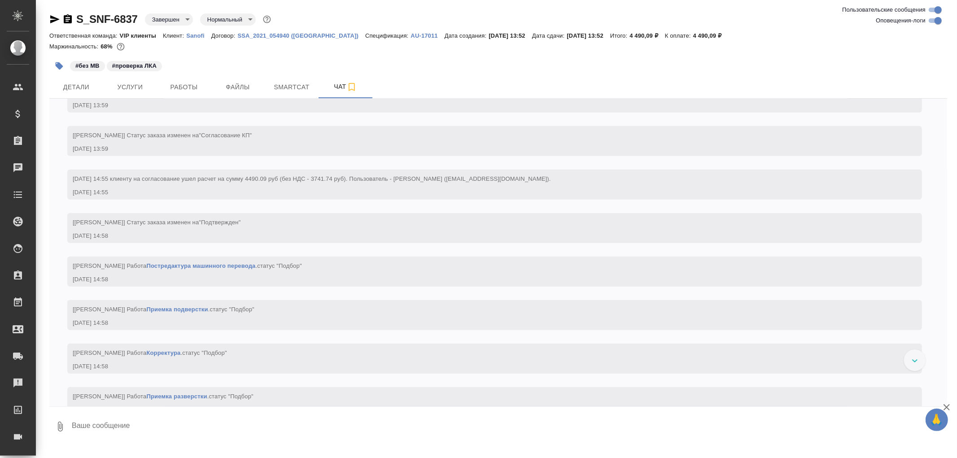
scroll to position [548, 0]
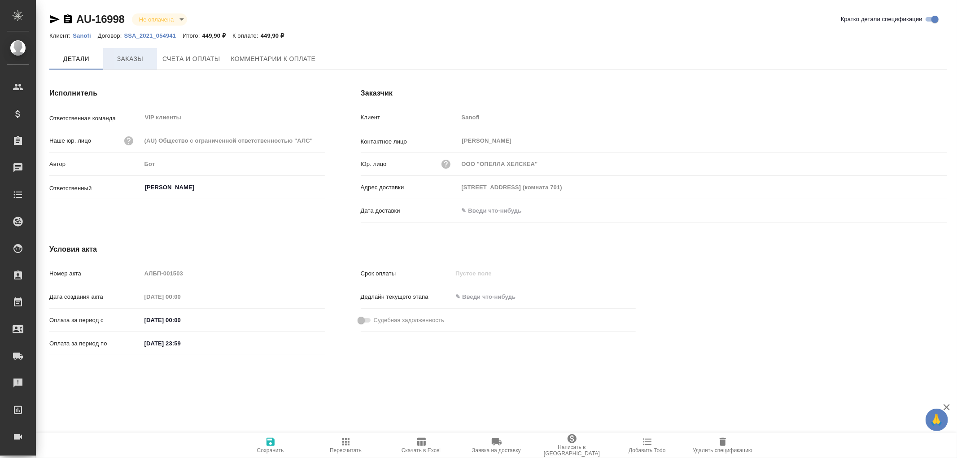
click at [126, 59] on span "Заказы" at bounding box center [130, 58] width 43 height 11
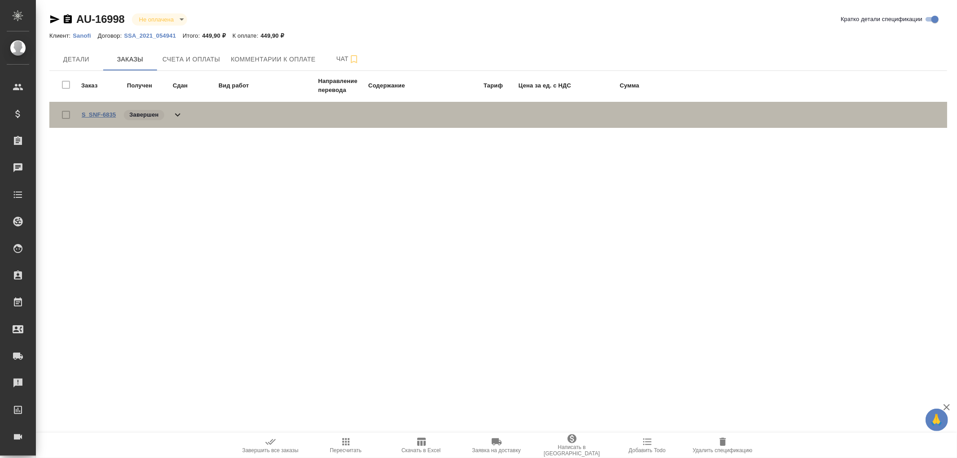
click at [102, 111] on link "S_SNF-6835" at bounding box center [99, 114] width 34 height 7
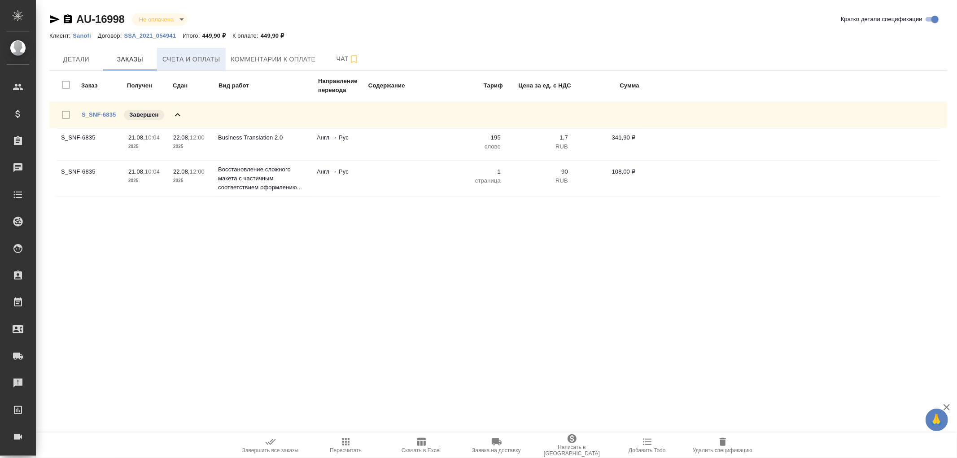
click at [188, 63] on span "Счета и оплаты" at bounding box center [191, 59] width 58 height 11
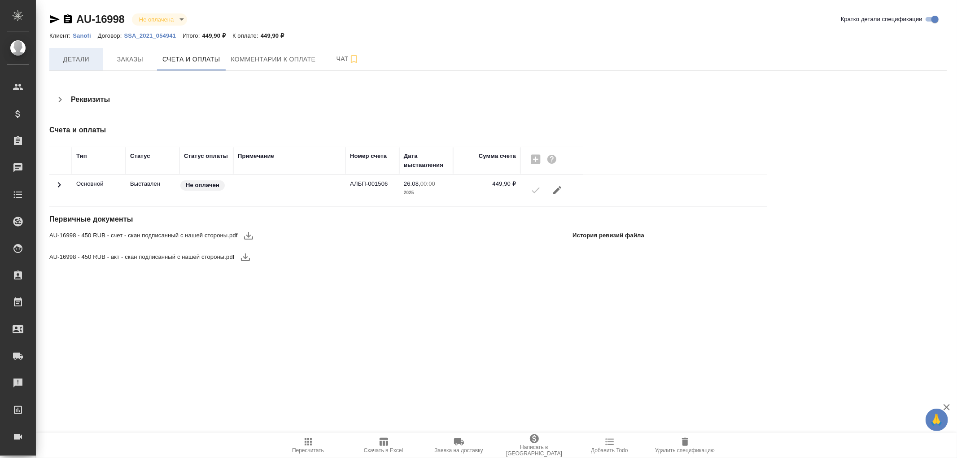
click at [66, 60] on span "Детали" at bounding box center [76, 59] width 43 height 11
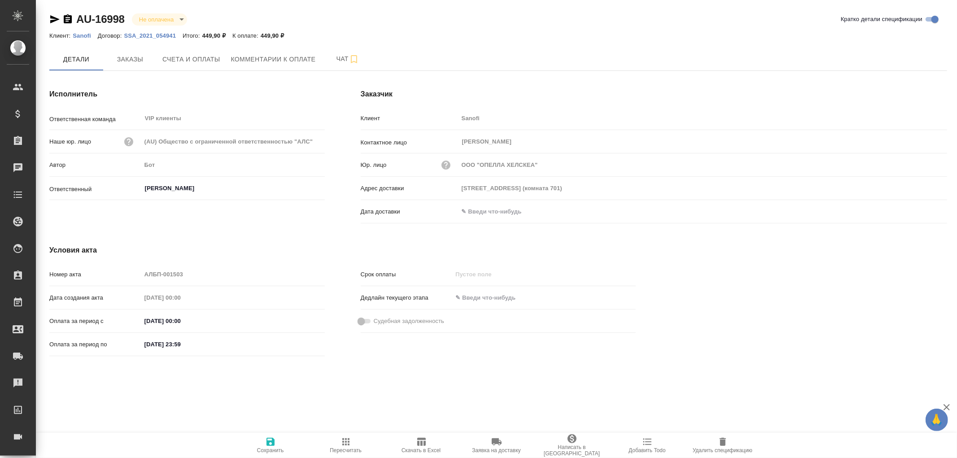
click at [527, 214] on input "text" at bounding box center [498, 211] width 79 height 13
click at [924, 212] on icon "button" at bounding box center [921, 210] width 11 height 11
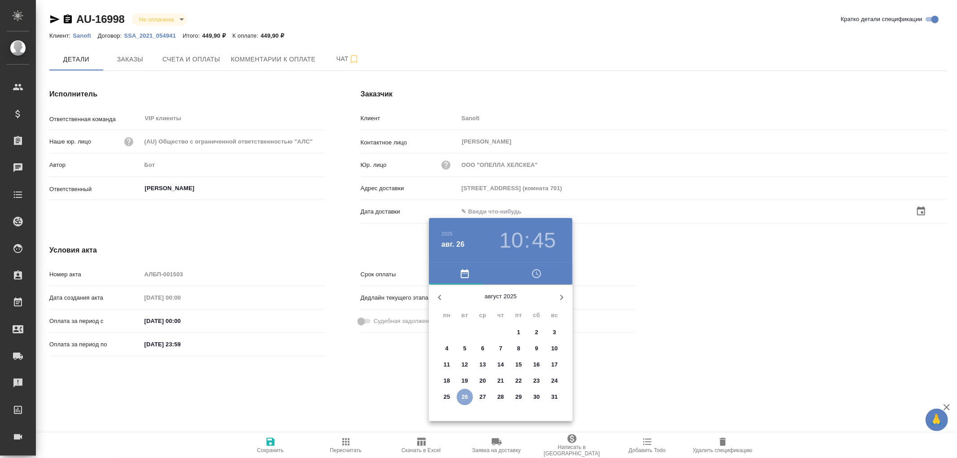
click at [470, 395] on span "26" at bounding box center [465, 397] width 16 height 9
type input "26.08.2025 10:45"
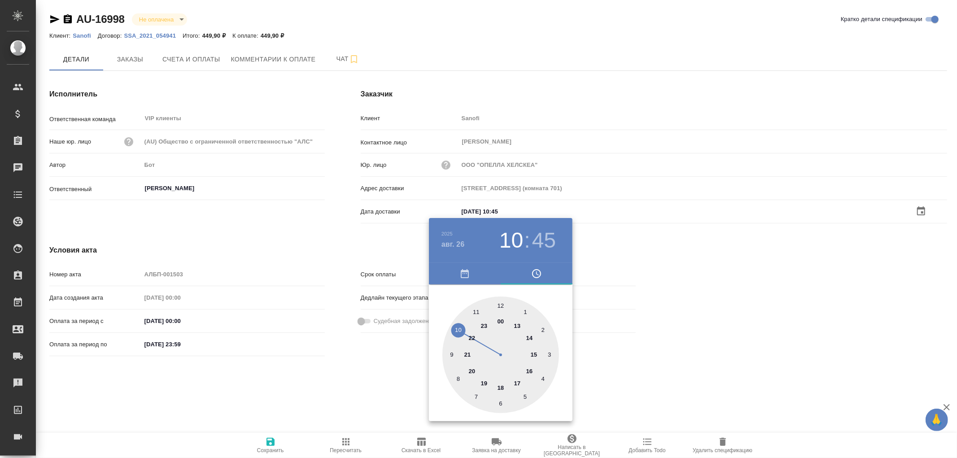
click at [270, 442] on div at bounding box center [478, 229] width 957 height 458
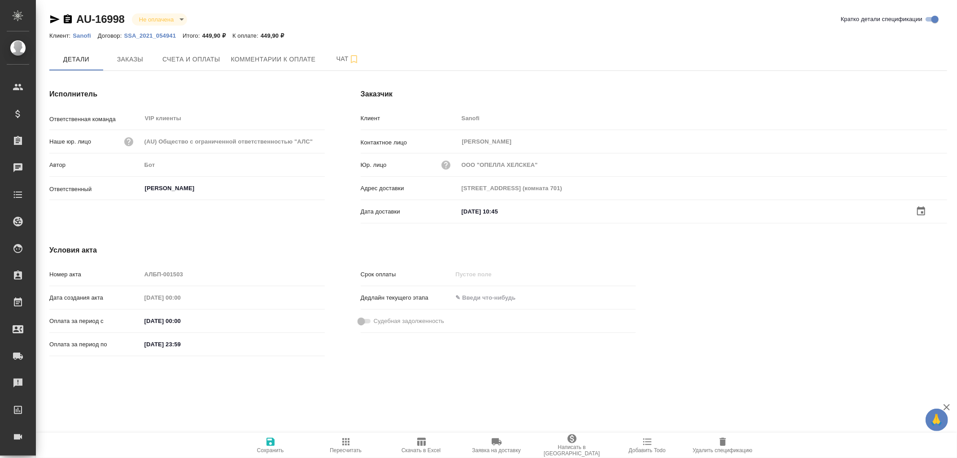
click at [270, 442] on icon "button" at bounding box center [271, 442] width 8 height 8
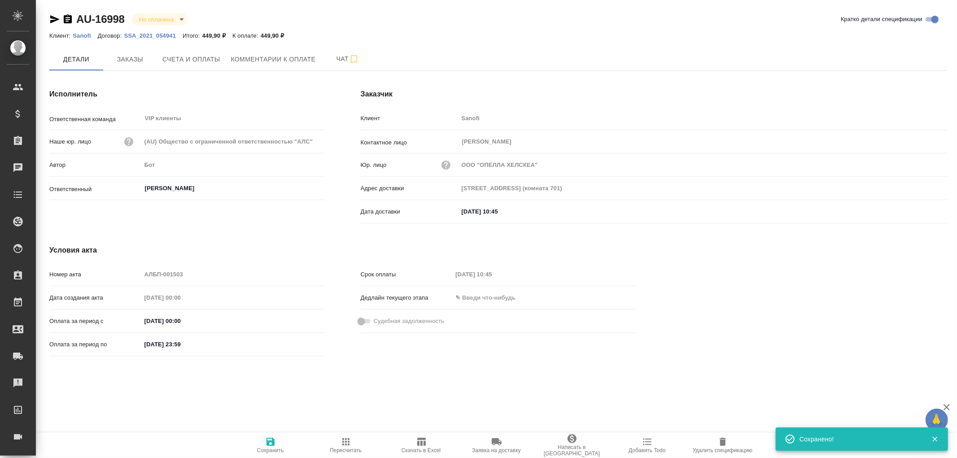
click at [270, 442] on icon "button" at bounding box center [271, 442] width 8 height 8
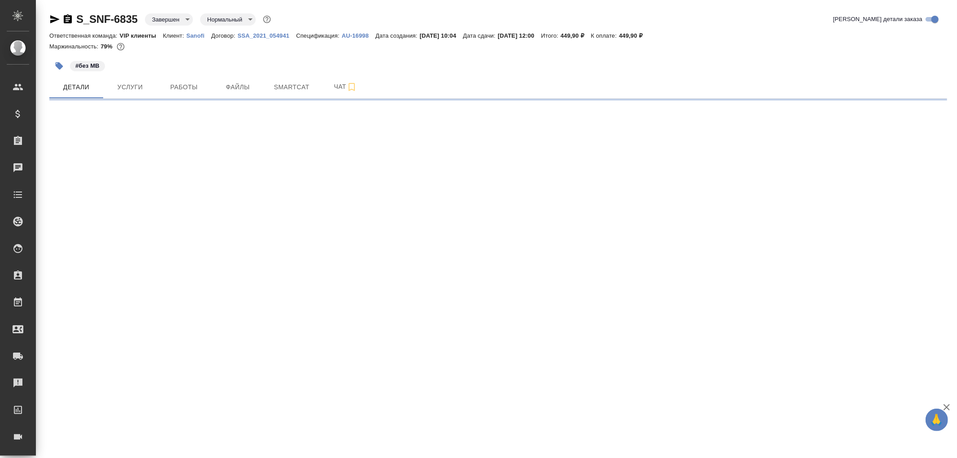
select select "RU"
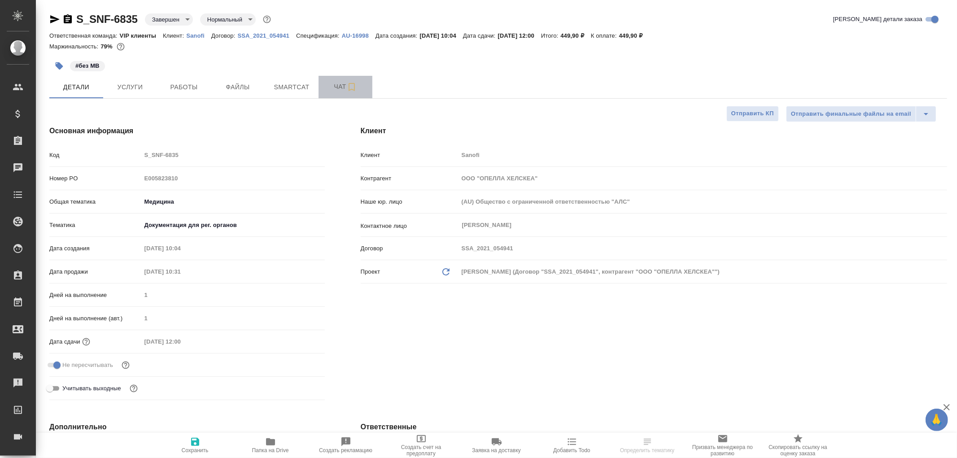
type textarea "x"
click at [338, 84] on span "Чат" at bounding box center [345, 86] width 43 height 11
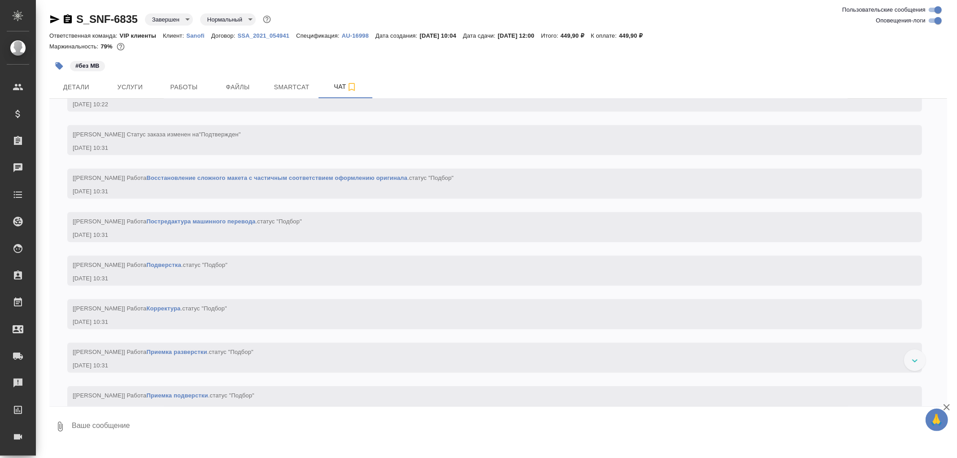
scroll to position [648, 0]
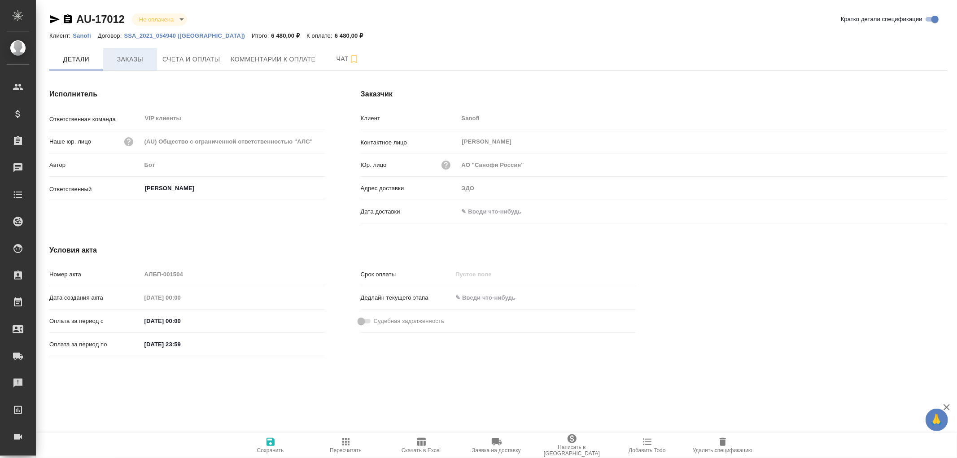
click at [131, 57] on span "Заказы" at bounding box center [130, 59] width 43 height 11
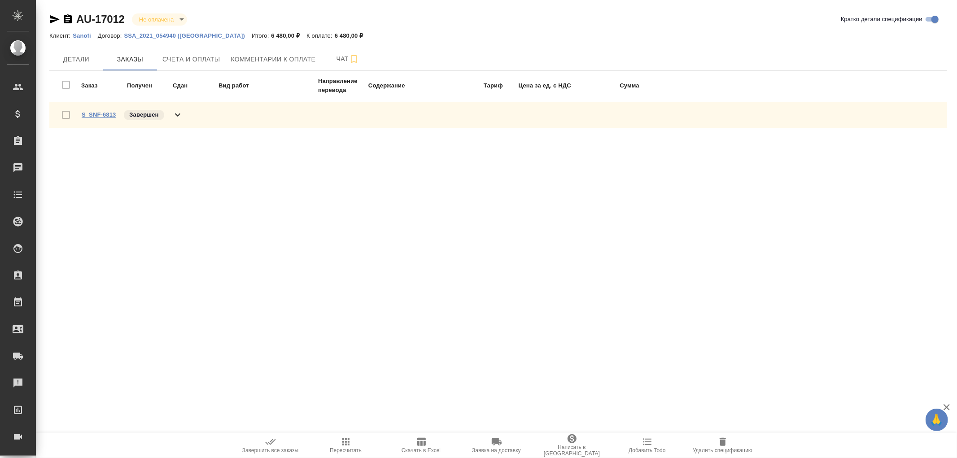
click at [92, 117] on link "S_SNF-6813" at bounding box center [99, 114] width 34 height 7
click at [180, 56] on span "Счета и оплаты" at bounding box center [191, 59] width 58 height 11
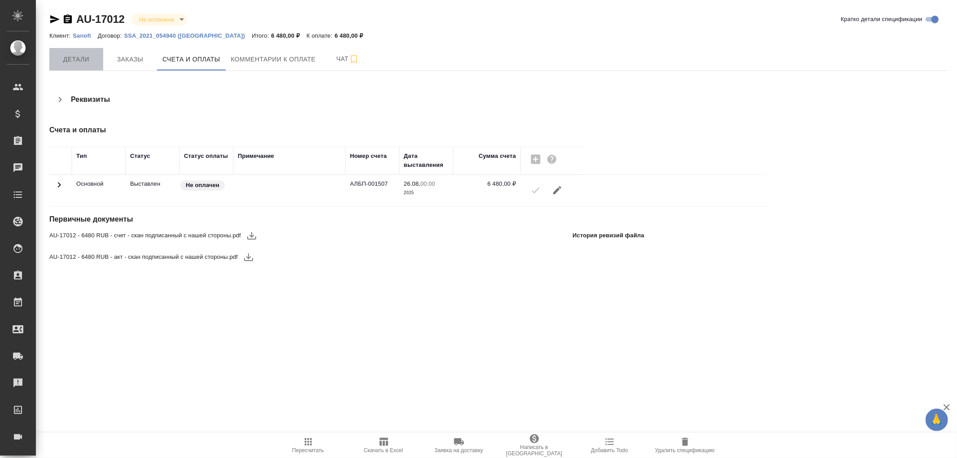
click at [77, 58] on span "Детали" at bounding box center [76, 59] width 43 height 11
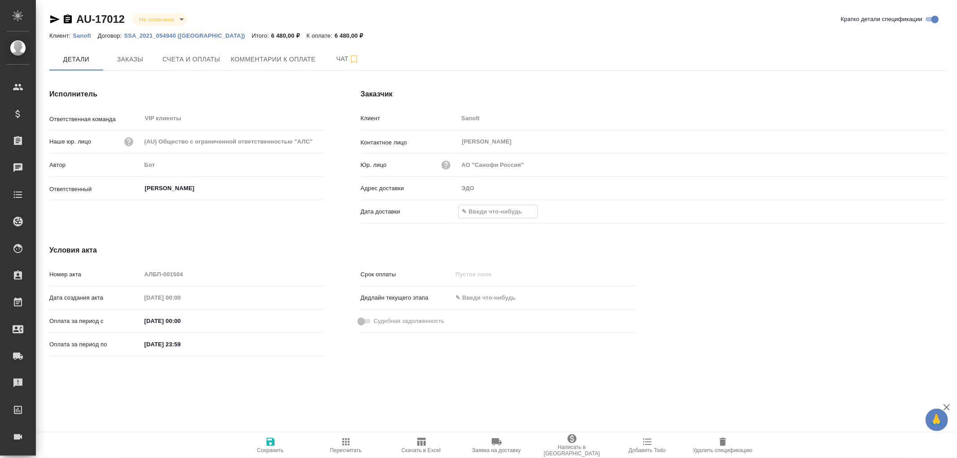
click at [503, 210] on input "text" at bounding box center [498, 211] width 79 height 13
click at [922, 207] on icon "button" at bounding box center [921, 210] width 11 height 11
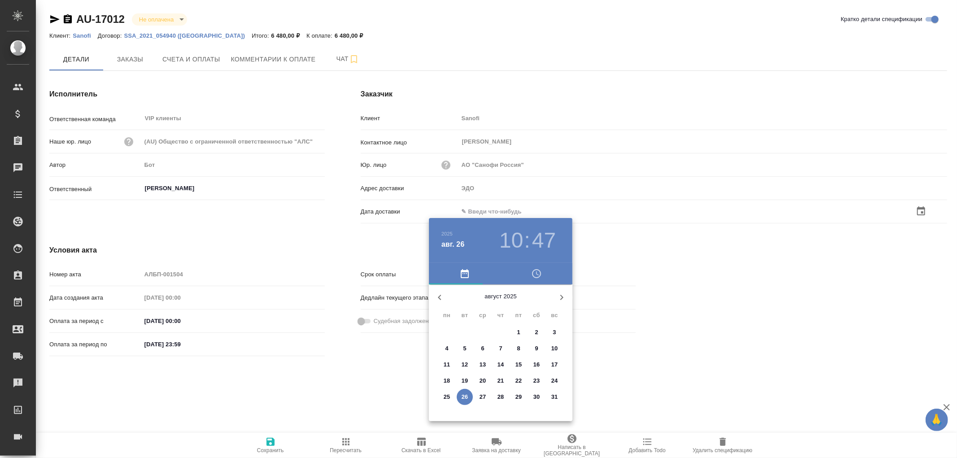
click at [468, 395] on p "26" at bounding box center [465, 397] width 7 height 9
type input "26.08.2025 10:47"
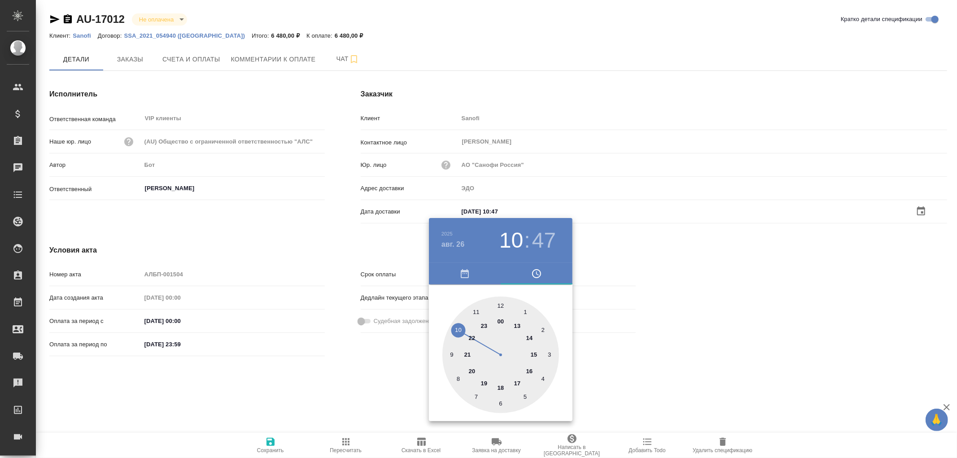
click at [274, 445] on div at bounding box center [478, 229] width 957 height 458
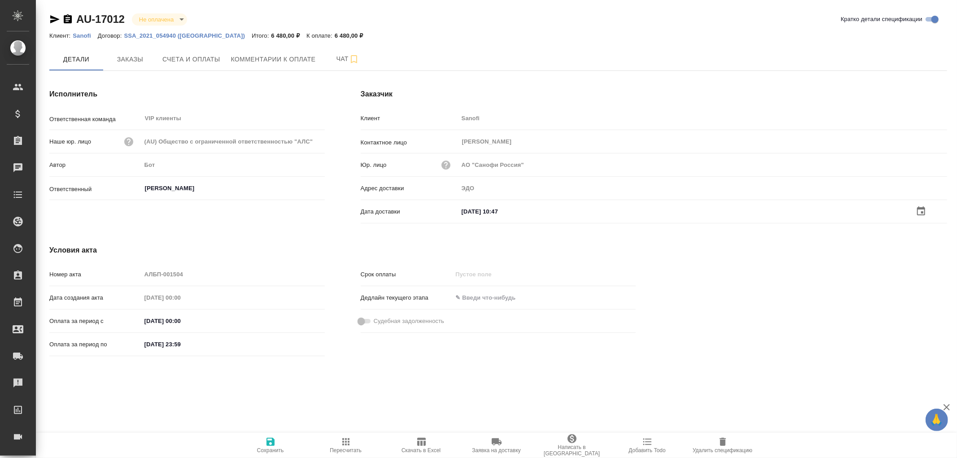
click at [269, 440] on icon "button" at bounding box center [270, 442] width 11 height 11
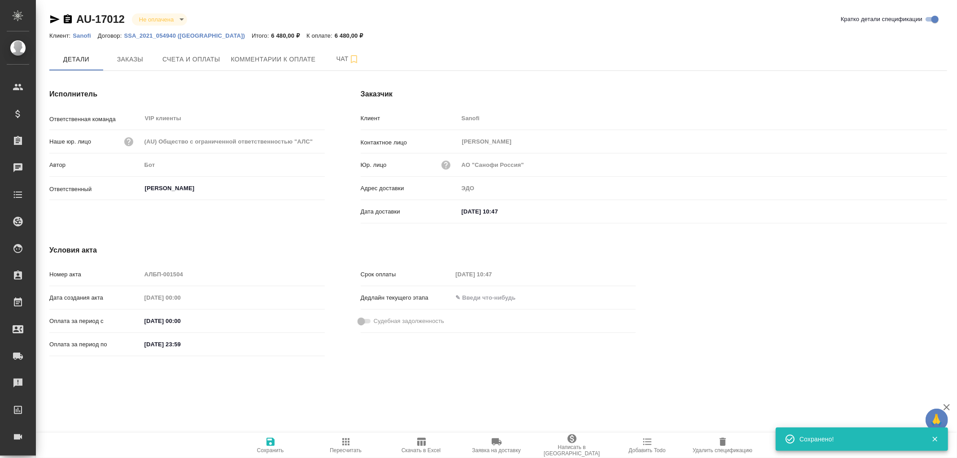
click at [269, 440] on icon "button" at bounding box center [270, 442] width 11 height 11
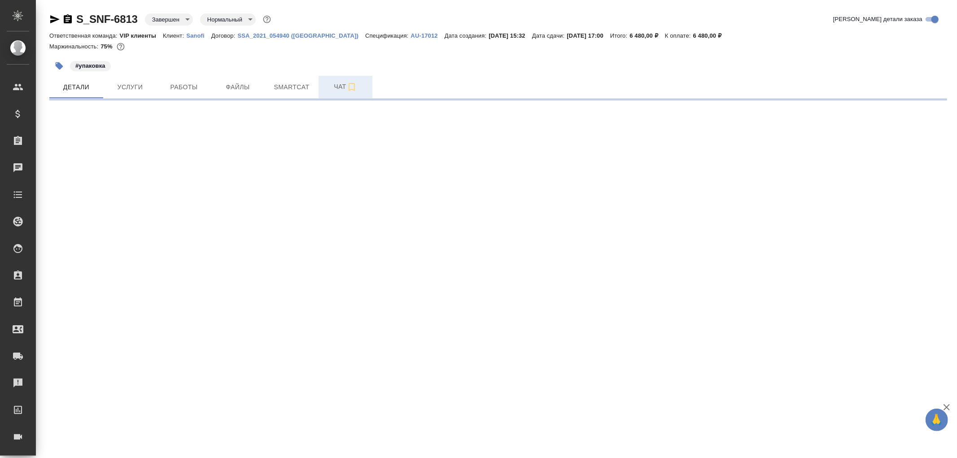
select select "RU"
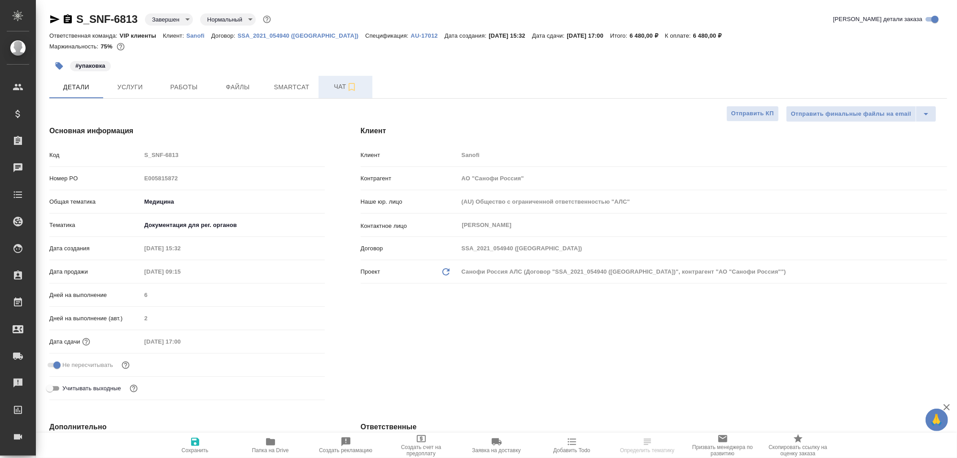
type textarea "x"
click at [338, 89] on span "Чат" at bounding box center [345, 86] width 43 height 11
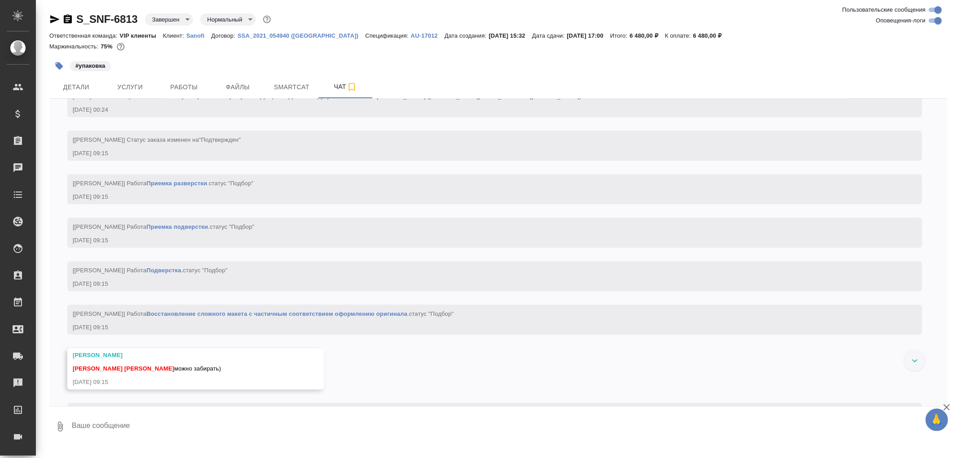
scroll to position [1845, 0]
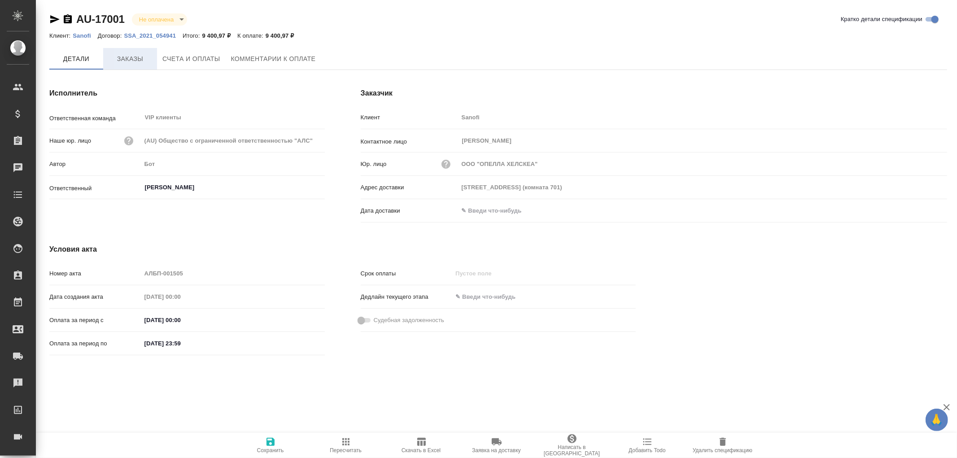
click at [135, 61] on span "Заказы" at bounding box center [130, 58] width 43 height 11
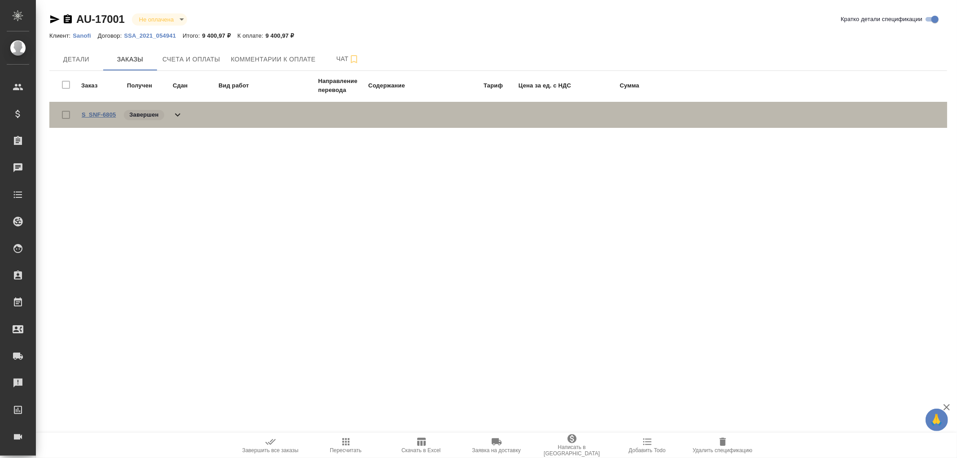
click at [109, 117] on link "S_SNF-6805" at bounding box center [99, 114] width 34 height 7
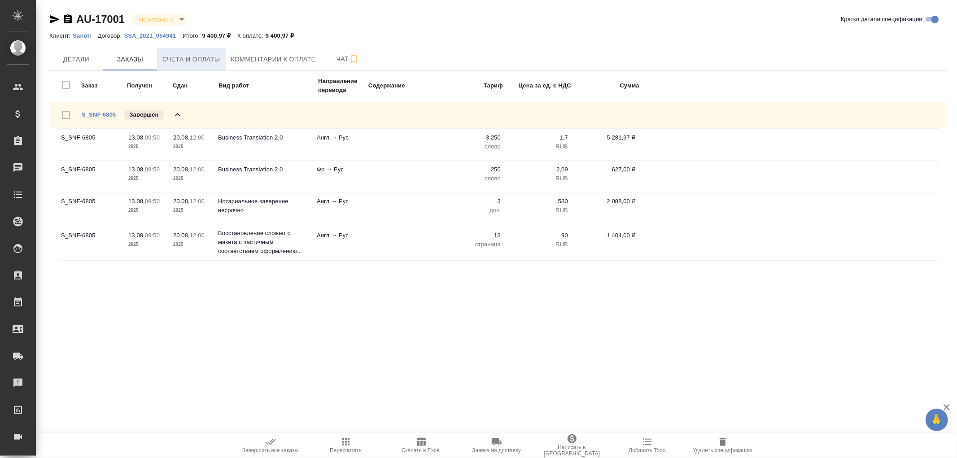
click at [194, 54] on span "Счета и оплаты" at bounding box center [191, 59] width 58 height 11
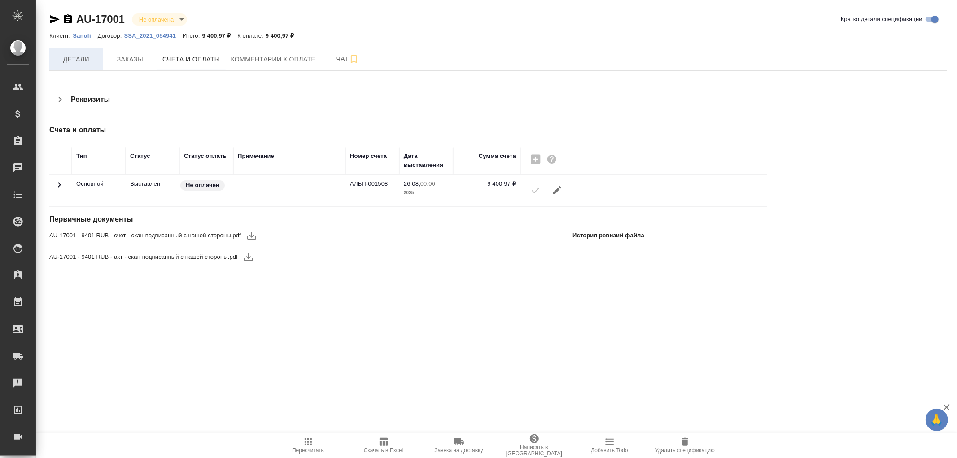
click at [72, 60] on span "Детали" at bounding box center [76, 59] width 43 height 11
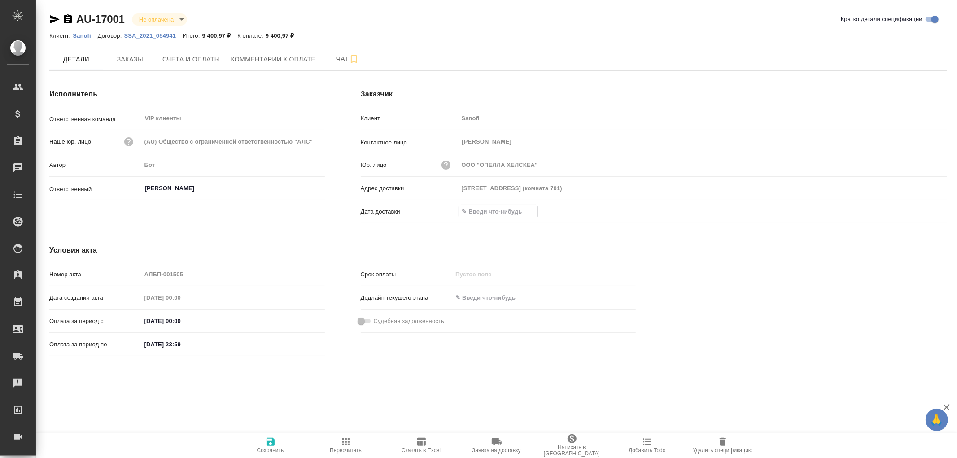
click at [522, 211] on input "text" at bounding box center [498, 211] width 79 height 13
click at [925, 210] on icon "button" at bounding box center [921, 210] width 8 height 9
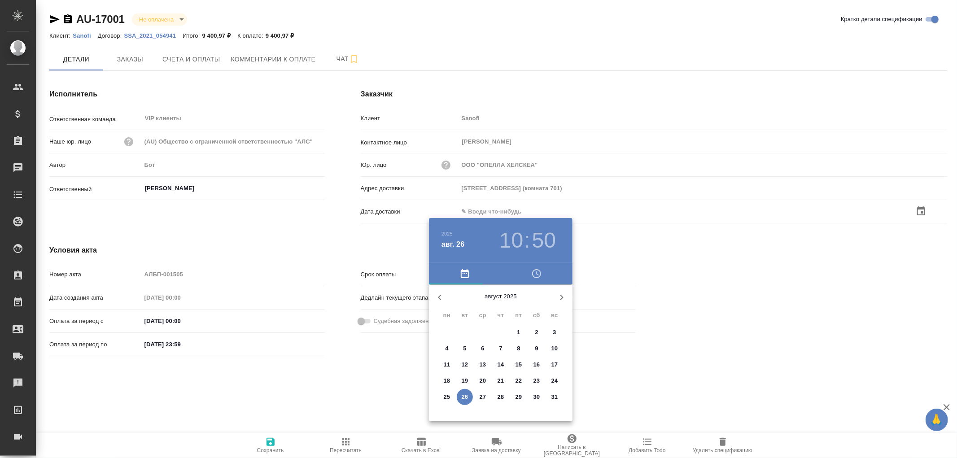
click at [467, 399] on p "26" at bounding box center [465, 397] width 7 height 9
type input "26.08.2025 10:50"
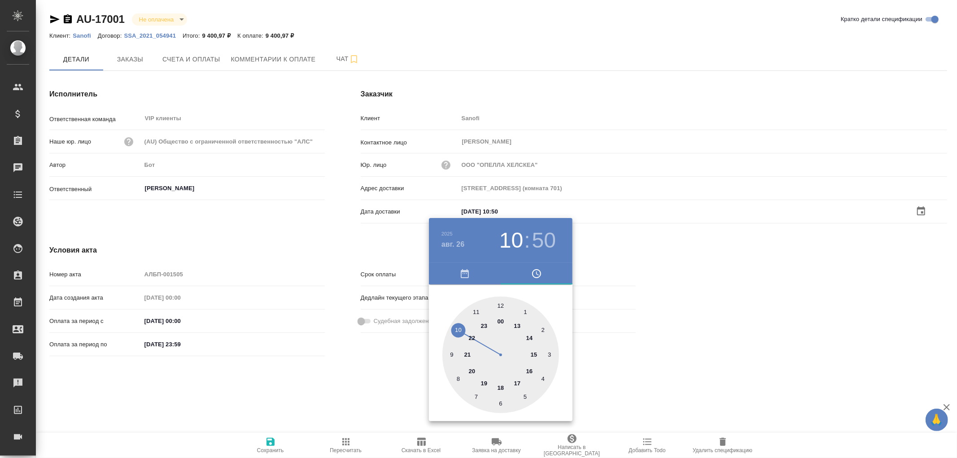
click at [267, 446] on div at bounding box center [478, 229] width 957 height 458
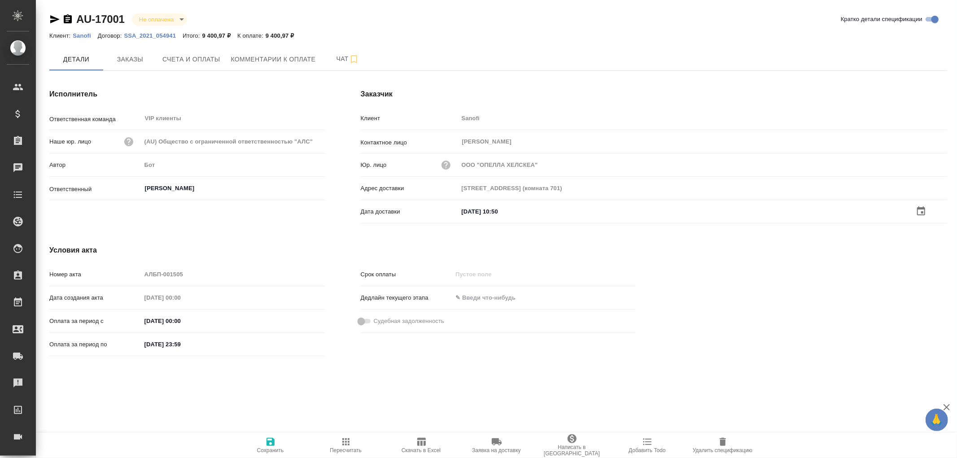
click at [270, 438] on icon "button" at bounding box center [271, 442] width 8 height 8
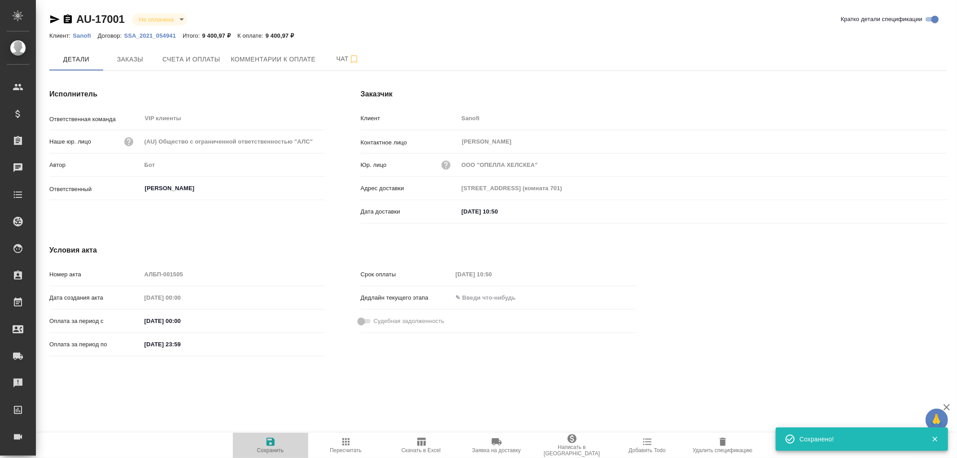
click at [270, 440] on icon "button" at bounding box center [270, 442] width 11 height 11
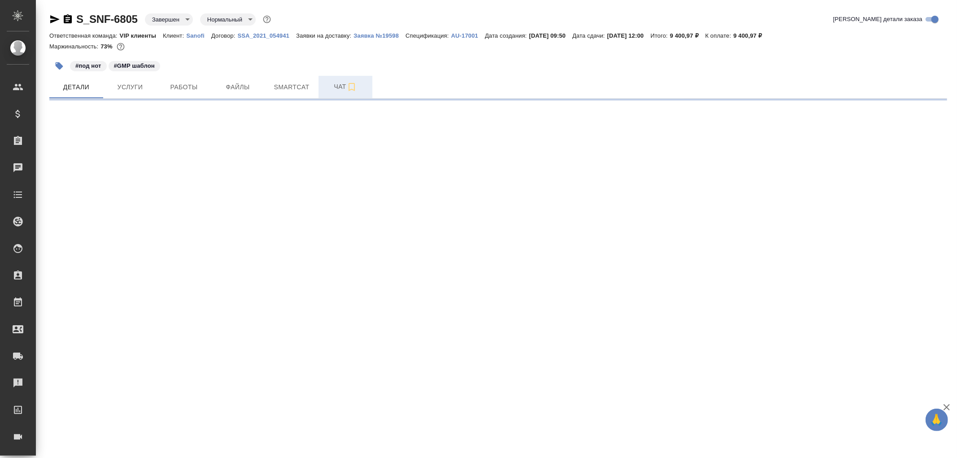
select select "RU"
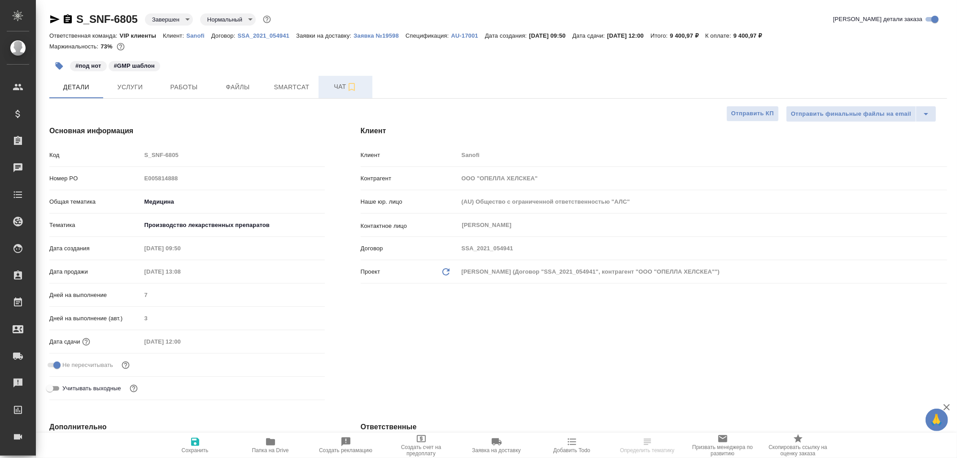
type textarea "x"
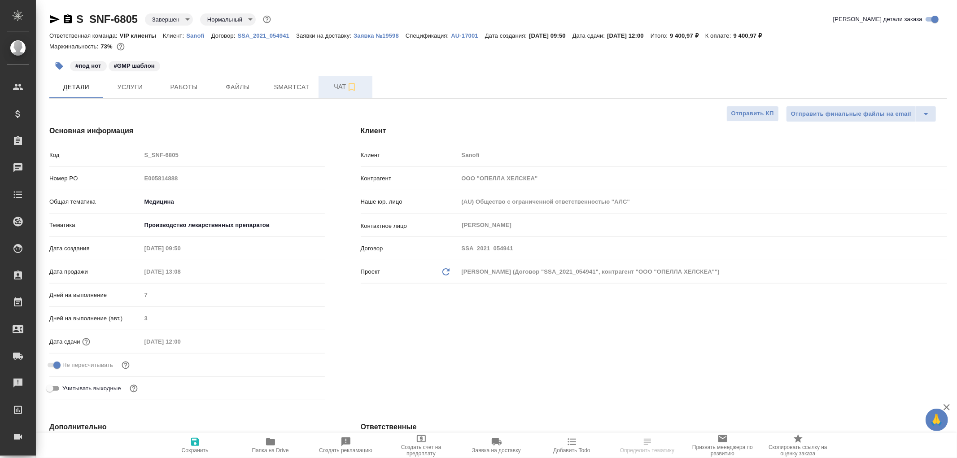
type textarea "x"
click at [339, 87] on span "Чат" at bounding box center [345, 86] width 43 height 11
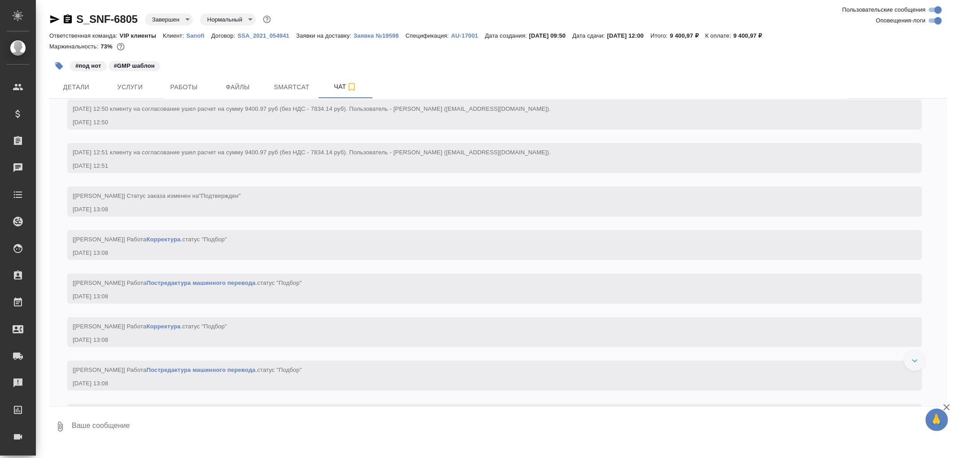
scroll to position [797, 0]
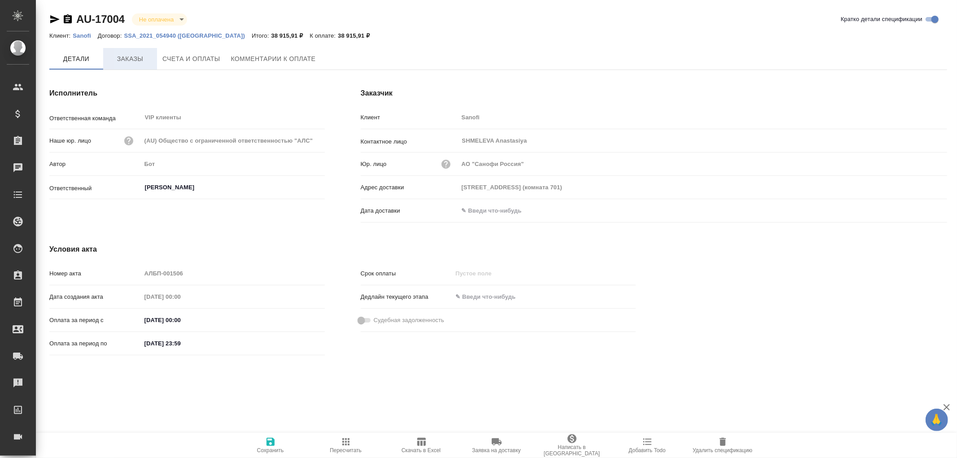
click at [132, 60] on span "Заказы" at bounding box center [130, 58] width 43 height 11
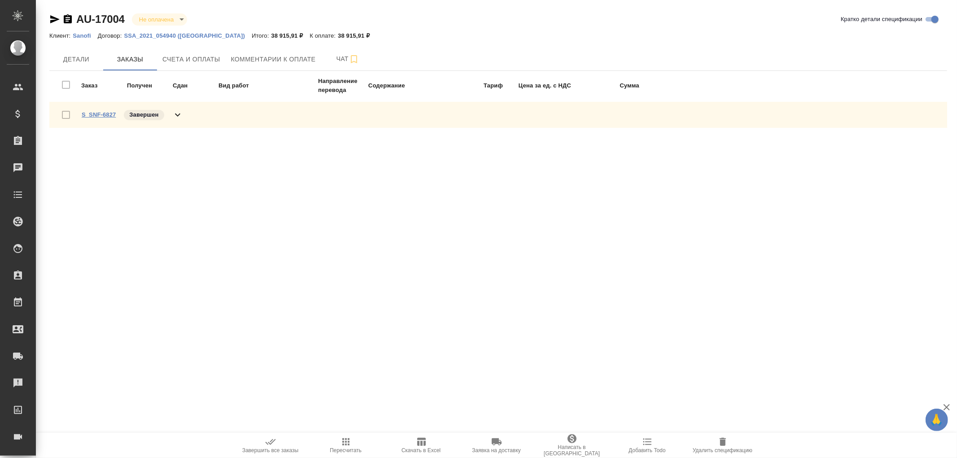
click at [102, 114] on link "S_SNF-6827" at bounding box center [99, 114] width 34 height 7
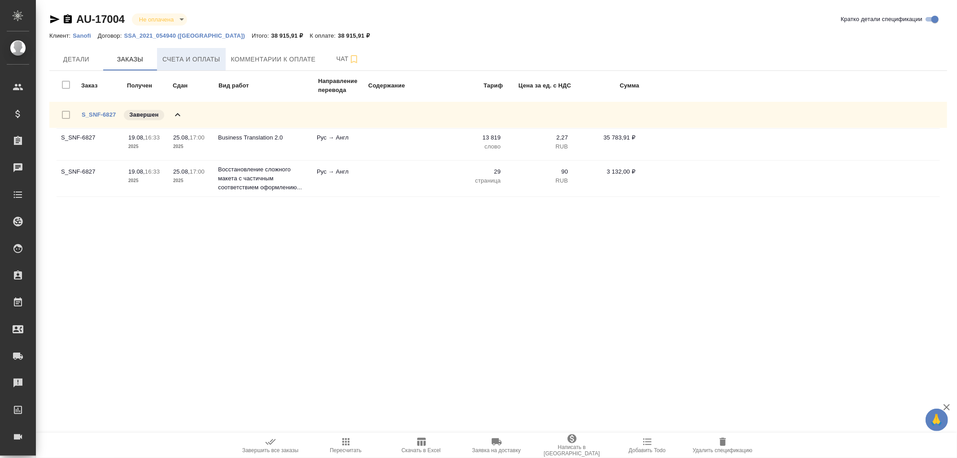
click at [193, 58] on span "Счета и оплаты" at bounding box center [191, 59] width 58 height 11
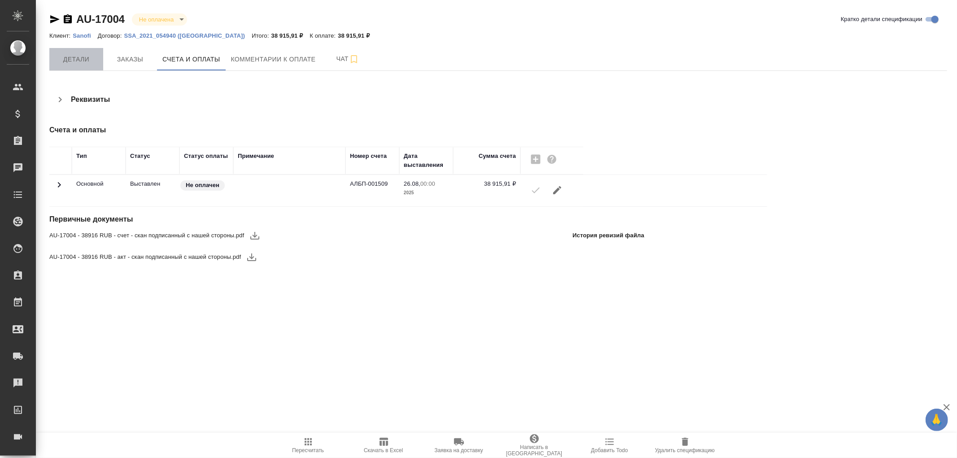
click at [80, 58] on span "Детали" at bounding box center [76, 59] width 43 height 11
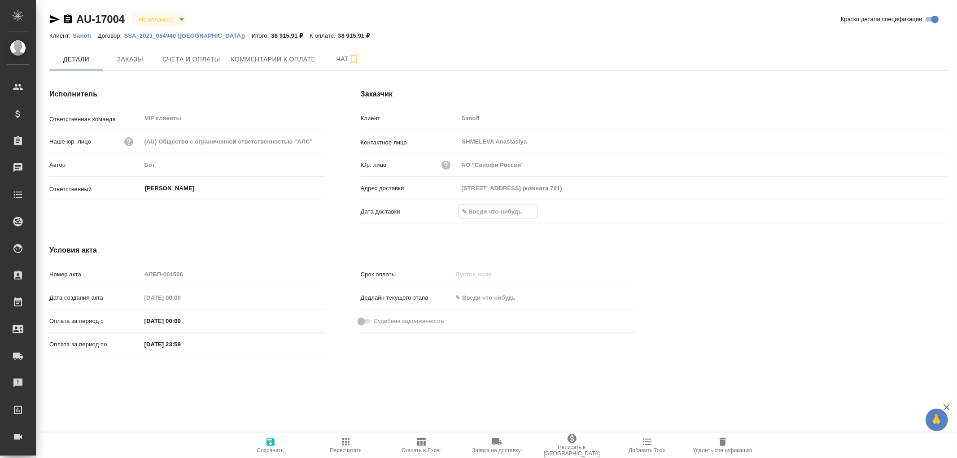
click at [481, 209] on input "text" at bounding box center [498, 211] width 79 height 13
click at [921, 209] on icon "button" at bounding box center [921, 211] width 11 height 11
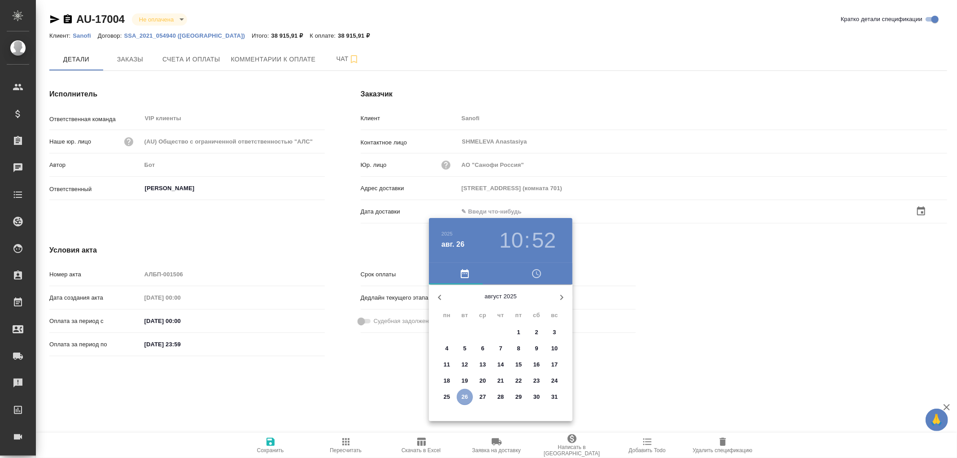
click at [463, 401] on button "26" at bounding box center [465, 397] width 16 height 16
type input "26.08.2025 10:52"
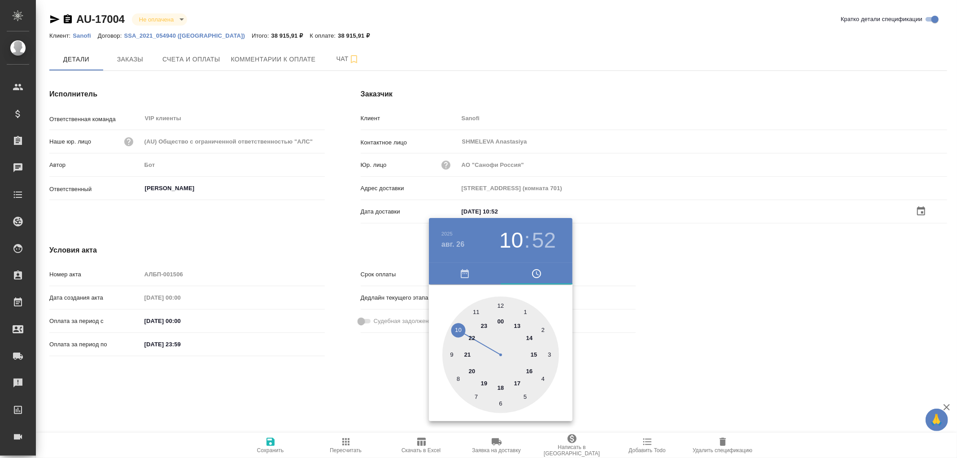
click at [265, 442] on div at bounding box center [478, 229] width 957 height 458
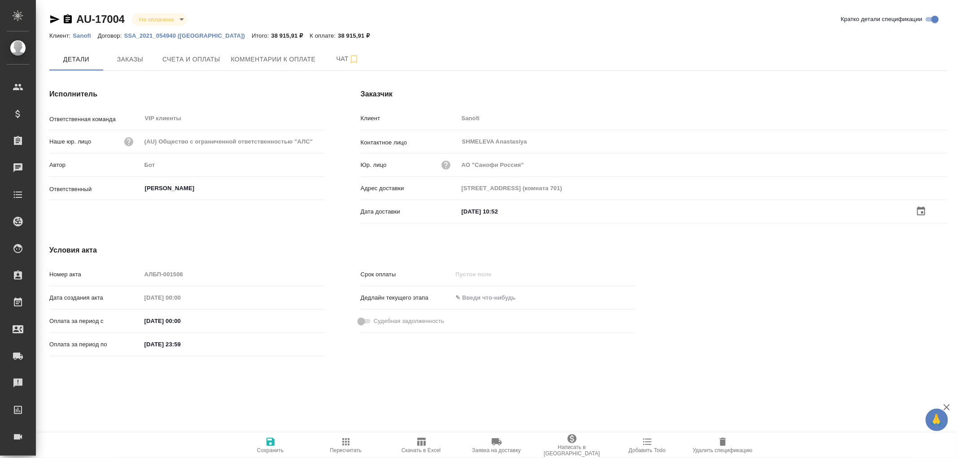
click at [267, 441] on icon "button" at bounding box center [270, 442] width 11 height 11
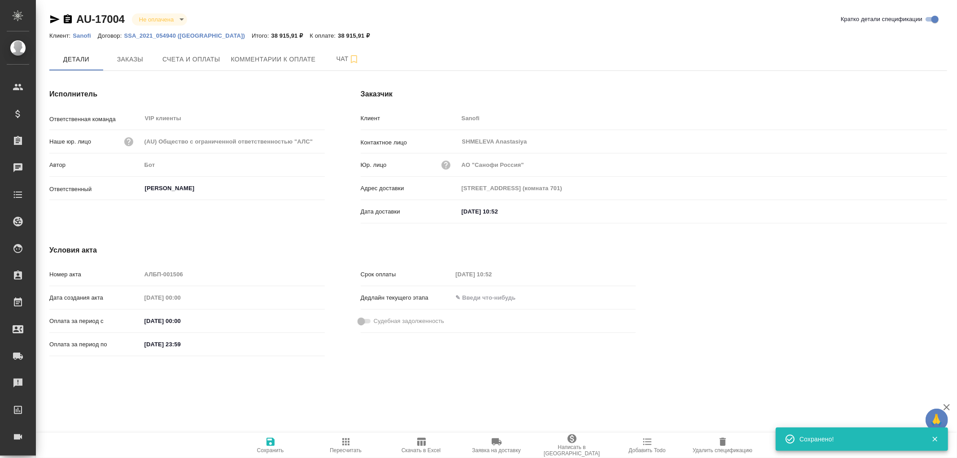
click at [267, 441] on icon "button" at bounding box center [270, 442] width 11 height 11
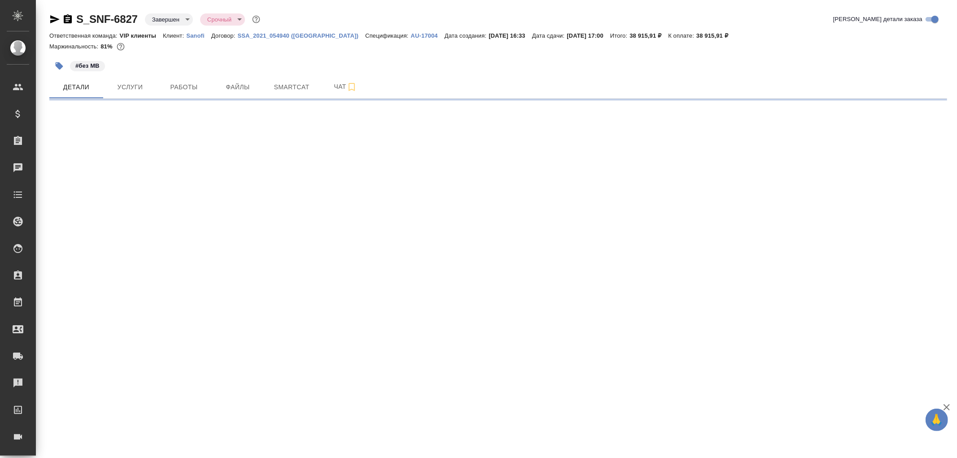
select select "RU"
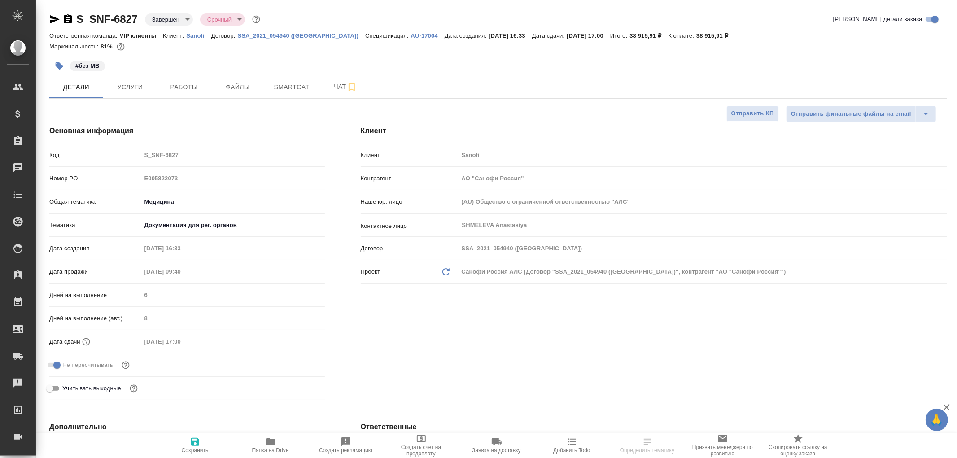
type textarea "x"
click at [339, 87] on span "Чат" at bounding box center [345, 86] width 43 height 11
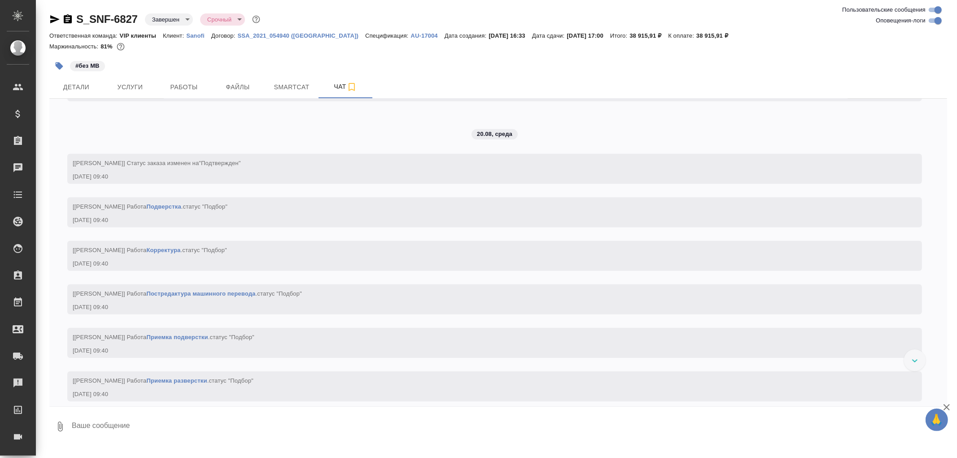
scroll to position [598, 0]
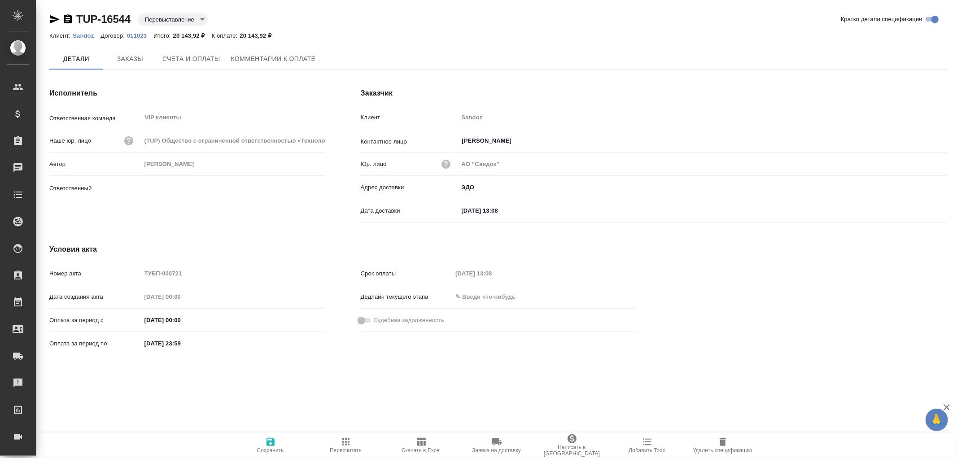
type input "[PERSON_NAME]"
drag, startPoint x: 66, startPoint y: 19, endPoint x: 127, endPoint y: 2, distance: 62.4
click at [76, 16] on div "TUP-16544 Перевыставление reinvoiced" at bounding box center [132, 19] width 166 height 14
drag, startPoint x: 64, startPoint y: 17, endPoint x: 69, endPoint y: 16, distance: 5.5
click at [65, 17] on icon "button" at bounding box center [68, 18] width 8 height 9
